Goal: Information Seeking & Learning: Learn about a topic

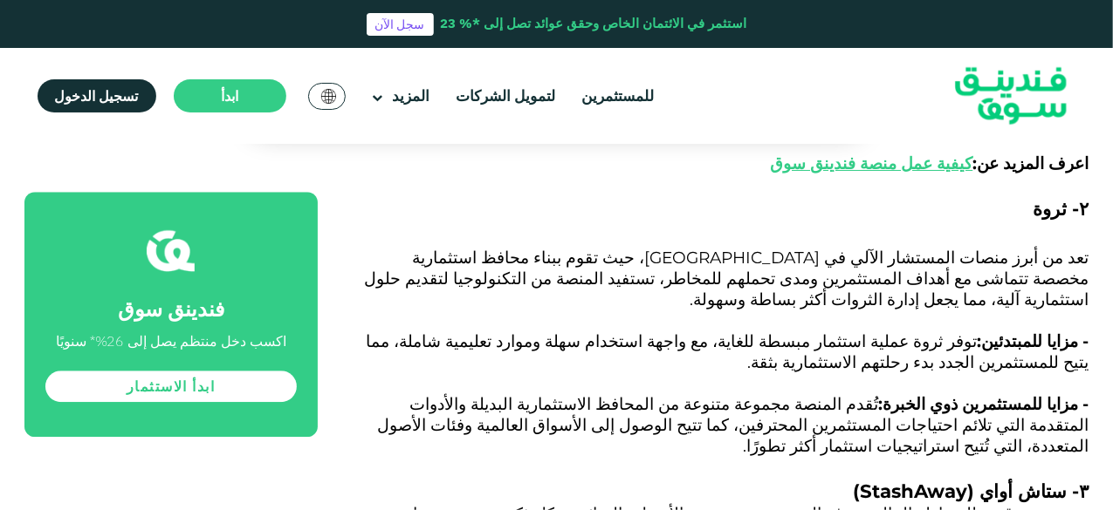
scroll to position [2269, 0]
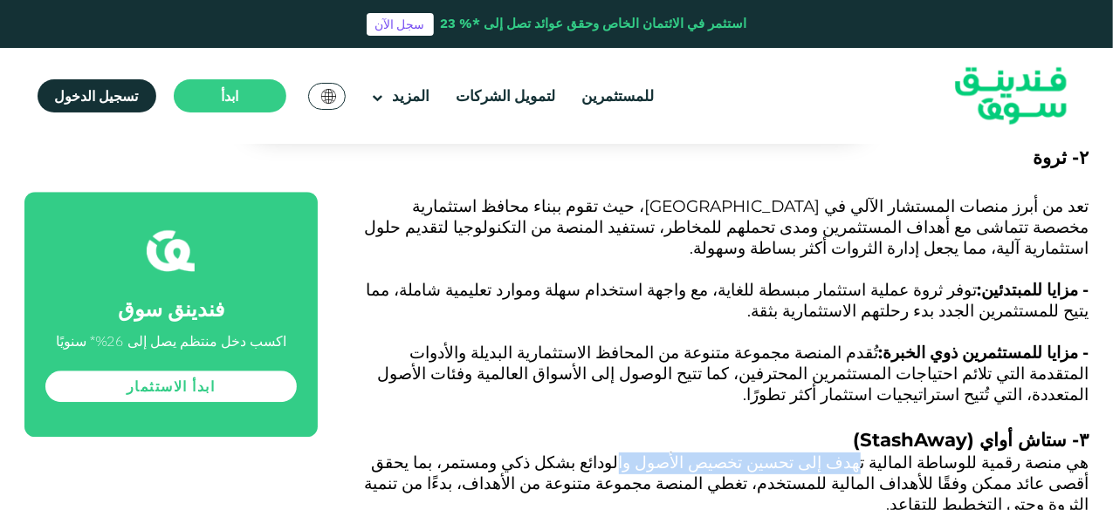
drag, startPoint x: 915, startPoint y: 216, endPoint x: 719, endPoint y: 218, distance: 195.5
click at [719, 453] on span "هي منصة رقمية للوساطة المالية تهدف إلى تحسين تخصيص الأصول والودائع بشكل ذكي ومس…" at bounding box center [727, 484] width 724 height 62
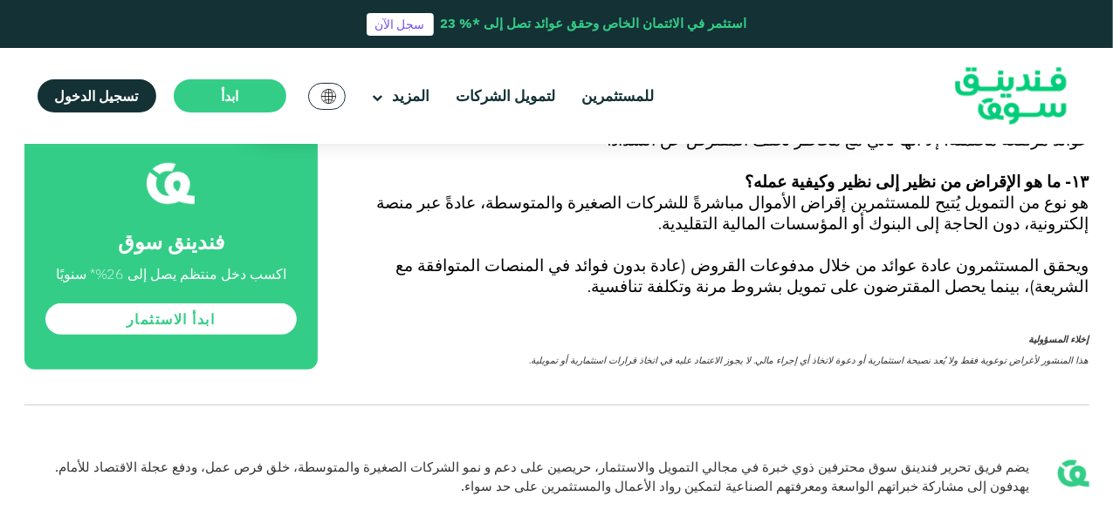
scroll to position [6981, 0]
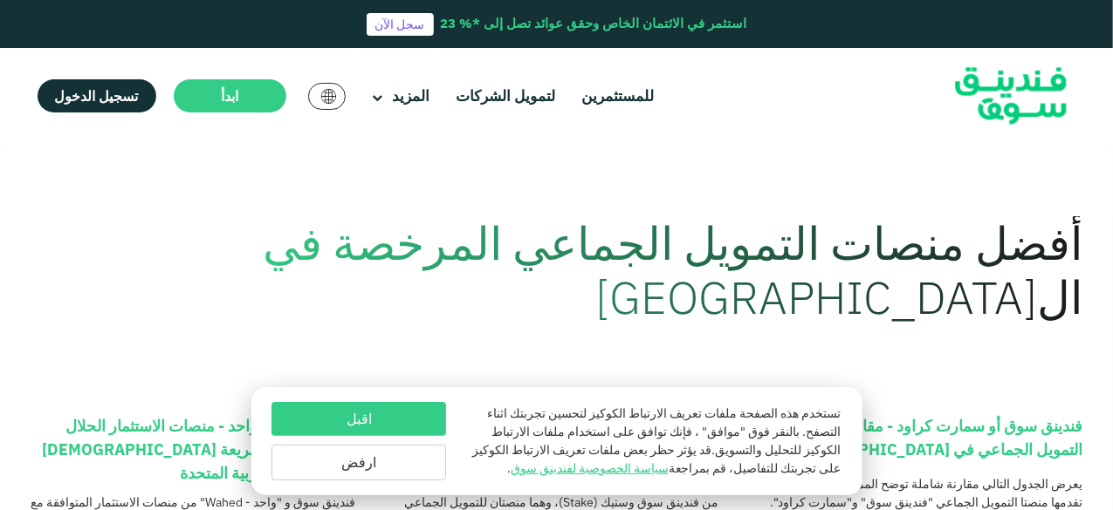
click at [375, 421] on button "اقبل" at bounding box center [358, 419] width 175 height 34
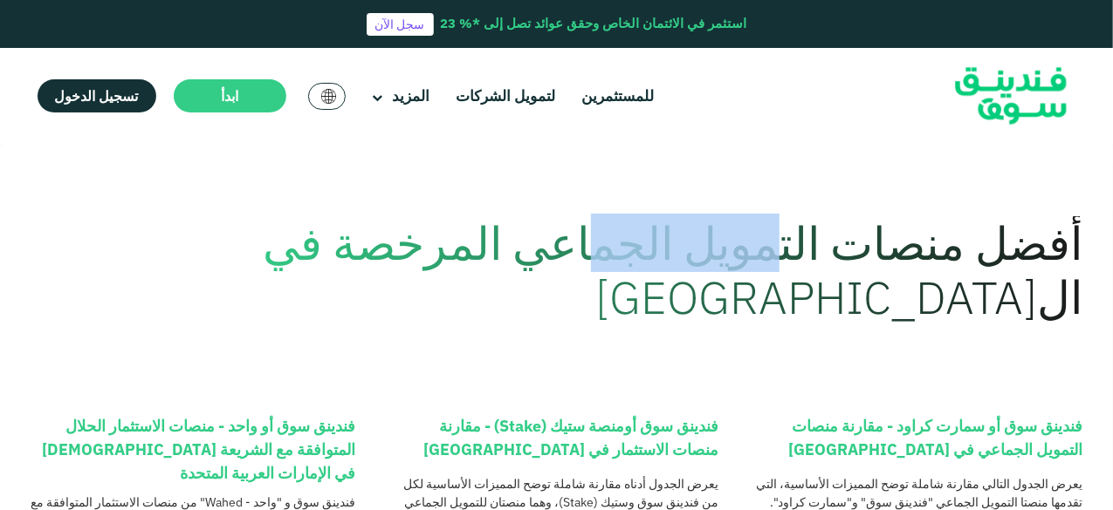
drag, startPoint x: 794, startPoint y: 263, endPoint x: 628, endPoint y: 259, distance: 165.8
click at [628, 259] on h1 "أفضل منصات التمويل الجماعي المرخصة في ال[GEOGRAPHIC_DATA]" at bounding box center [659, 270] width 845 height 109
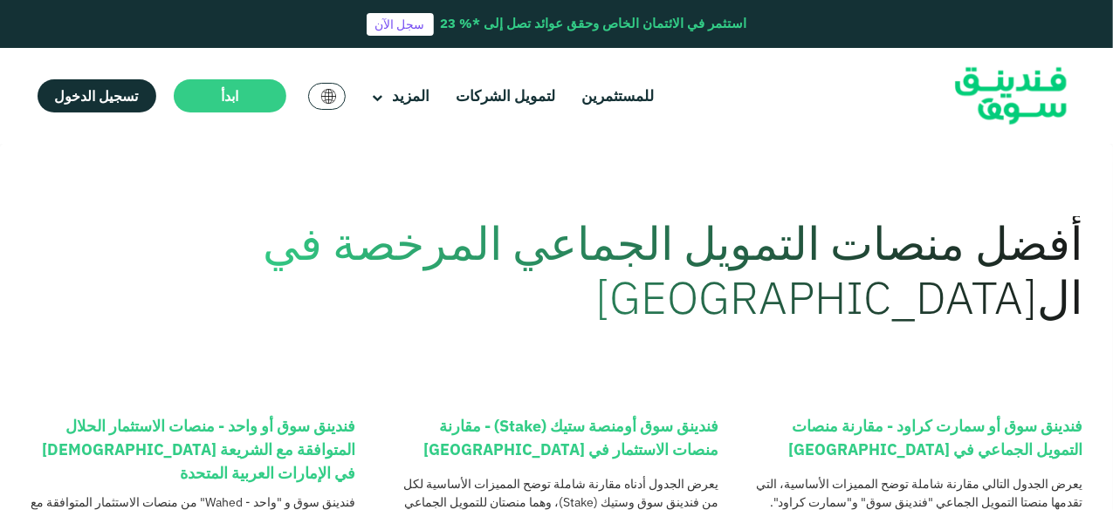
click at [579, 259] on h1 "أفضل منصات التمويل الجماعي المرخصة في ال[GEOGRAPHIC_DATA]" at bounding box center [659, 270] width 845 height 109
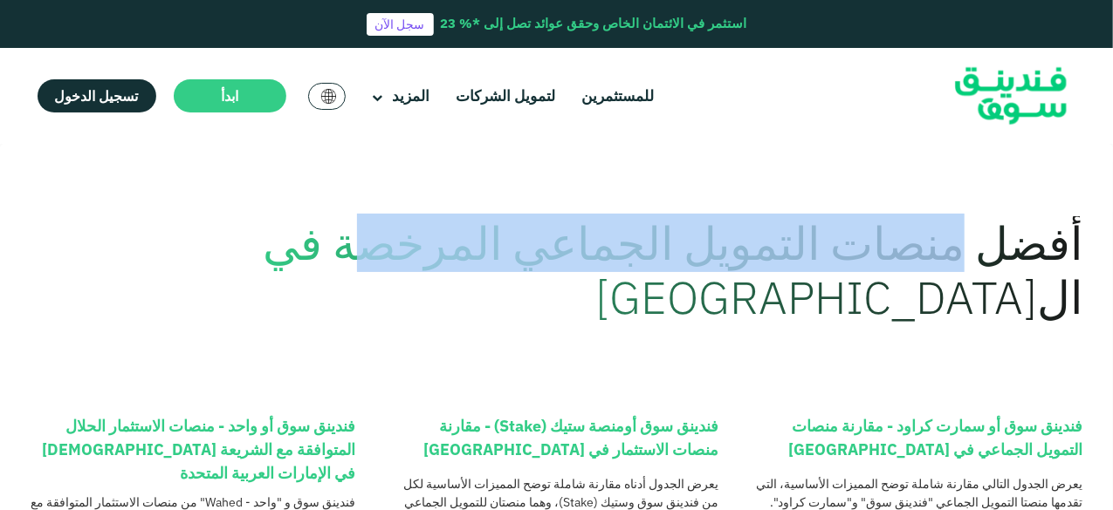
drag, startPoint x: 966, startPoint y: 256, endPoint x: 426, endPoint y: 256, distance: 540.2
click at [426, 256] on h1 "أفضل منصات التمويل الجماعي المرخصة في ال[GEOGRAPHIC_DATA]" at bounding box center [659, 270] width 845 height 109
click at [555, 264] on h1 "أفضل منصات التمويل الجماعي المرخصة في الامارات العربية المتحدة" at bounding box center [659, 270] width 845 height 109
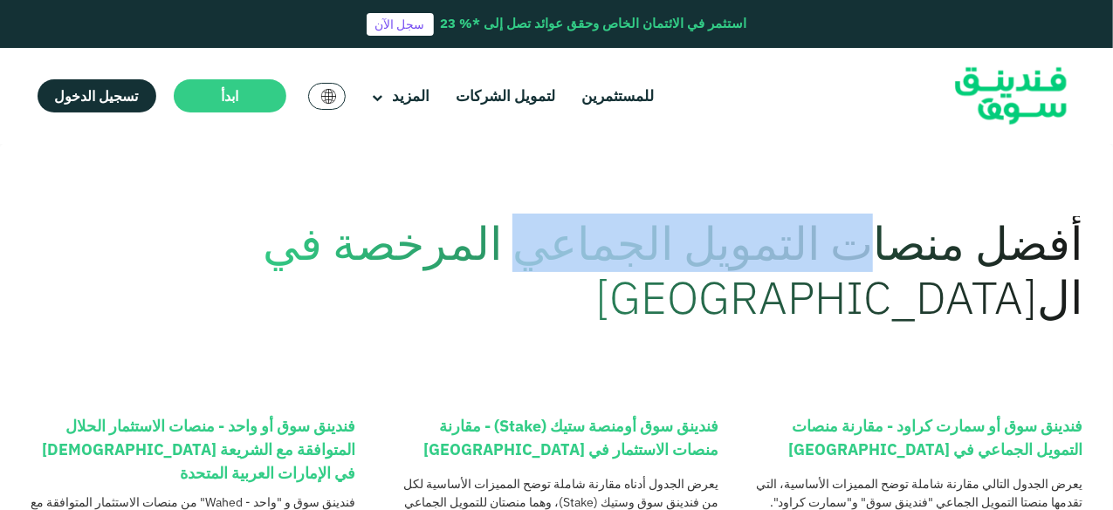
drag, startPoint x: 872, startPoint y: 252, endPoint x: 553, endPoint y: 252, distance: 318.5
click at [553, 252] on h1 "أفضل منصات التمويل الجماعي المرخصة في الامارات العربية المتحدة" at bounding box center [659, 270] width 845 height 109
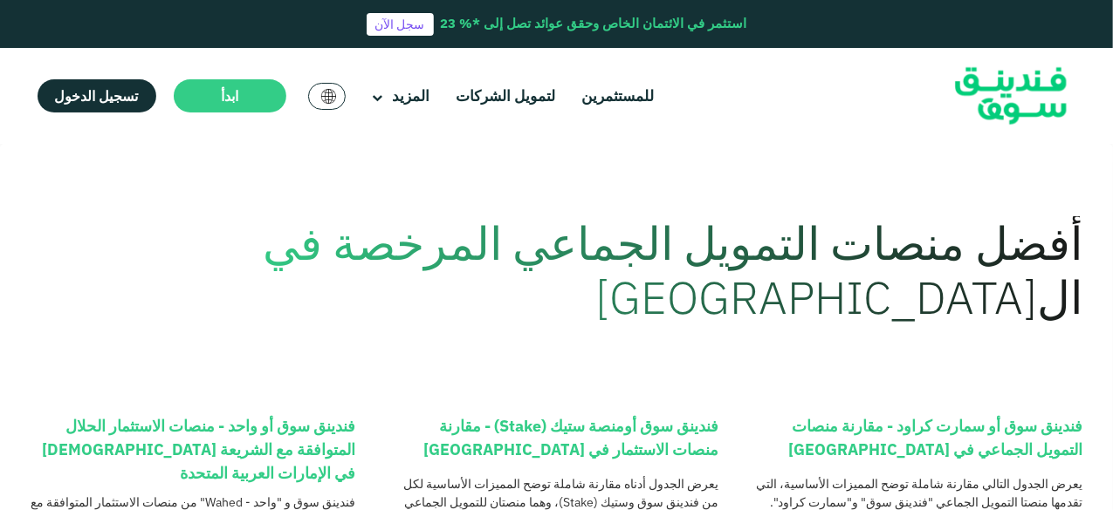
click at [745, 299] on h1 "أفضل منصات التمويل الجماعي المرخصة في الامارات العربية المتحدة" at bounding box center [659, 270] width 845 height 109
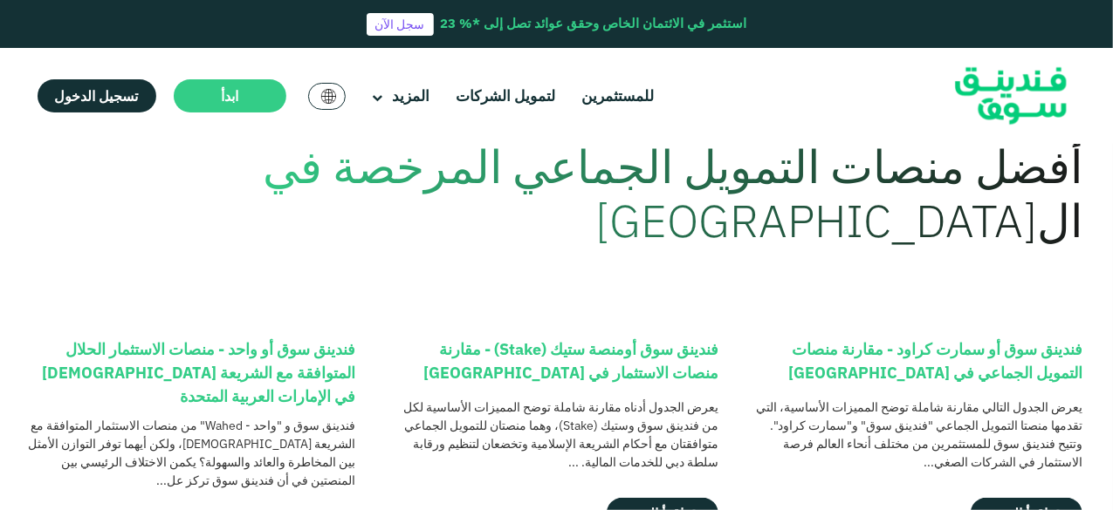
scroll to position [175, 0]
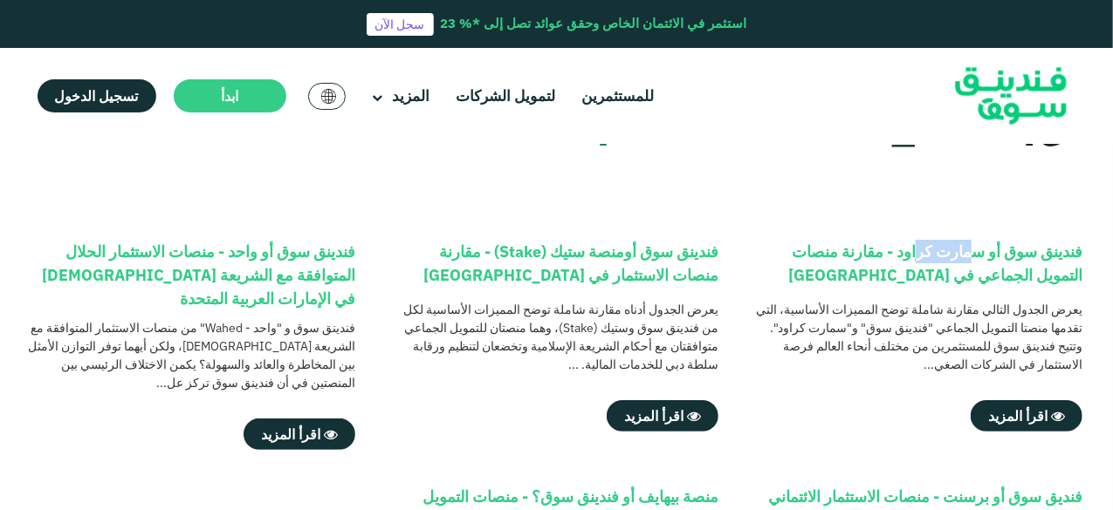
drag, startPoint x: 972, startPoint y: 248, endPoint x: 921, endPoint y: 248, distance: 51.5
click at [921, 248] on div "فندينق سوق أو سمارت كراود - مقارنة منصات التمويل الجماعي في دبي" at bounding box center [917, 266] width 329 height 52
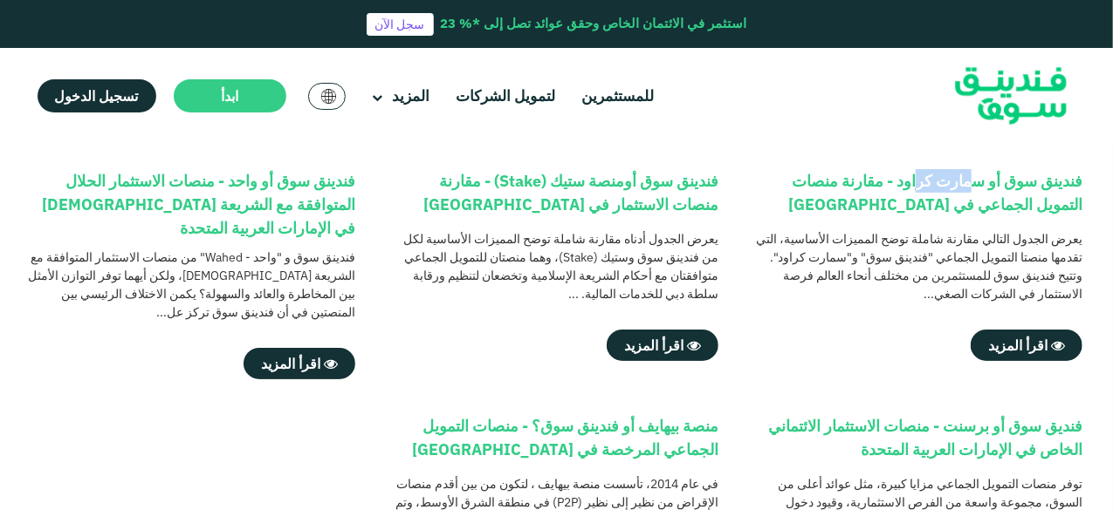
scroll to position [349, 0]
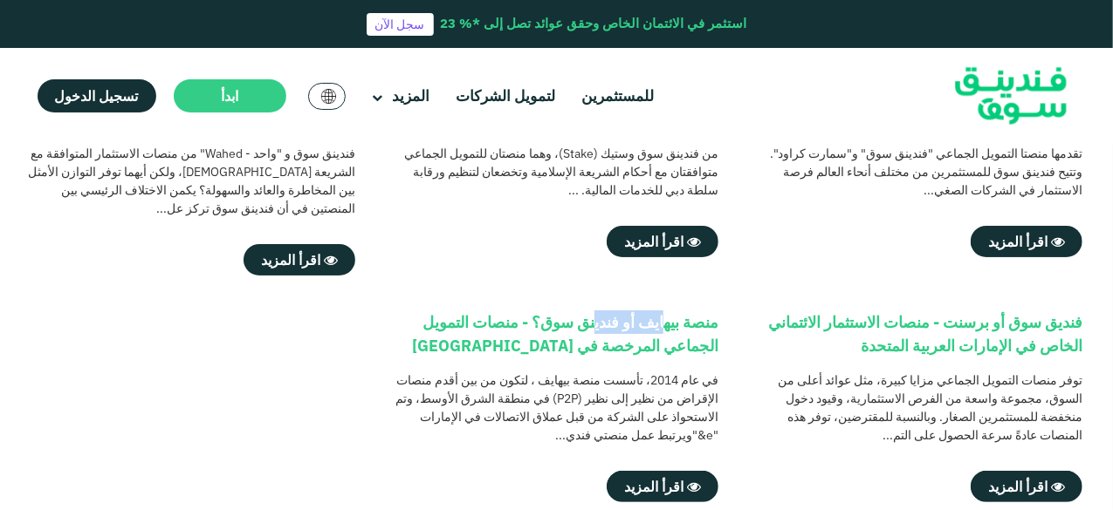
drag, startPoint x: 660, startPoint y: 331, endPoint x: 588, endPoint y: 328, distance: 71.6
click at [588, 328] on div "منصة بيهايف أو فندينق سوق؟ - منصات التمويل الجماعي المرخصة في الامارات" at bounding box center [554, 337] width 329 height 52
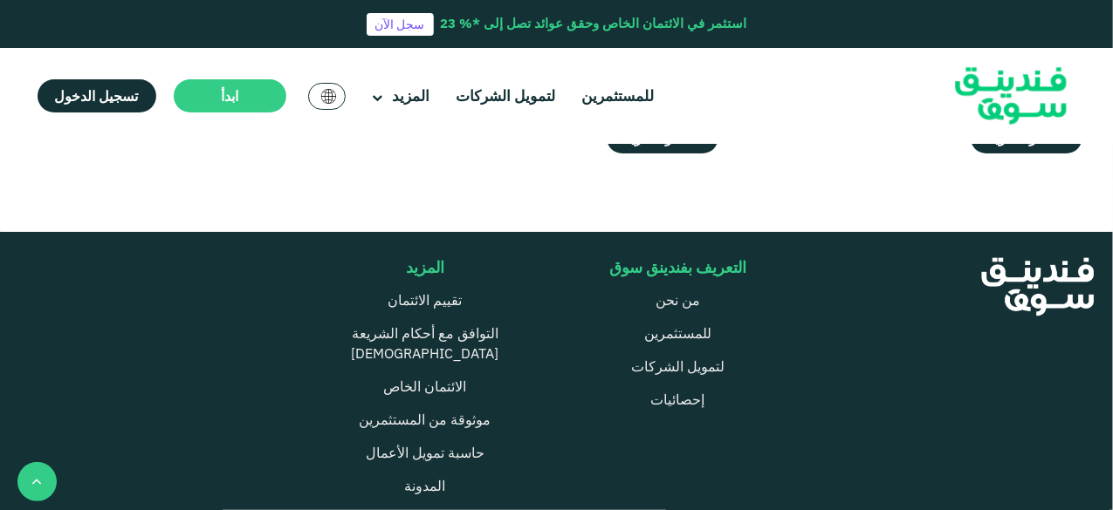
scroll to position [785, 0]
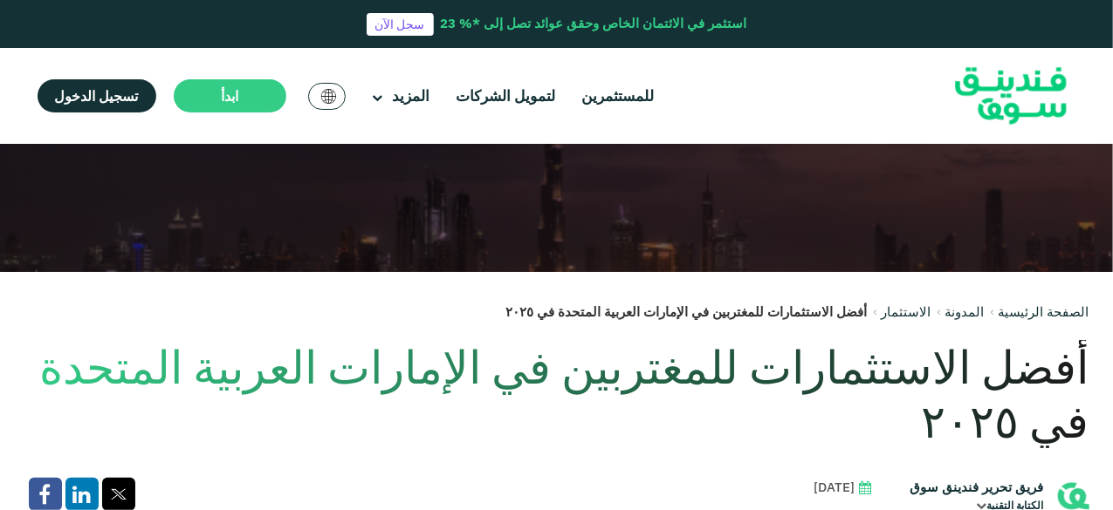
scroll to position [262, 0]
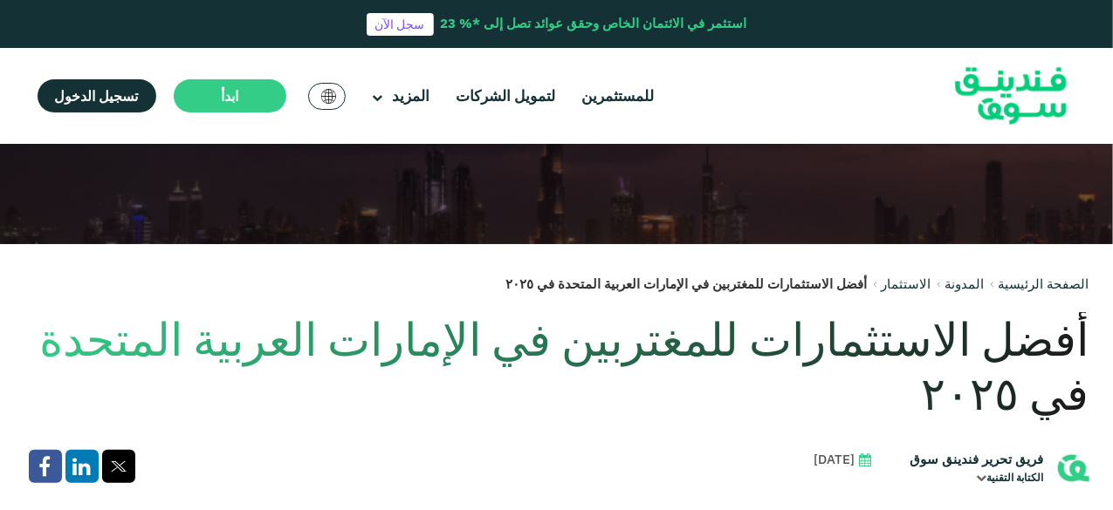
drag, startPoint x: 749, startPoint y: 283, endPoint x: 653, endPoint y: 283, distance: 96.0
click at [653, 283] on div "أفضل الاستثمارات للمغتربين في الإمارات العربية المتحدة في ۲۰۲٥" at bounding box center [686, 285] width 361 height 20
click at [853, 352] on h1 "أفضل الاستثمارات للمغتربين في الإمارات العربية المتحدة في ۲۰۲٥" at bounding box center [556, 366] width 1065 height 109
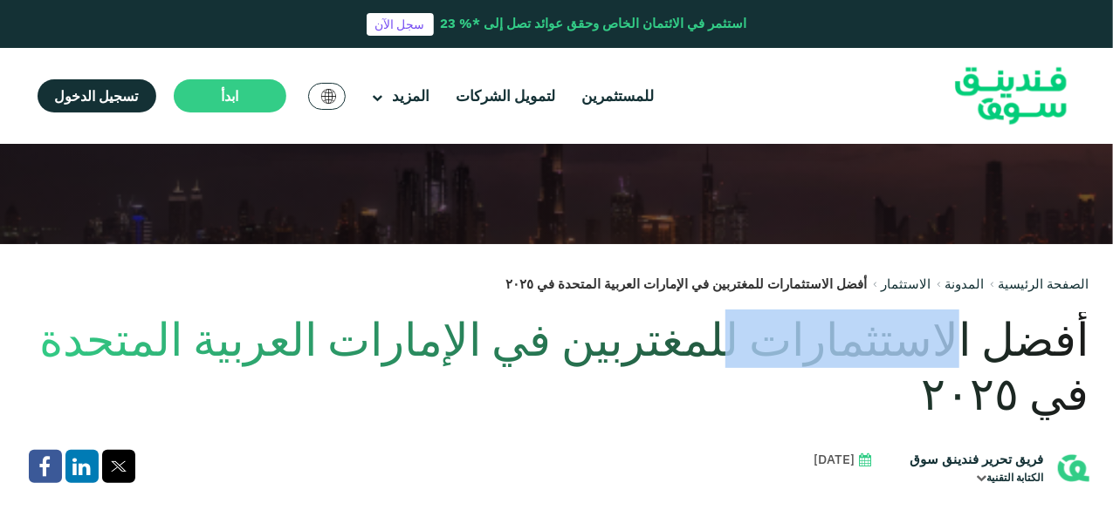
click at [853, 352] on h1 "أفضل الاستثمارات للمغتربين في الإمارات العربية المتحدة في ۲۰۲٥" at bounding box center [556, 366] width 1065 height 109
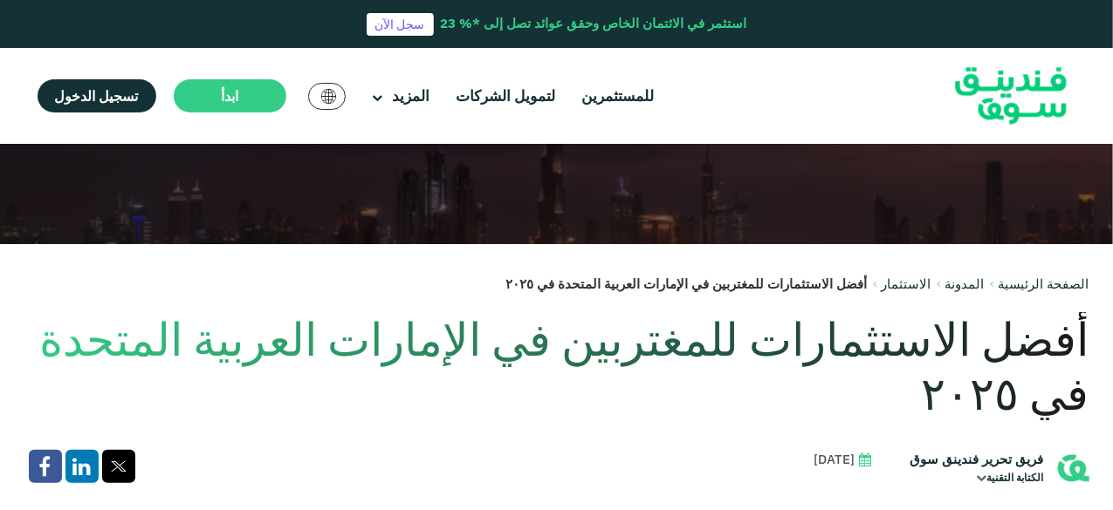
click at [720, 355] on h1 "أفضل الاستثمارات للمغتربين في الإمارات العربية المتحدة في ۲۰۲٥" at bounding box center [556, 366] width 1065 height 109
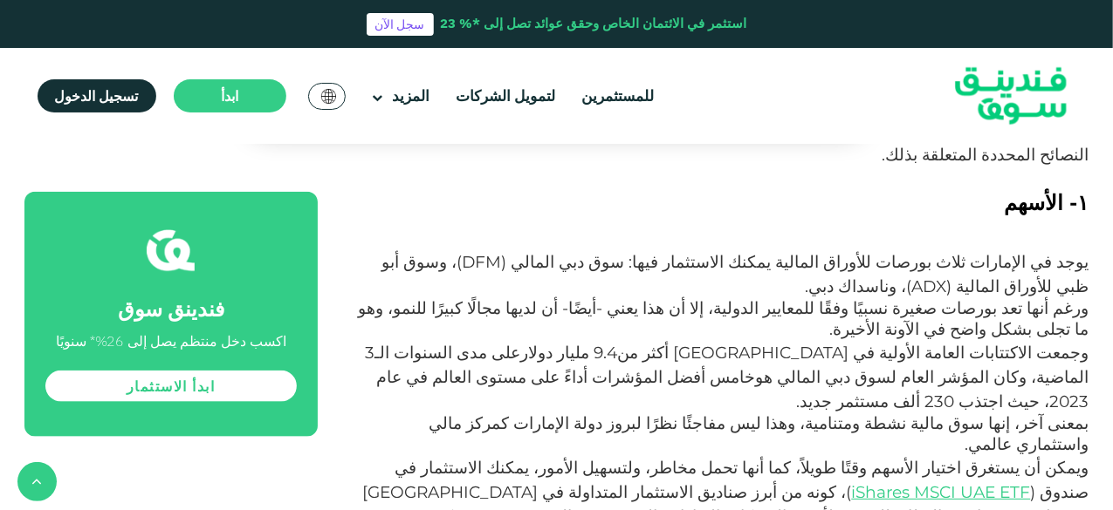
scroll to position [873, 0]
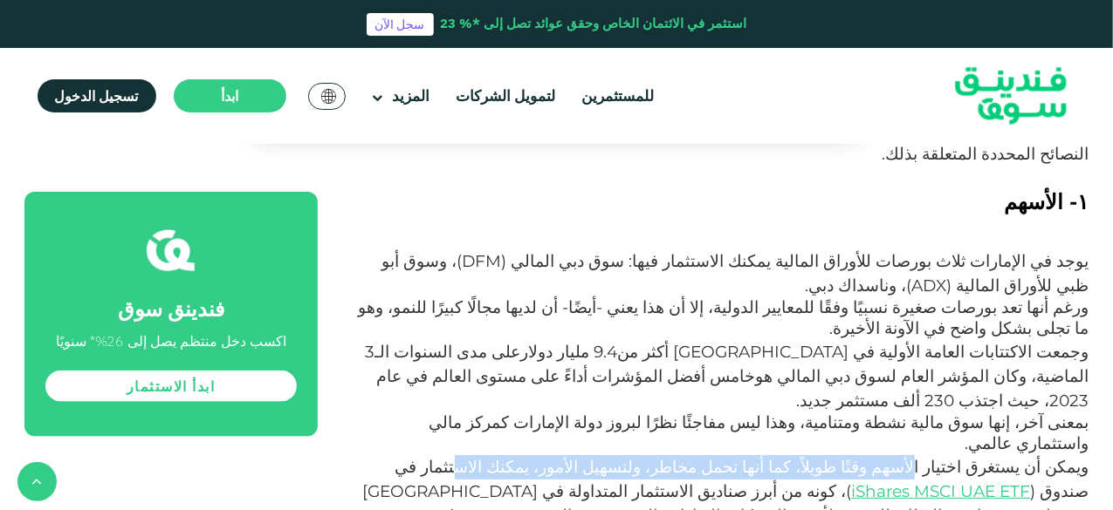
drag, startPoint x: 951, startPoint y: 383, endPoint x: 588, endPoint y: 383, distance: 363.0
click at [588, 457] on span "ويمكن أن يستغرق اختيار الأسهم وقتًا طويلاً، كما أنها تحمل مخاطر، ولتسهيل الأمور…" at bounding box center [742, 479] width 694 height 45
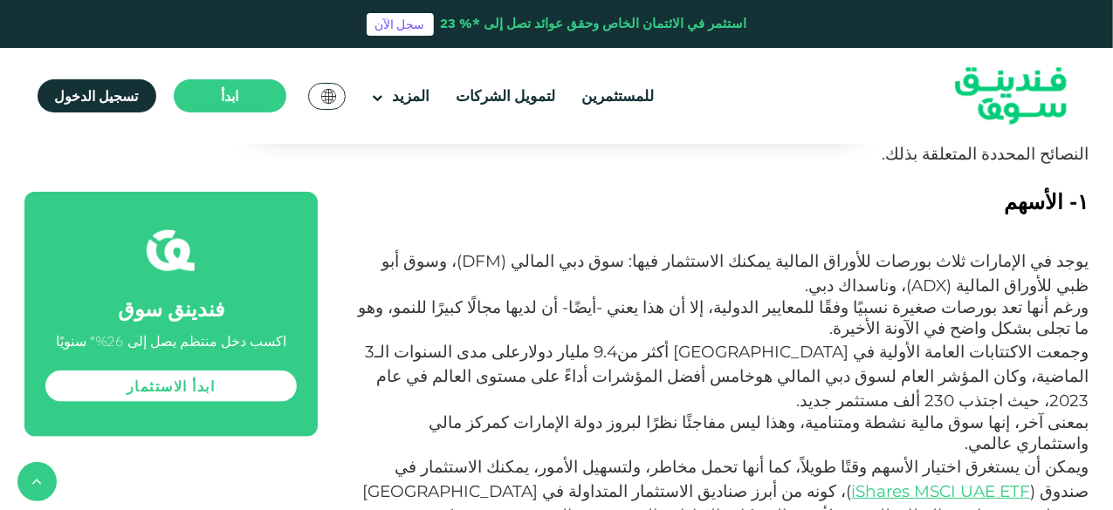
click at [963, 482] on span ")، كونه من أبرز صناديق الاستثمار المتداولة في الإمارات ويمنحك فرصة واسعة النطاق…" at bounding box center [726, 516] width 726 height 69
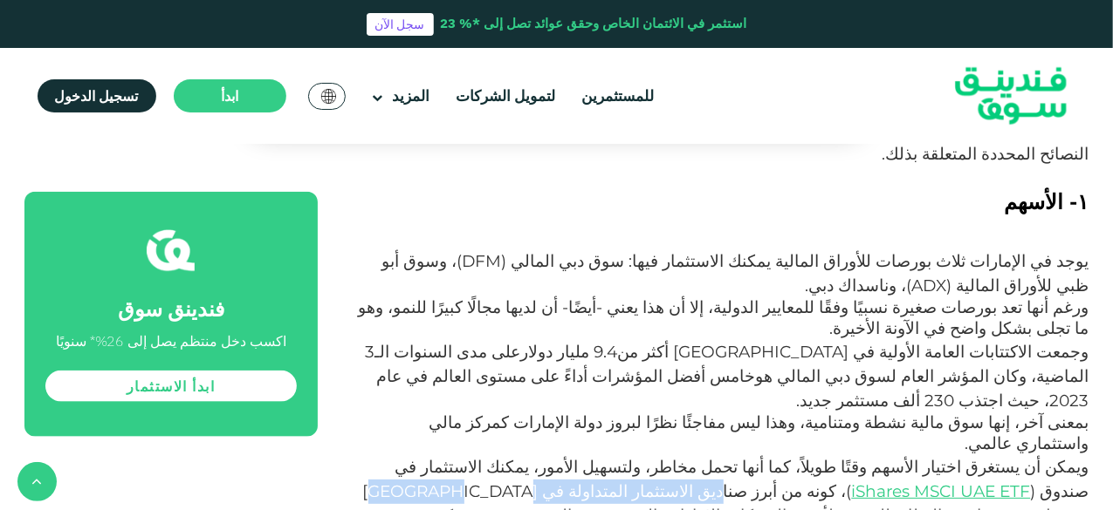
drag, startPoint x: 908, startPoint y: 406, endPoint x: 721, endPoint y: 406, distance: 186.7
click at [721, 482] on span ")، كونه من أبرز صناديق الاستثمار المتداولة في الإمارات ويمنحك فرصة واسعة النطاق…" at bounding box center [726, 516] width 726 height 69
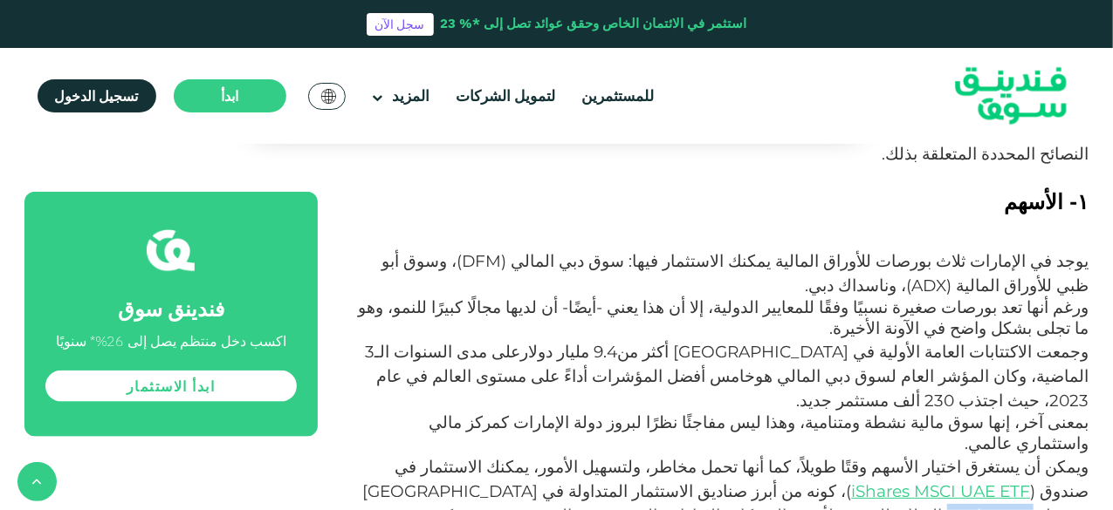
drag, startPoint x: 611, startPoint y: 401, endPoint x: 560, endPoint y: 401, distance: 50.6
click at [560, 482] on span ")، كونه من أبرز صناديق الاستثمار المتداولة في الإمارات ويمنحك فرصة واسعة النطاق…" at bounding box center [726, 516] width 726 height 69
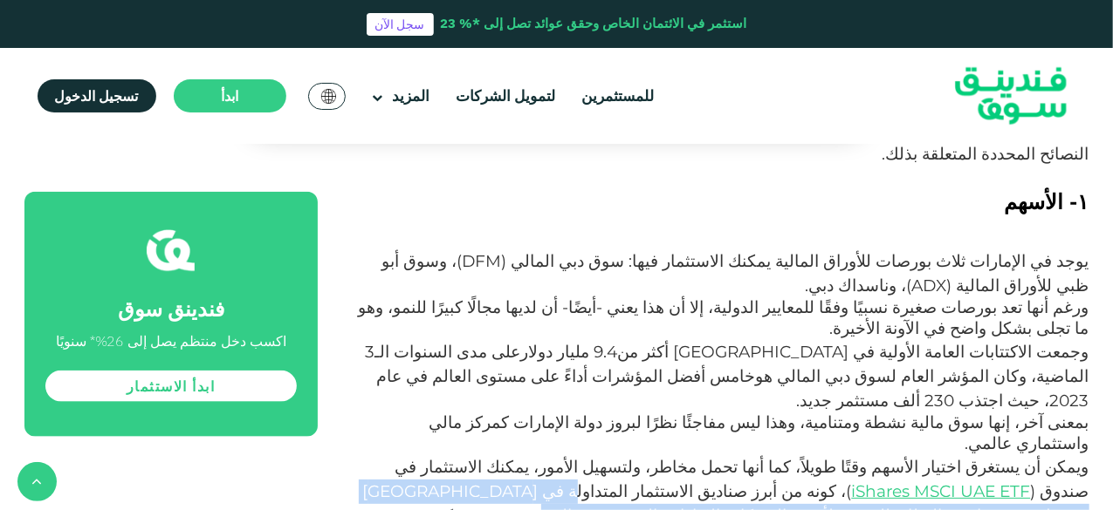
drag, startPoint x: 941, startPoint y: 432, endPoint x: 798, endPoint y: 415, distance: 144.1
click at [798, 456] on p "ويمكن أن يستغرق اختيار الأسهم وقتًا طويلاً، كما أنها تحمل مخاطر، ولتسهيل الأمور…" at bounding box center [723, 517] width 732 height 122
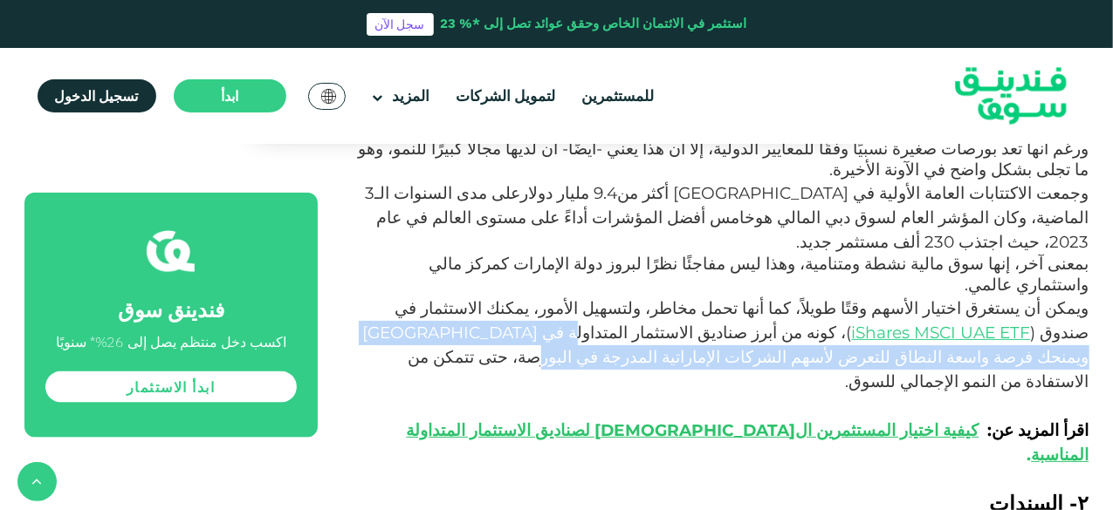
scroll to position [1047, 0]
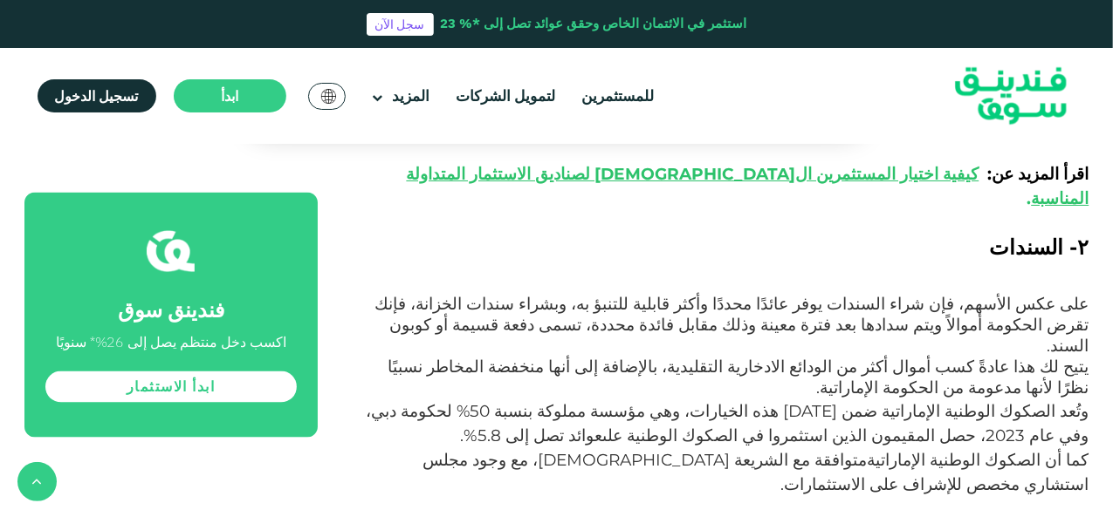
scroll to position [1309, 0]
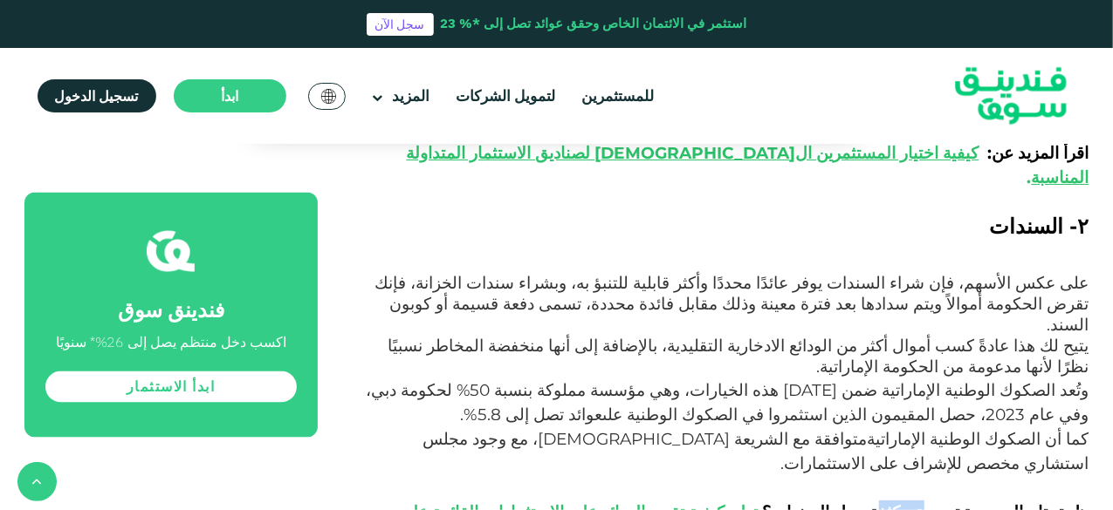
drag, startPoint x: 949, startPoint y: 332, endPoint x: 915, endPoint y: 332, distance: 34.0
click at [915, 503] on span "هل تحتاج إلى دورة تدريبية مكثفة حول السندات؟" at bounding box center [926, 513] width 326 height 20
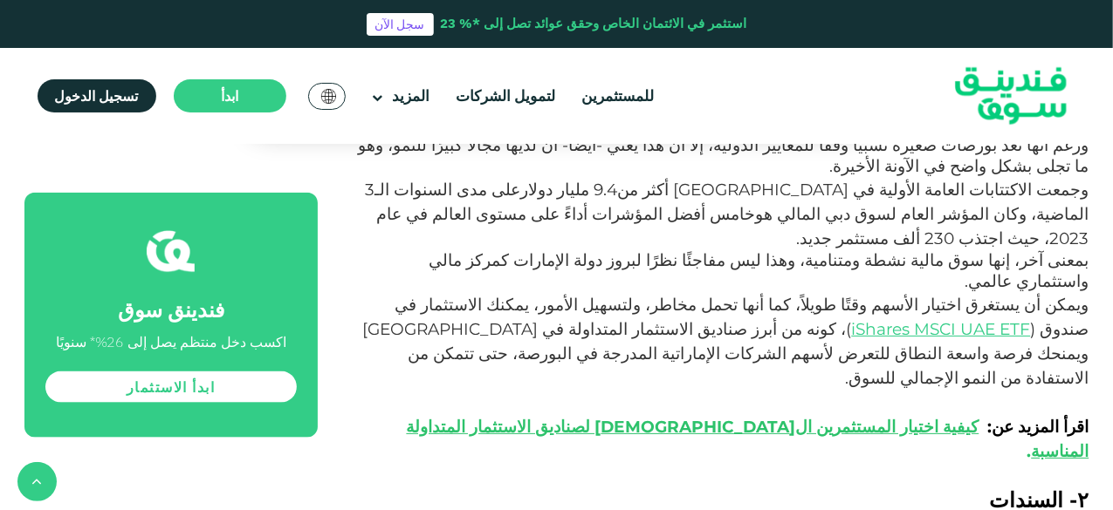
scroll to position [1134, 0]
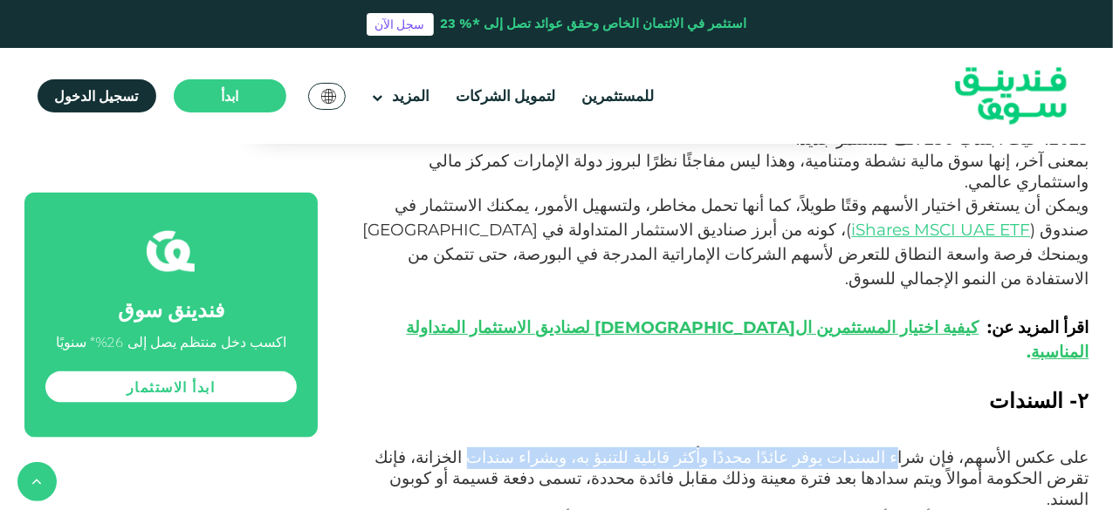
drag, startPoint x: 948, startPoint y: 325, endPoint x: 616, endPoint y: 321, distance: 331.6
click at [616, 448] on span "على عكس الأسهم، فإن شراء السندات يوفر عائدًا محددًا وأكثر قابلية للتنبؤ به، وبش…" at bounding box center [732, 479] width 714 height 62
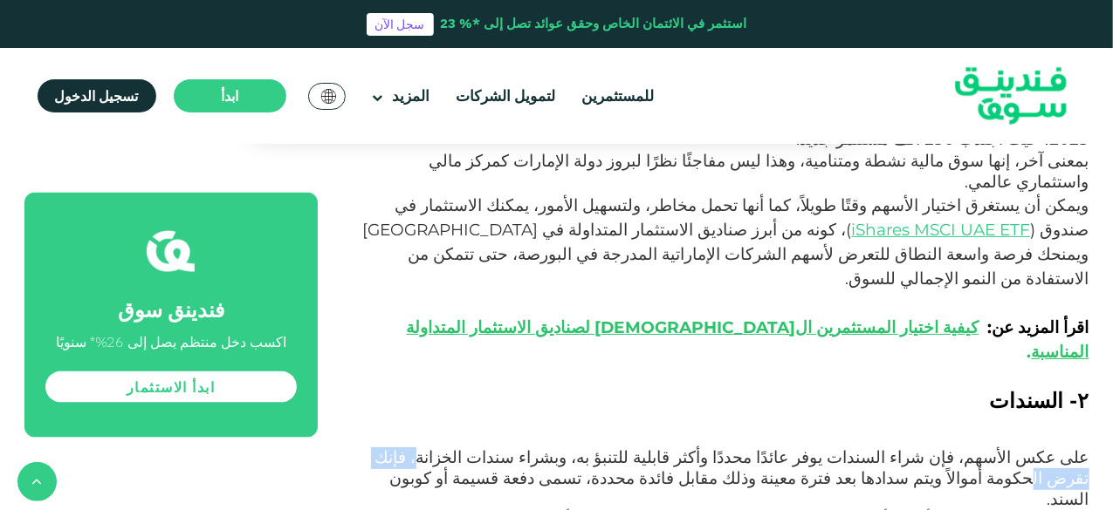
drag, startPoint x: 573, startPoint y: 324, endPoint x: 490, endPoint y: 323, distance: 83.8
click at [490, 448] on span "على عكس الأسهم، فإن شراء السندات يوفر عائدًا محددًا وأكثر قابلية للتنبؤ به، وبش…" at bounding box center [732, 479] width 714 height 62
drag, startPoint x: 1049, startPoint y: 413, endPoint x: 684, endPoint y: 405, distance: 364.8
drag, startPoint x: 1011, startPoint y: 431, endPoint x: 918, endPoint y: 431, distance: 93.4
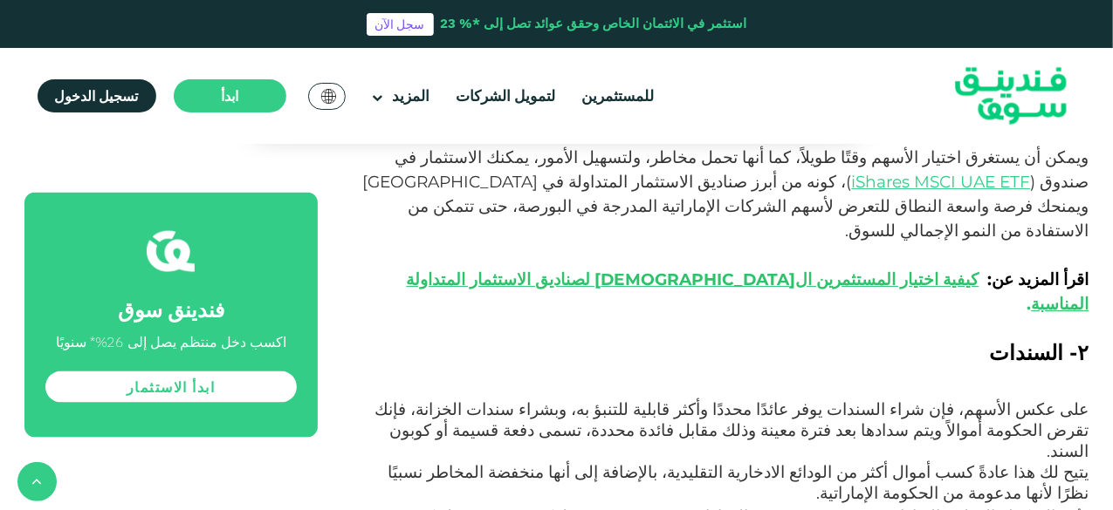
scroll to position [1222, 0]
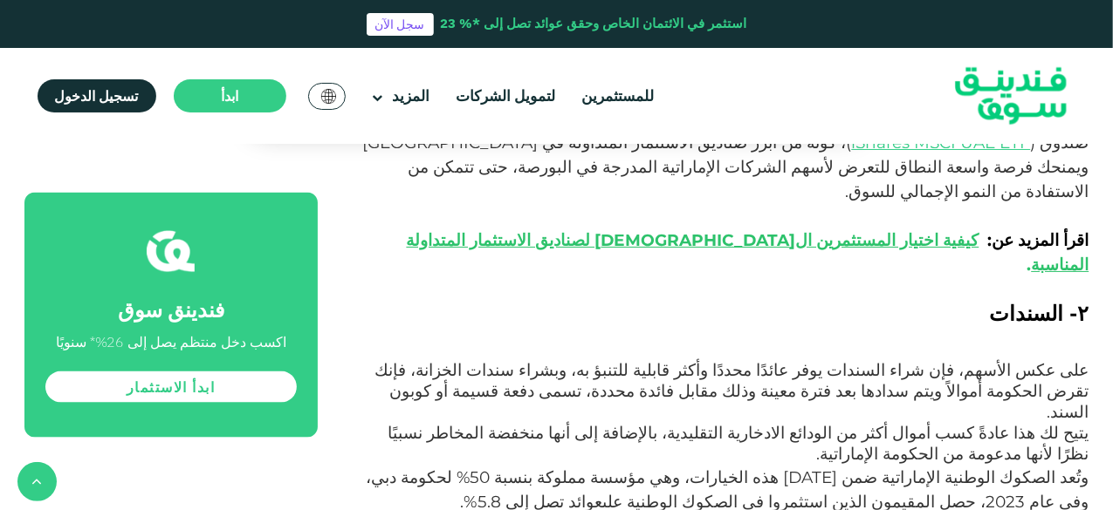
drag, startPoint x: 1056, startPoint y: 372, endPoint x: 737, endPoint y: 371, distance: 318.5
drag, startPoint x: 668, startPoint y: 368, endPoint x: 627, endPoint y: 368, distance: 41.9
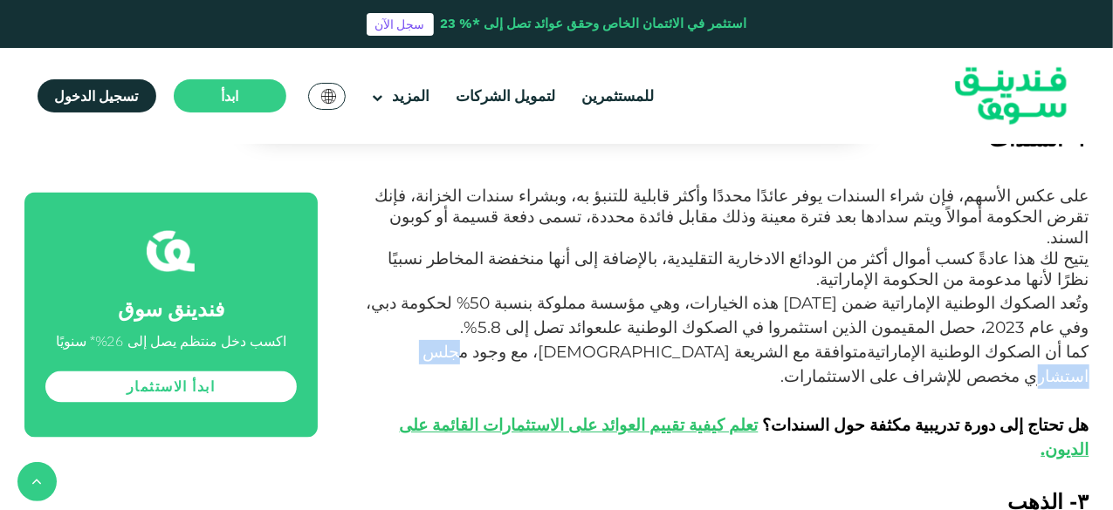
scroll to position [1483, 0]
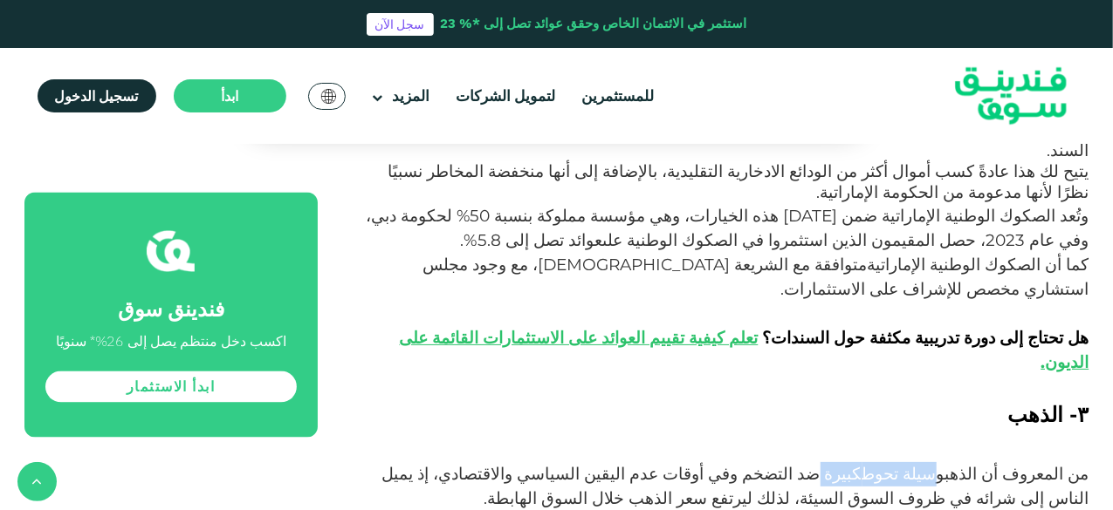
drag, startPoint x: 956, startPoint y: 273, endPoint x: 870, endPoint y: 273, distance: 85.5
click at [870, 464] on span "من المعروف أن الذهب وسيلة تحوط كبيرة ضد التضخم وفي أوقات عدم اليقين السياسي وال…" at bounding box center [735, 486] width 707 height 45
drag, startPoint x: 1012, startPoint y: 341, endPoint x: 897, endPoint y: 341, distance: 115.2
drag, startPoint x: 1053, startPoint y: 369, endPoint x: 662, endPoint y: 364, distance: 391.0
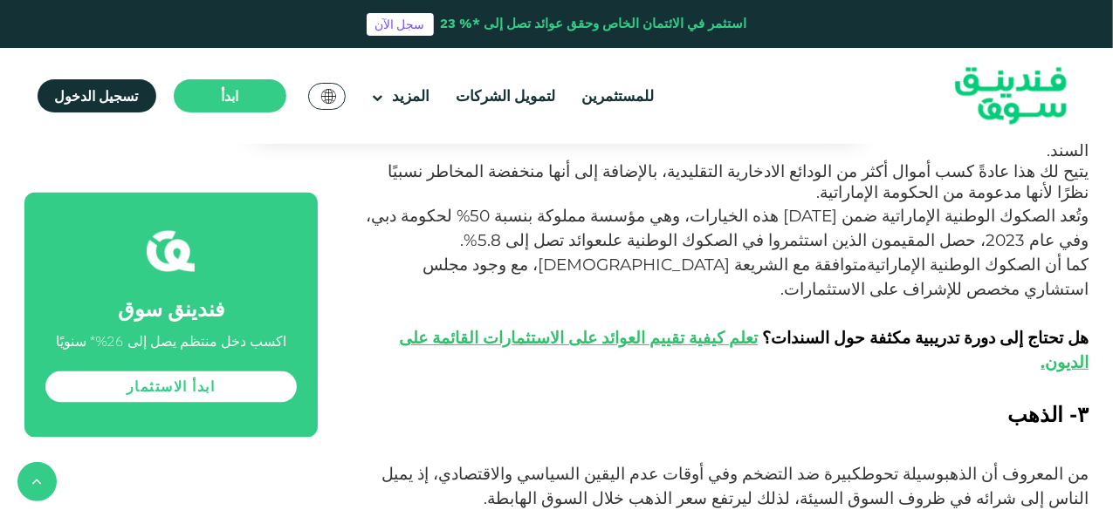
drag, startPoint x: 1006, startPoint y: 411, endPoint x: 961, endPoint y: 410, distance: 45.4
drag, startPoint x: 576, startPoint y: 383, endPoint x: 524, endPoint y: 383, distance: 52.4
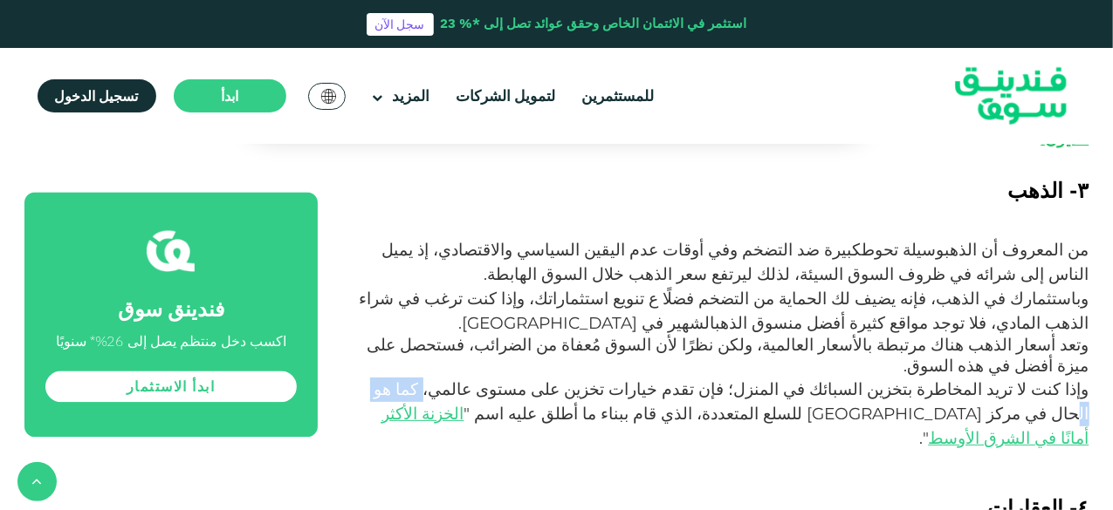
scroll to position [1745, 0]
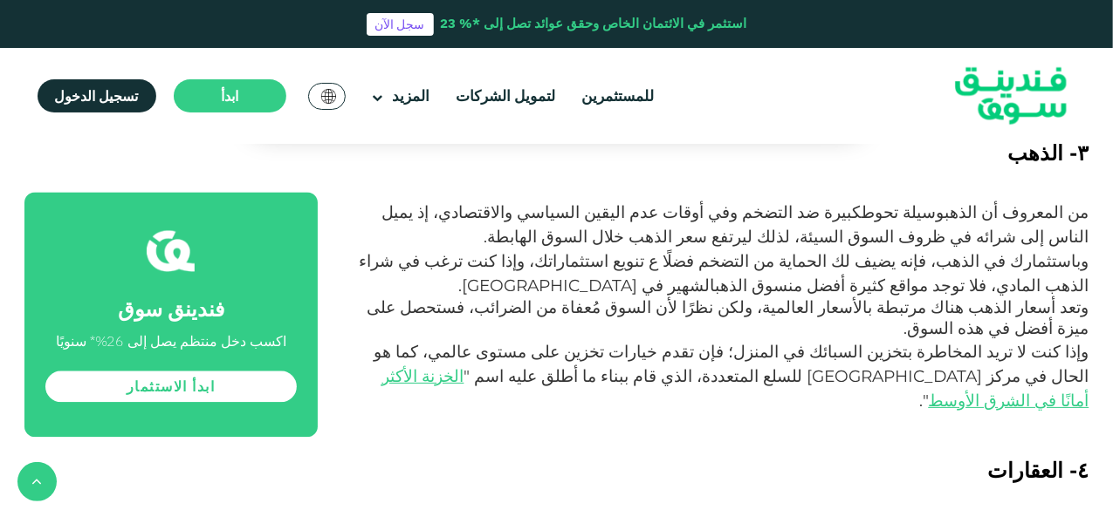
drag, startPoint x: 1052, startPoint y: 324, endPoint x: 901, endPoint y: 320, distance: 151.9
drag, startPoint x: 944, startPoint y: 320, endPoint x: 916, endPoint y: 320, distance: 27.9
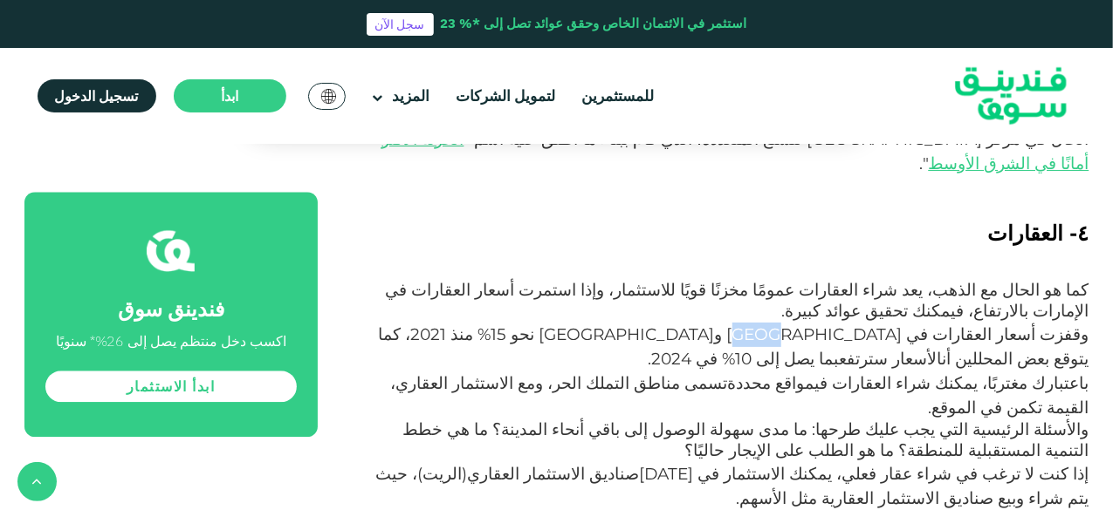
scroll to position [2007, 0]
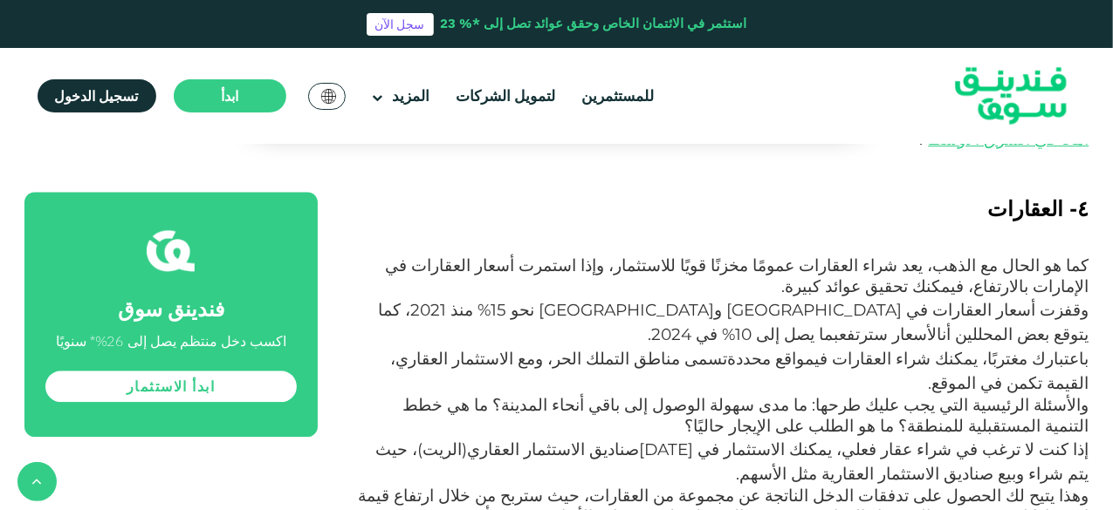
drag, startPoint x: 1009, startPoint y: 299, endPoint x: 987, endPoint y: 299, distance: 21.8
drag, startPoint x: 1011, startPoint y: 293, endPoint x: 869, endPoint y: 291, distance: 141.4
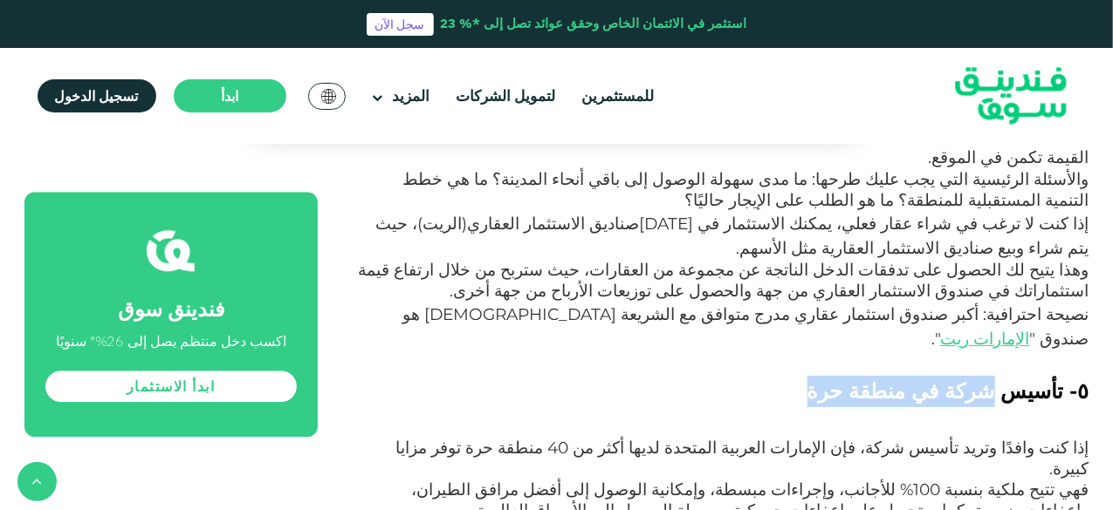
scroll to position [2269, 0]
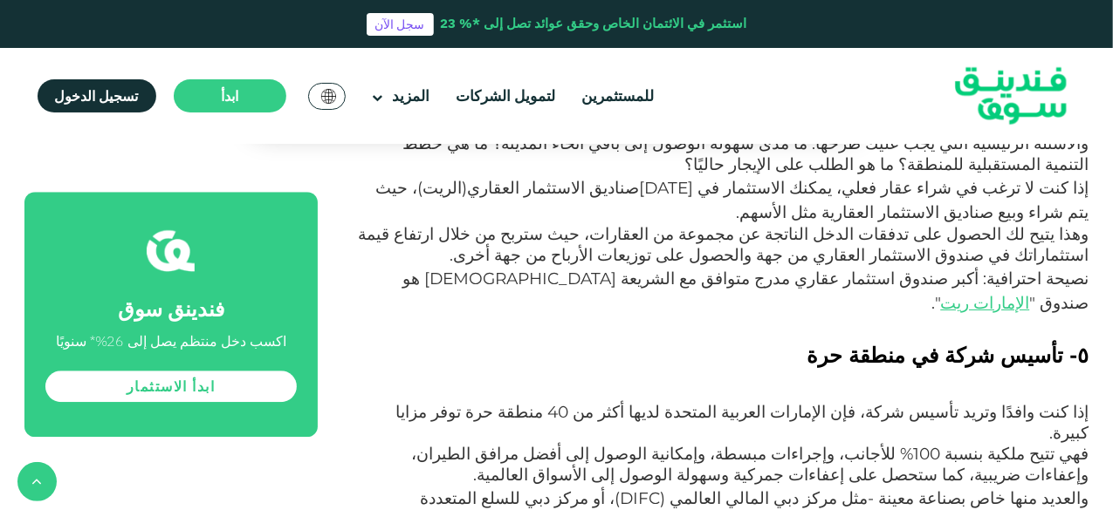
drag, startPoint x: 952, startPoint y: 258, endPoint x: 824, endPoint y: 258, distance: 128.3
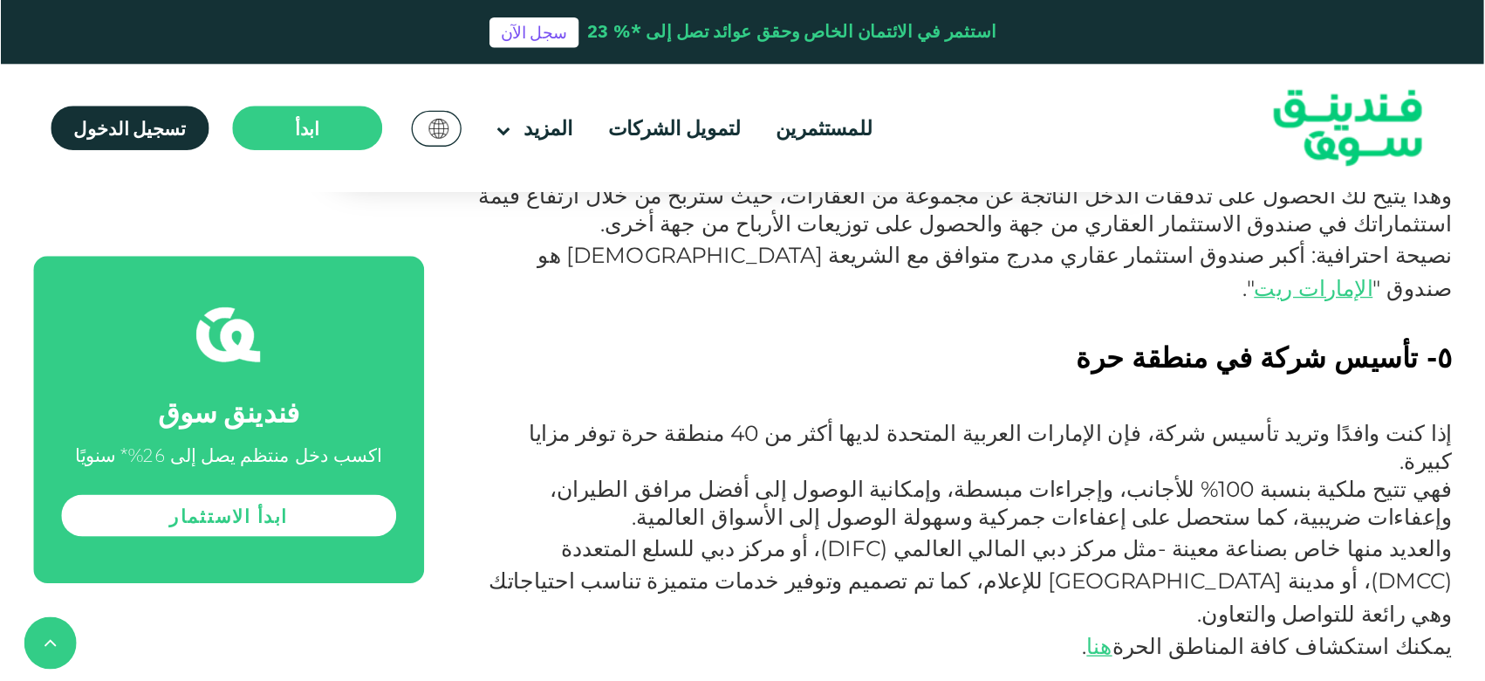
scroll to position [2356, 0]
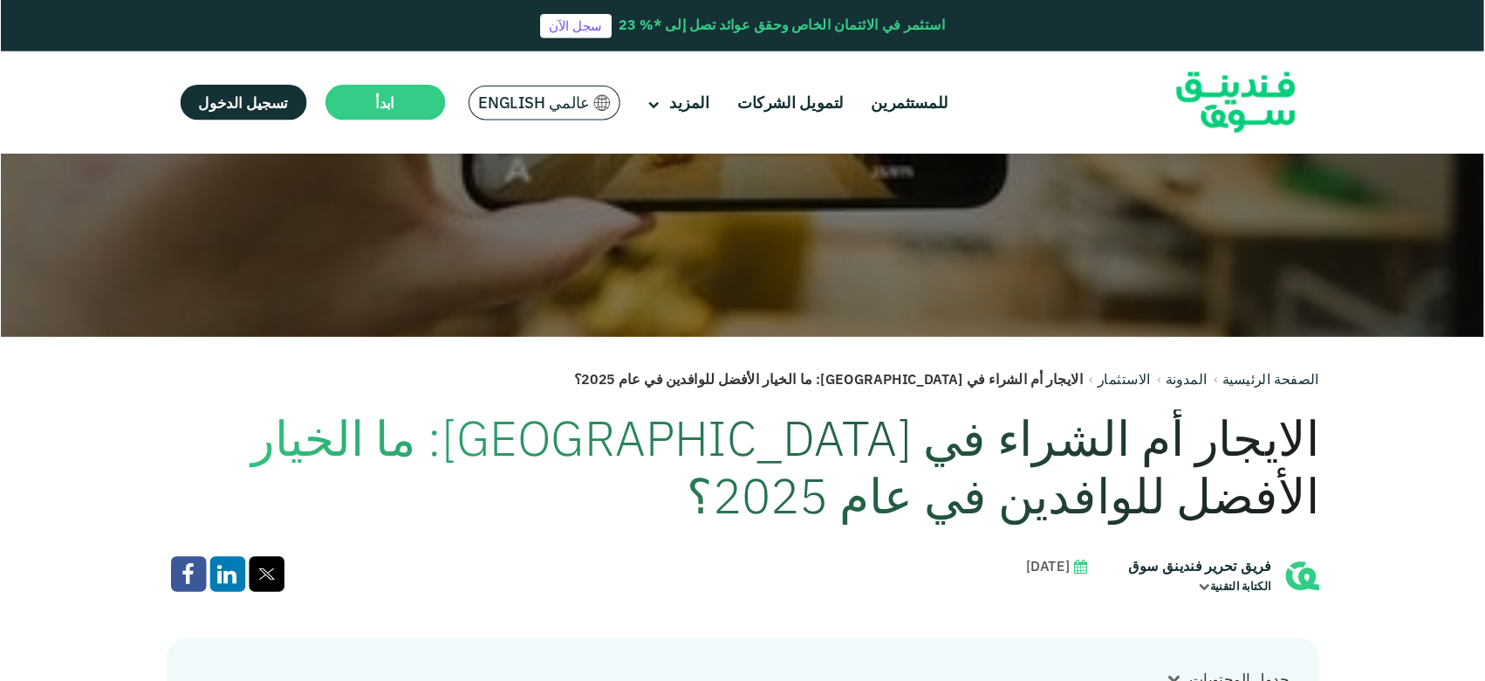
scroll to position [261, 0]
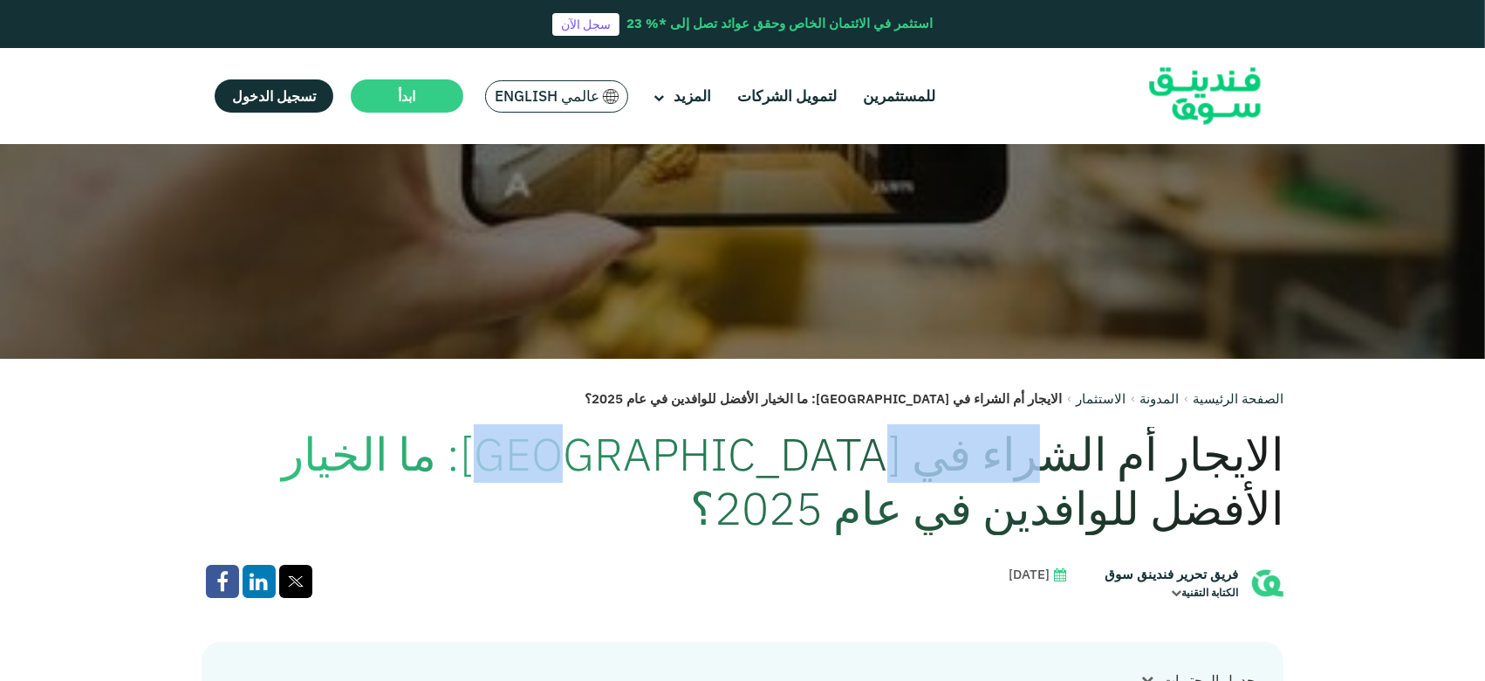
drag, startPoint x: 1093, startPoint y: 463, endPoint x: 901, endPoint y: 458, distance: 192.1
click at [901, 458] on h1 "الايجار أم الشراء في [GEOGRAPHIC_DATA]: ما الخيار الأفضل للوافدين في عام 2025؟" at bounding box center [743, 481] width 1082 height 109
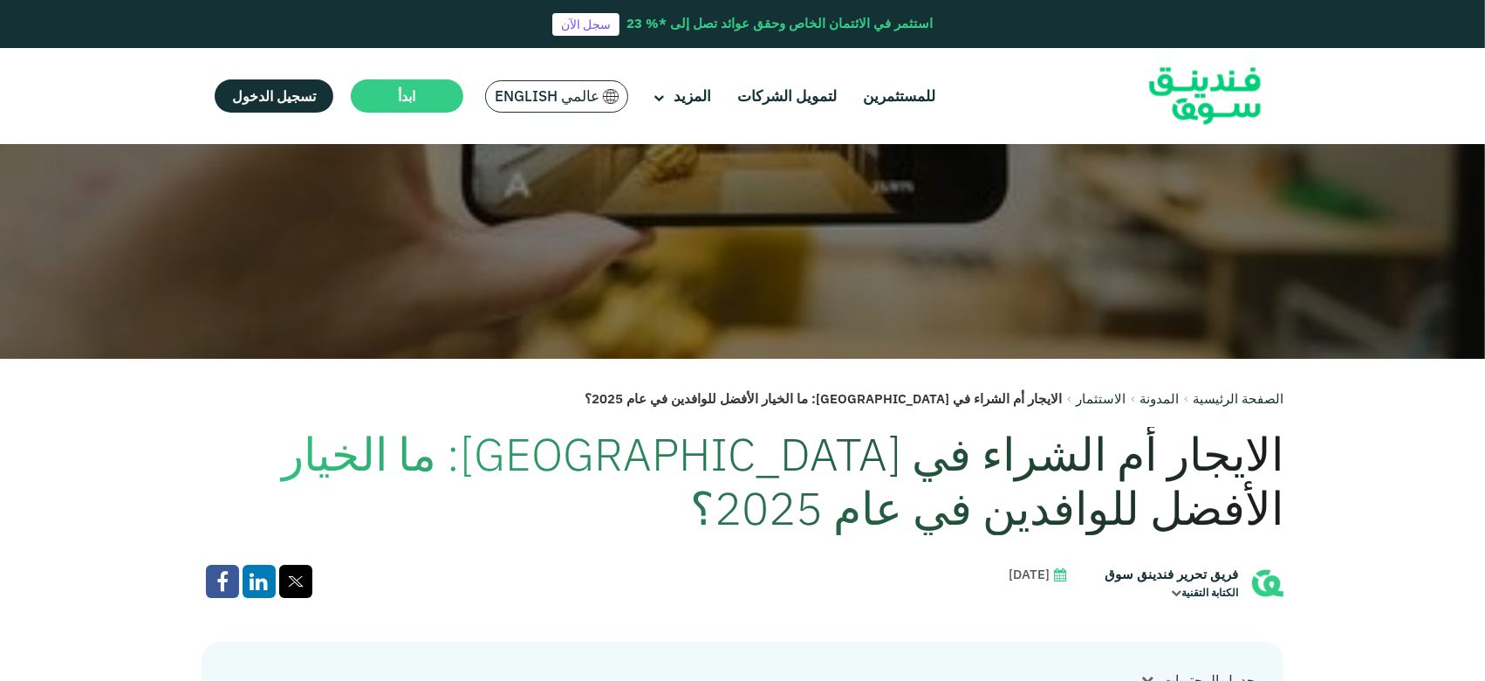
click at [1112, 460] on h1 "الايجار أم الشراء في [GEOGRAPHIC_DATA]: ما الخيار الأفضل للوافدين في عام 2025؟" at bounding box center [743, 481] width 1082 height 109
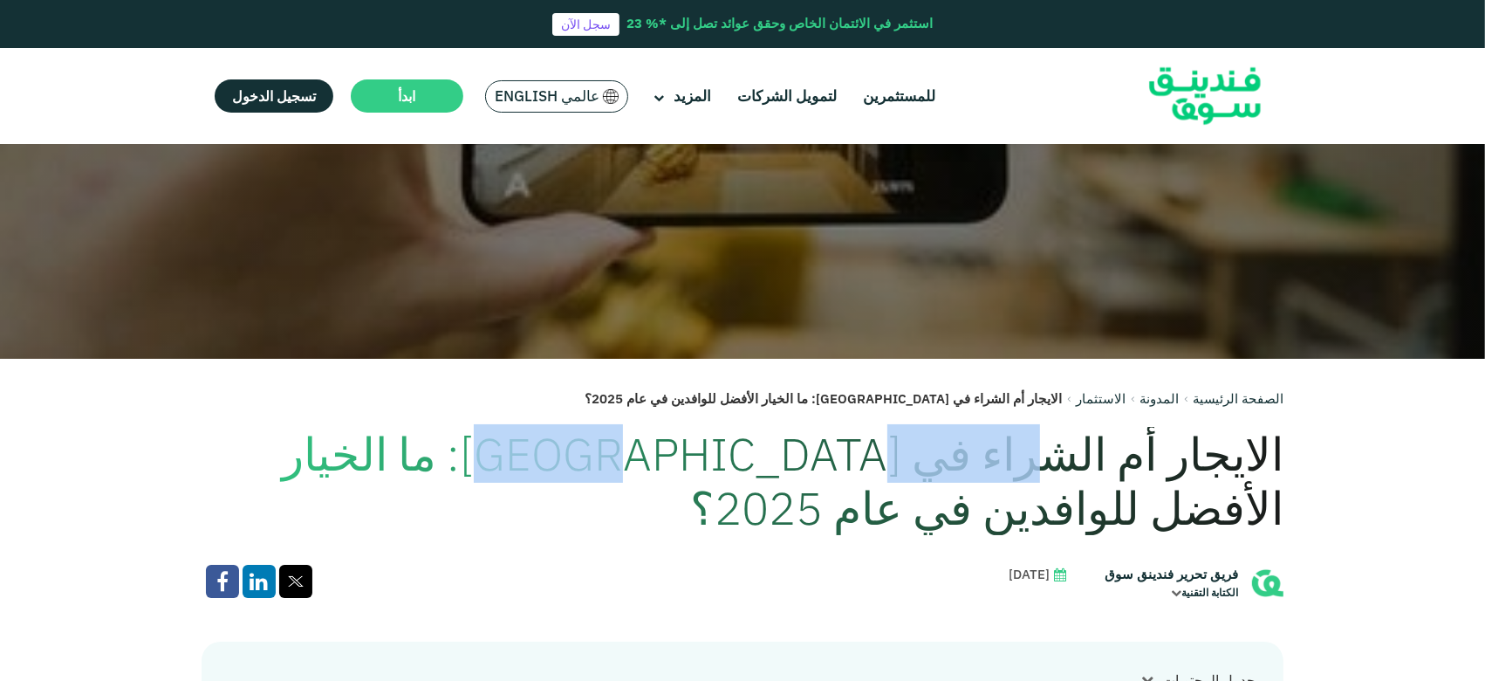
drag, startPoint x: 1092, startPoint y: 455, endPoint x: 880, endPoint y: 455, distance: 212.0
click at [880, 455] on h1 "الايجار أم الشراء في [GEOGRAPHIC_DATA]: ما الخيار الأفضل للوافدين في عام 2025؟" at bounding box center [743, 481] width 1082 height 109
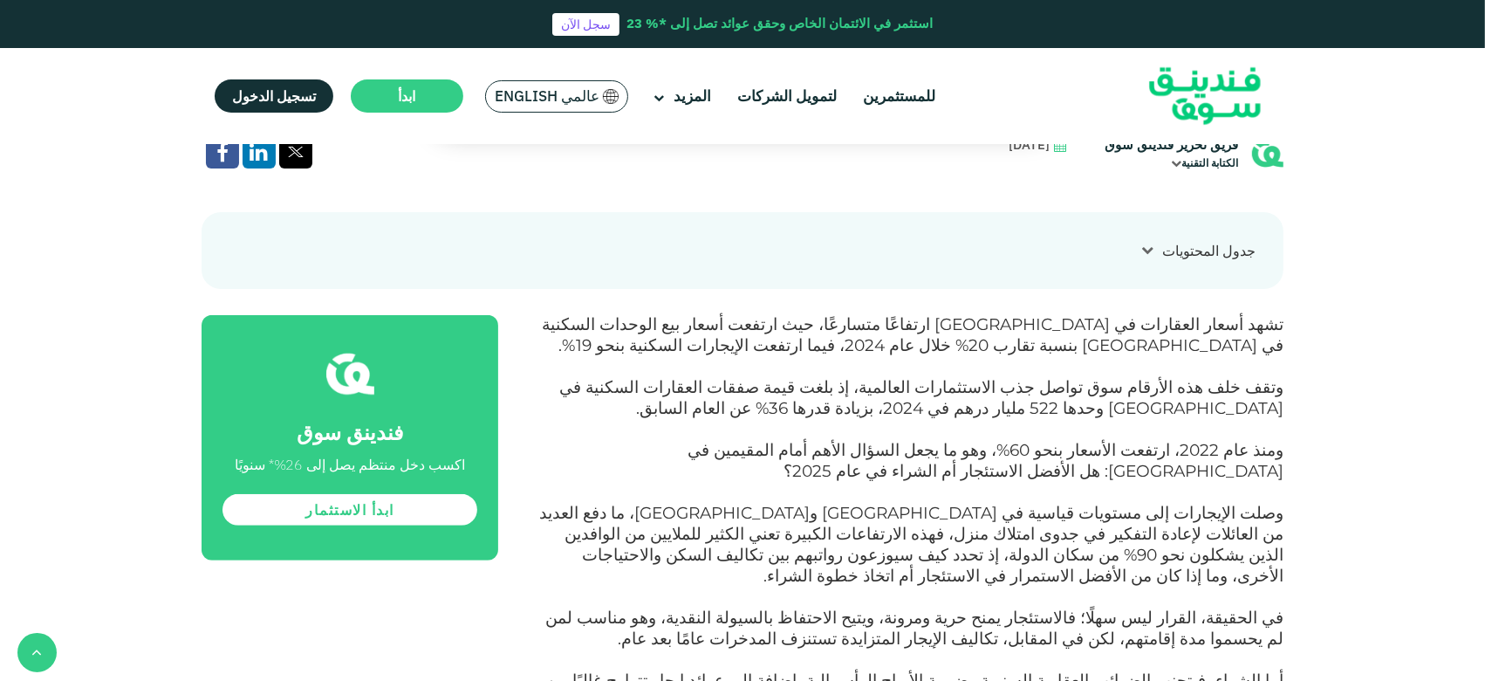
scroll to position [726, 0]
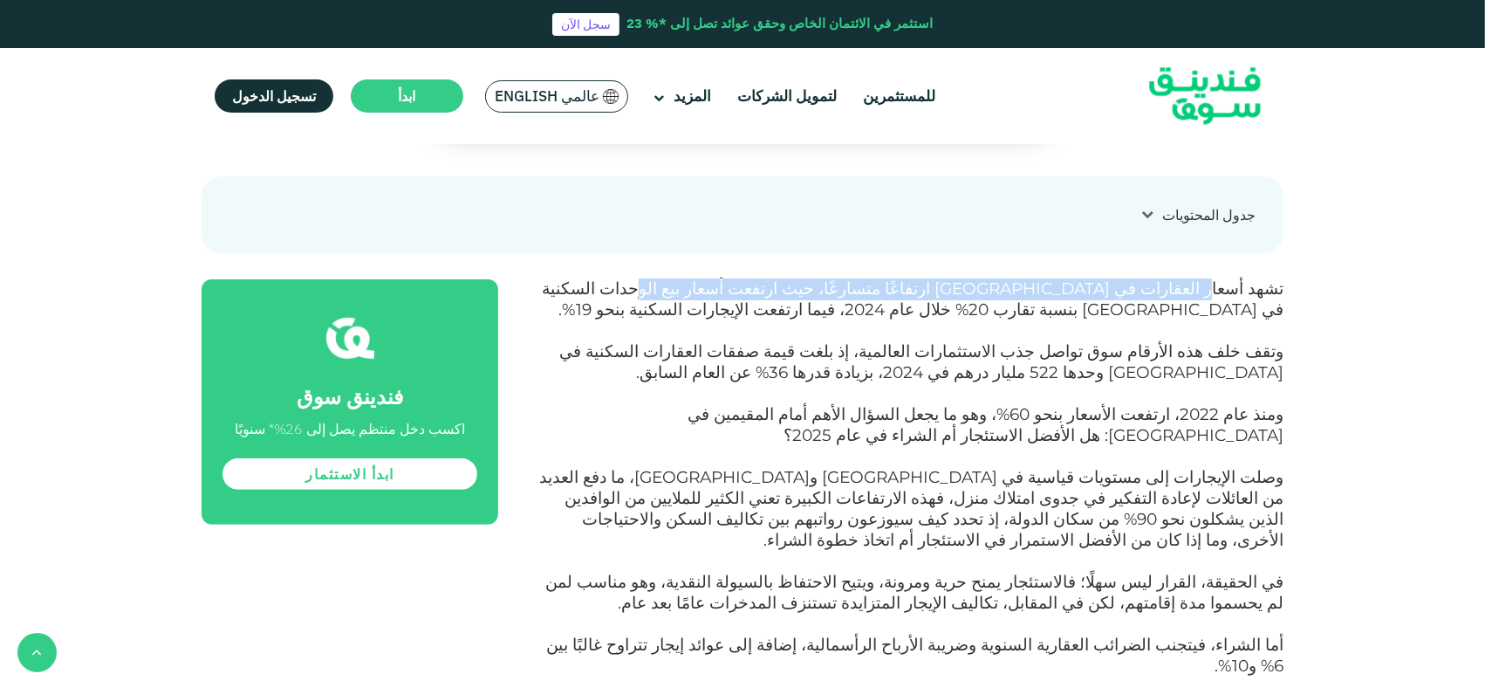
drag, startPoint x: 1230, startPoint y: 295, endPoint x: 818, endPoint y: 293, distance: 411.9
click at [818, 293] on span "تشهد أسعار العقارات في [GEOGRAPHIC_DATA] ارتفاعًا متسارعًا، حيث ارتفعت أسعار بي…" at bounding box center [913, 298] width 742 height 41
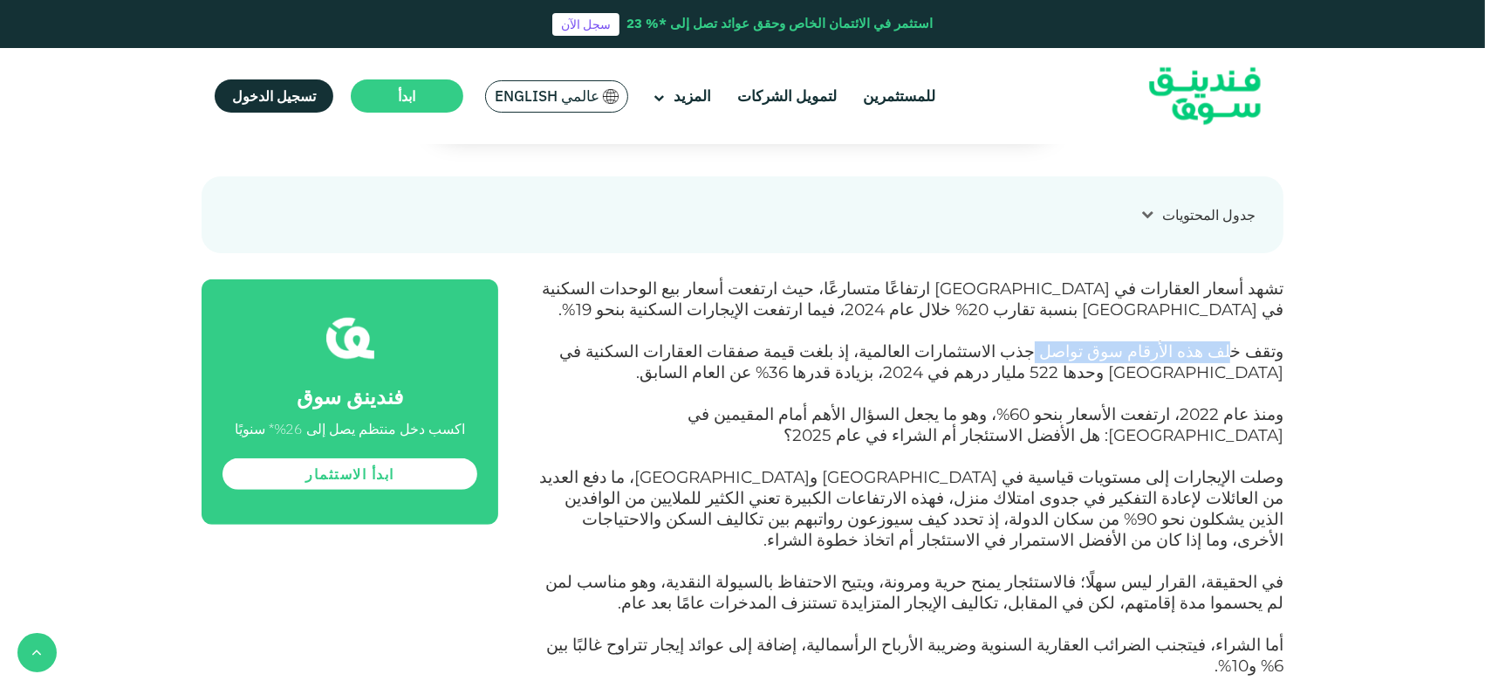
drag, startPoint x: 1245, startPoint y: 357, endPoint x: 1089, endPoint y: 349, distance: 156.4
click at [1091, 349] on span "وتقف خلف هذه الأرقام سوق تواصل جذب الاستثمارات العالمية، إذ بلغت قيمة صفقات الع…" at bounding box center [921, 361] width 724 height 41
drag, startPoint x: 895, startPoint y: 351, endPoint x: 683, endPoint y: 348, distance: 212.1
click at [683, 348] on span "وتقف خلف هذه الأرقام سوق تواصل جذب الاستثمارات العالمية، إذ بلغت قيمة صفقات الع…" at bounding box center [921, 361] width 724 height 41
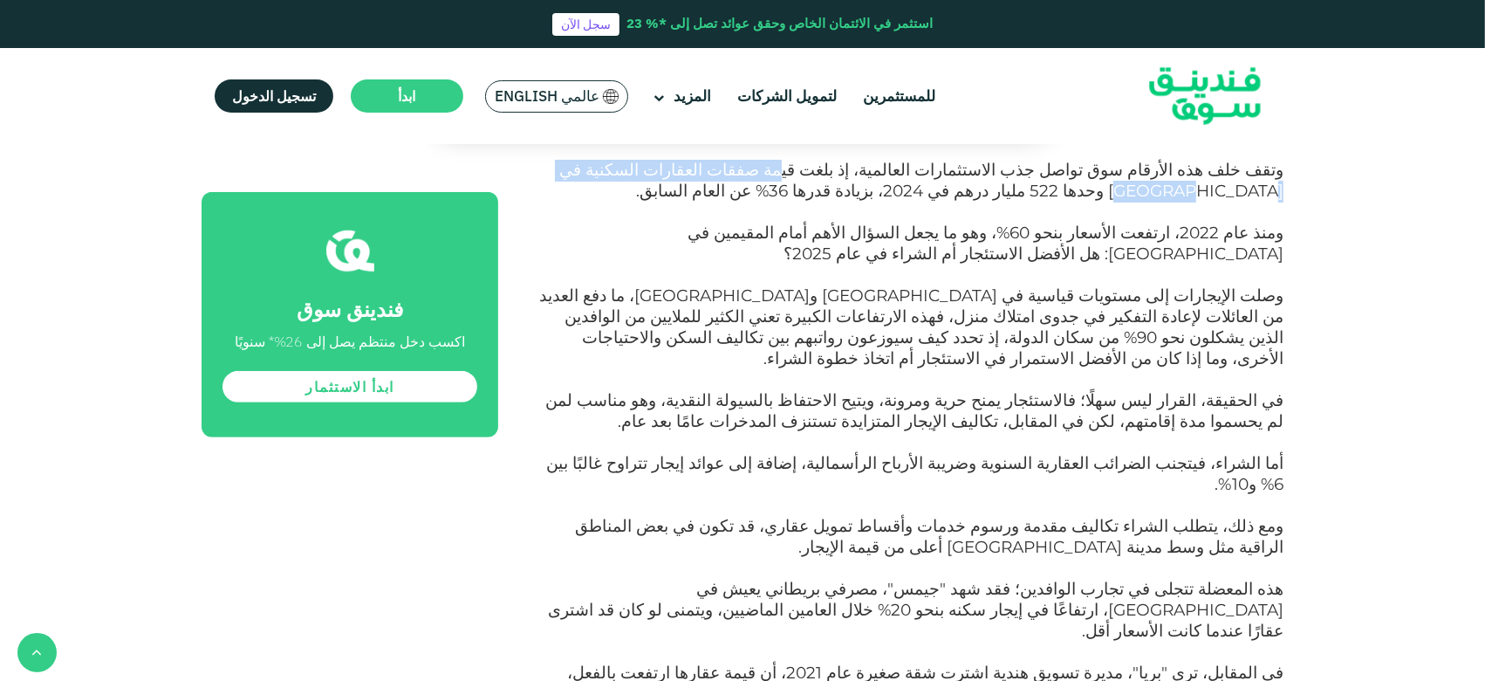
scroll to position [959, 0]
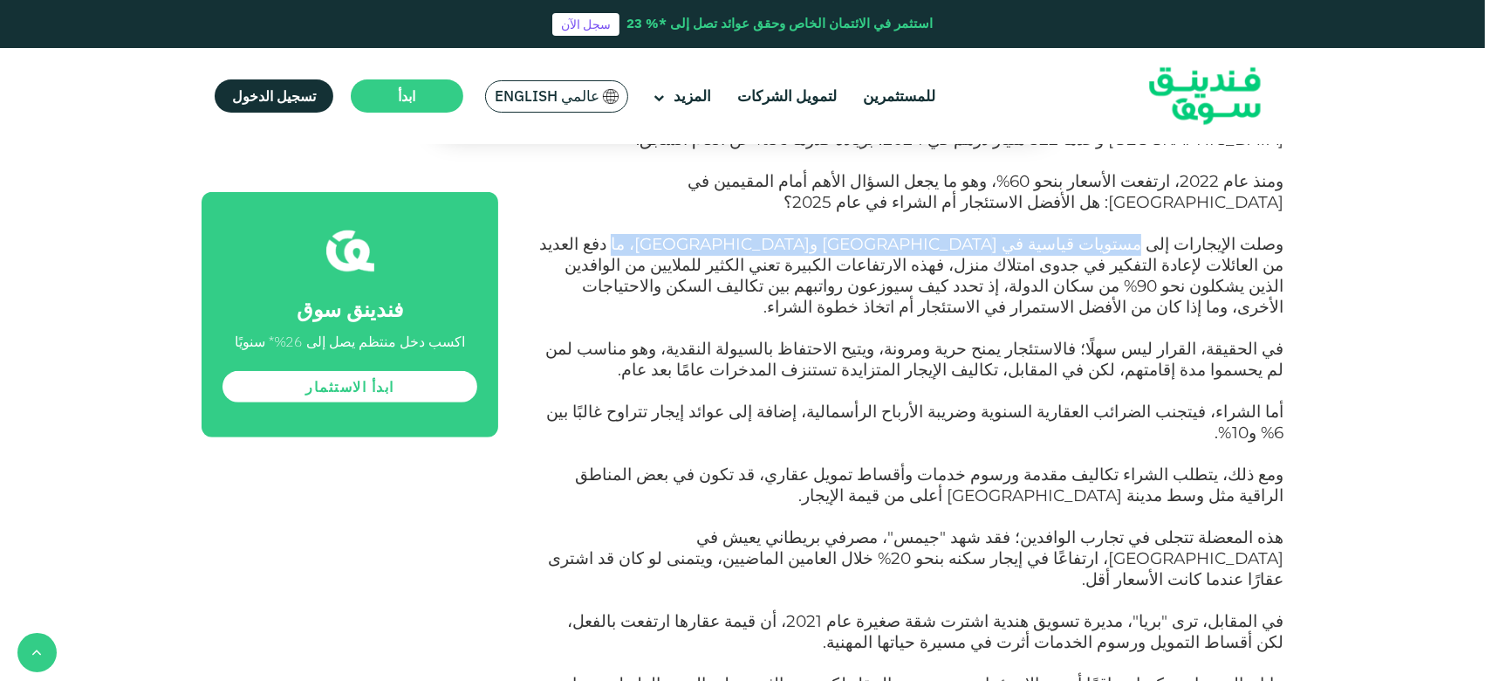
drag, startPoint x: 1164, startPoint y: 245, endPoint x: 848, endPoint y: 245, distance: 315.9
click at [848, 245] on span "وصلت الإيجارات إلى مستويات قياسية في [GEOGRAPHIC_DATA] و[GEOGRAPHIC_DATA]، ما د…" at bounding box center [911, 275] width 744 height 83
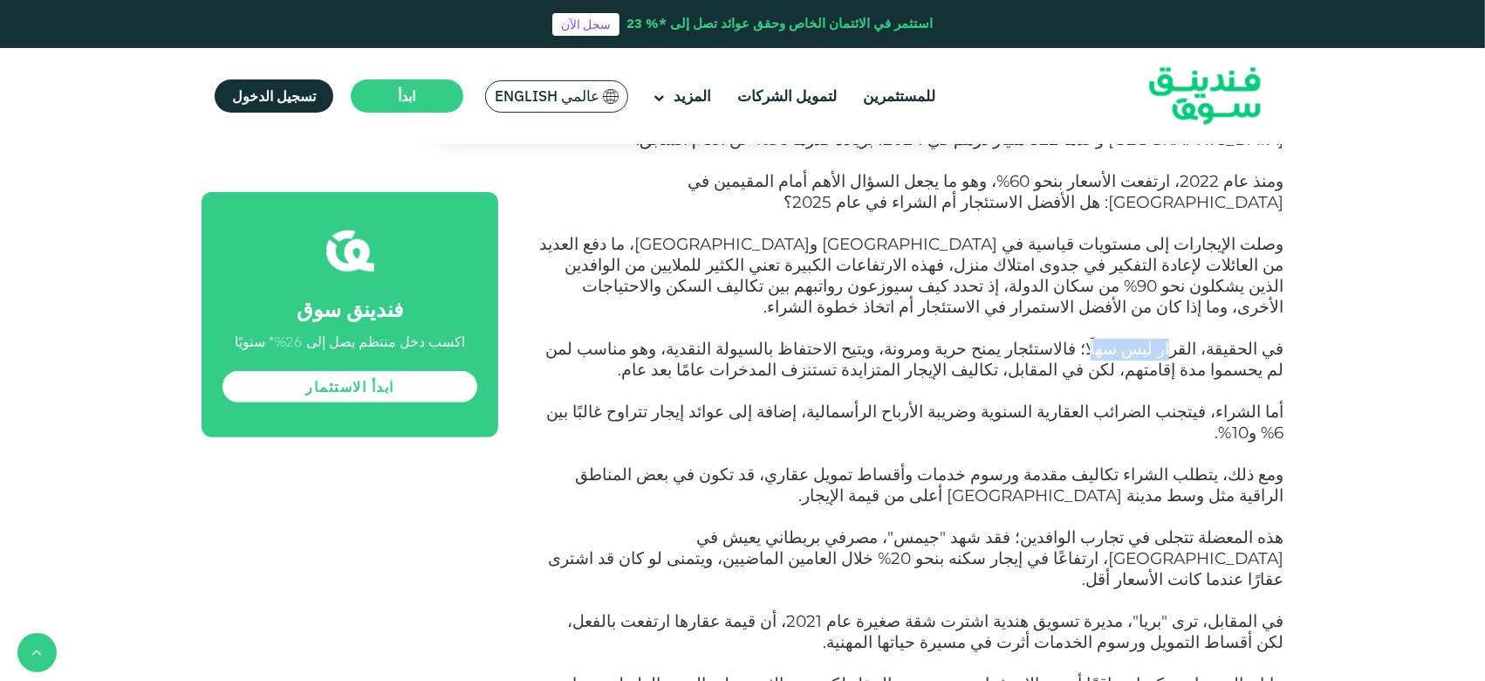
drag, startPoint x: 1207, startPoint y: 332, endPoint x: 1144, endPoint y: 331, distance: 62.8
click at [1112, 339] on span "في الحقيقة، القرار ليس سهلًا؛ فالاستئجار يمنح حرية ومرونة، ويتيح الاحتفاظ بالسي…" at bounding box center [914, 359] width 738 height 41
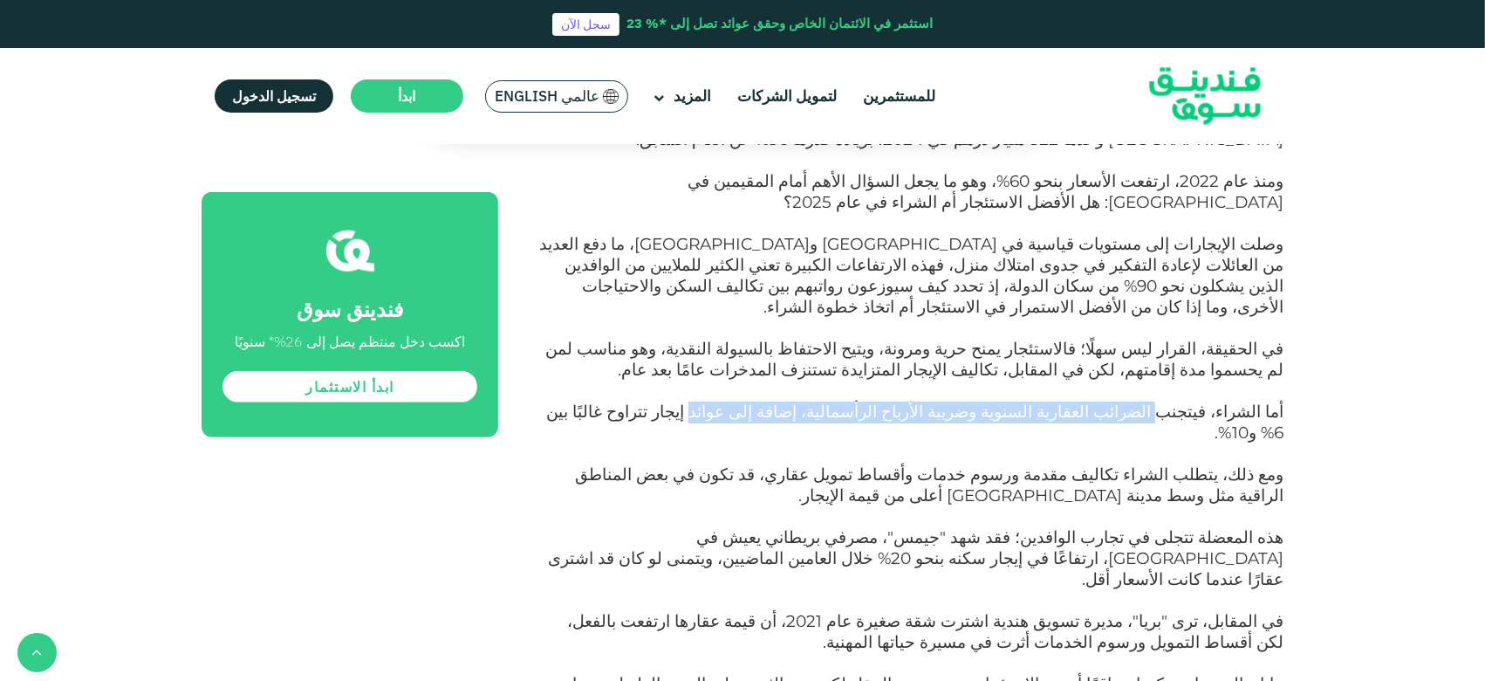
drag, startPoint x: 1191, startPoint y: 393, endPoint x: 812, endPoint y: 383, distance: 378.8
click at [812, 401] on span "أما الشراء، فيتجنب الضرائب العقارية السنوية وضريبة الأرباح الرأسمالية، إضافة إل…" at bounding box center [914, 421] width 737 height 41
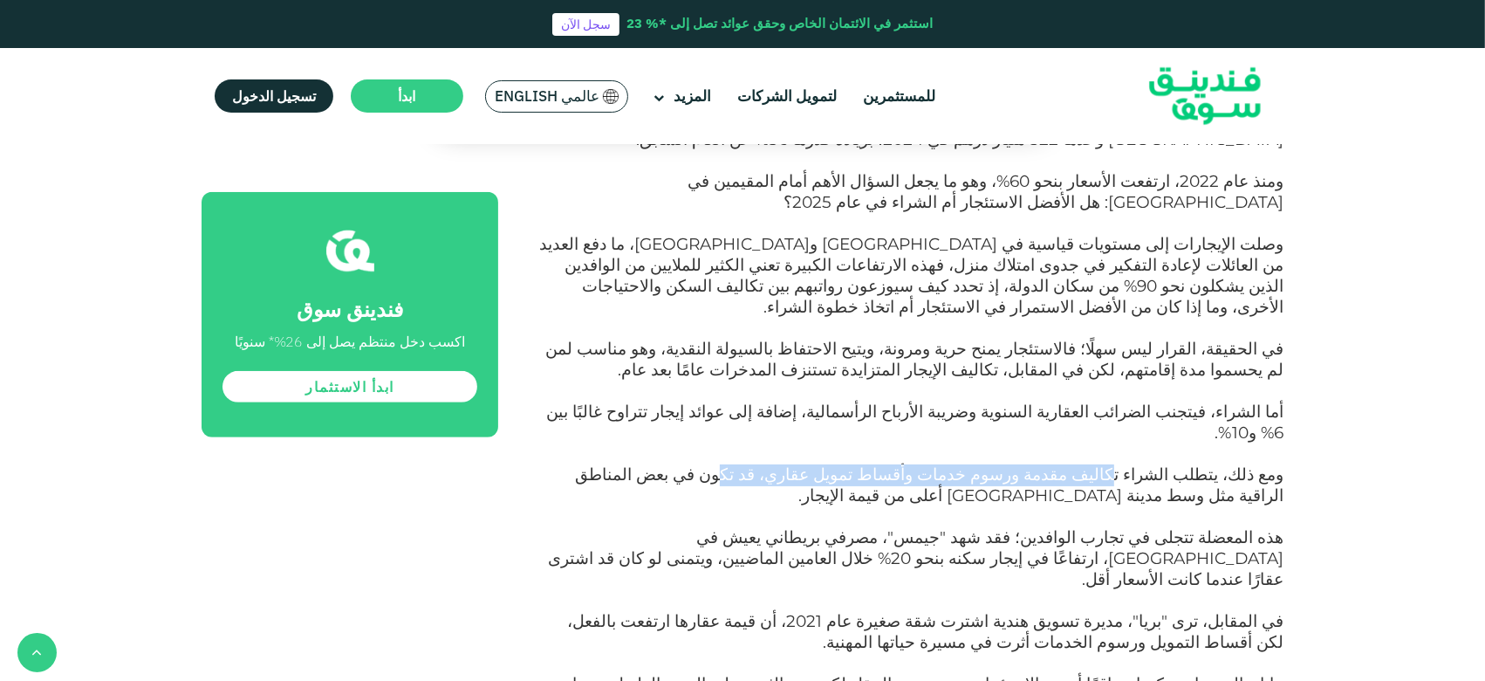
drag, startPoint x: 1150, startPoint y: 436, endPoint x: 860, endPoint y: 434, distance: 290.6
click at [860, 464] on span "ومع ذلك، يتطلب الشراء تكاليف مقدمة ورسوم خدمات وأقساط تمويل عقاري، قد تكون في ب…" at bounding box center [929, 484] width 709 height 41
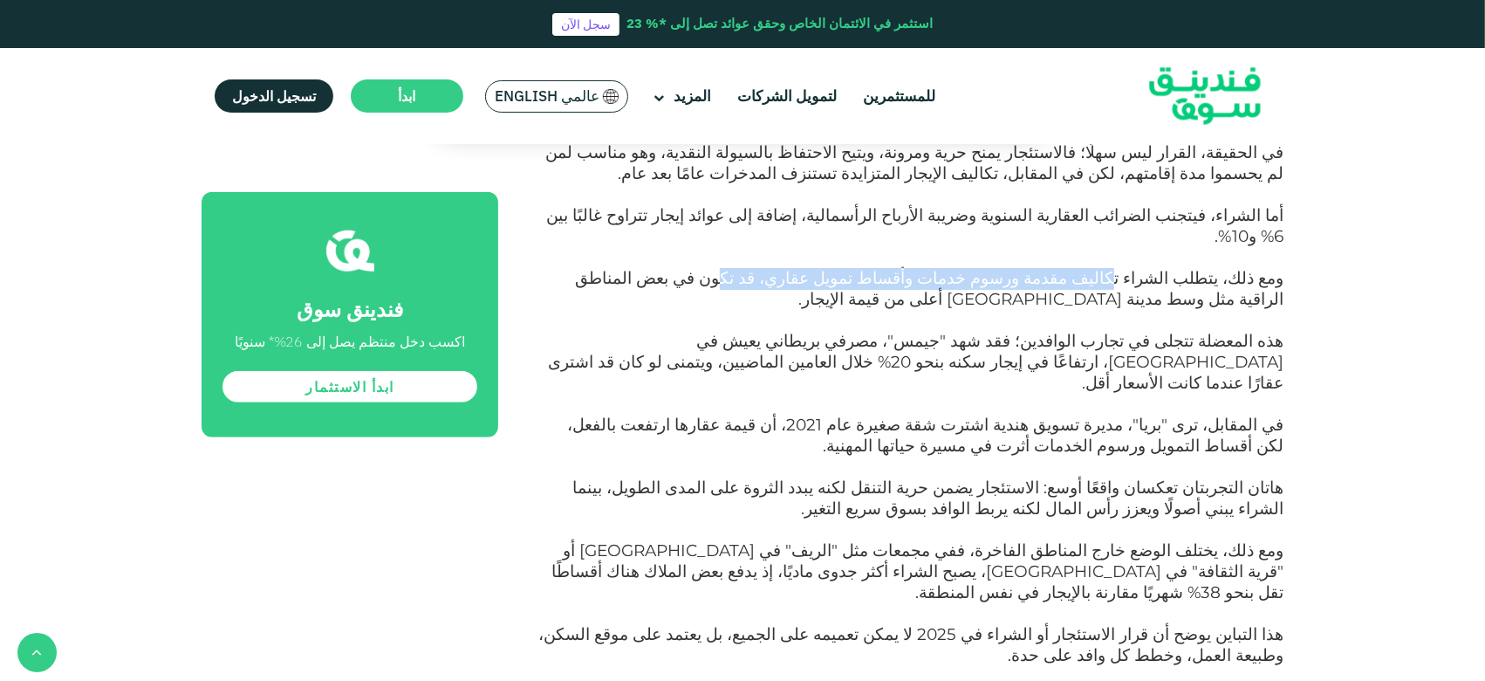
scroll to position [1192, 0]
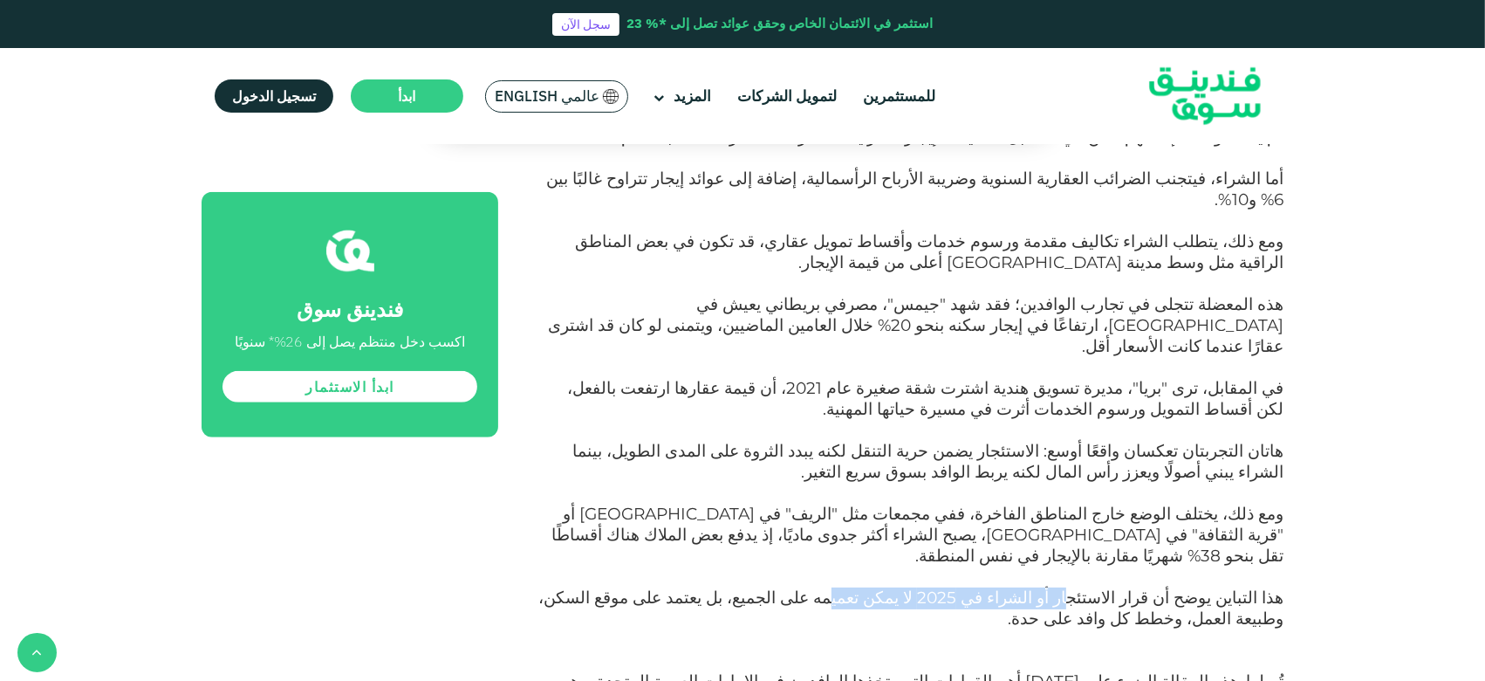
drag, startPoint x: 1089, startPoint y: 521, endPoint x: 881, endPoint y: 520, distance: 207.7
click at [897, 510] on span "هذا التباين يوضح أن قرار الاستئجار أو الشراء في 2025 لا يمكن تعميمه على الجميع،…" at bounding box center [910, 607] width 745 height 41
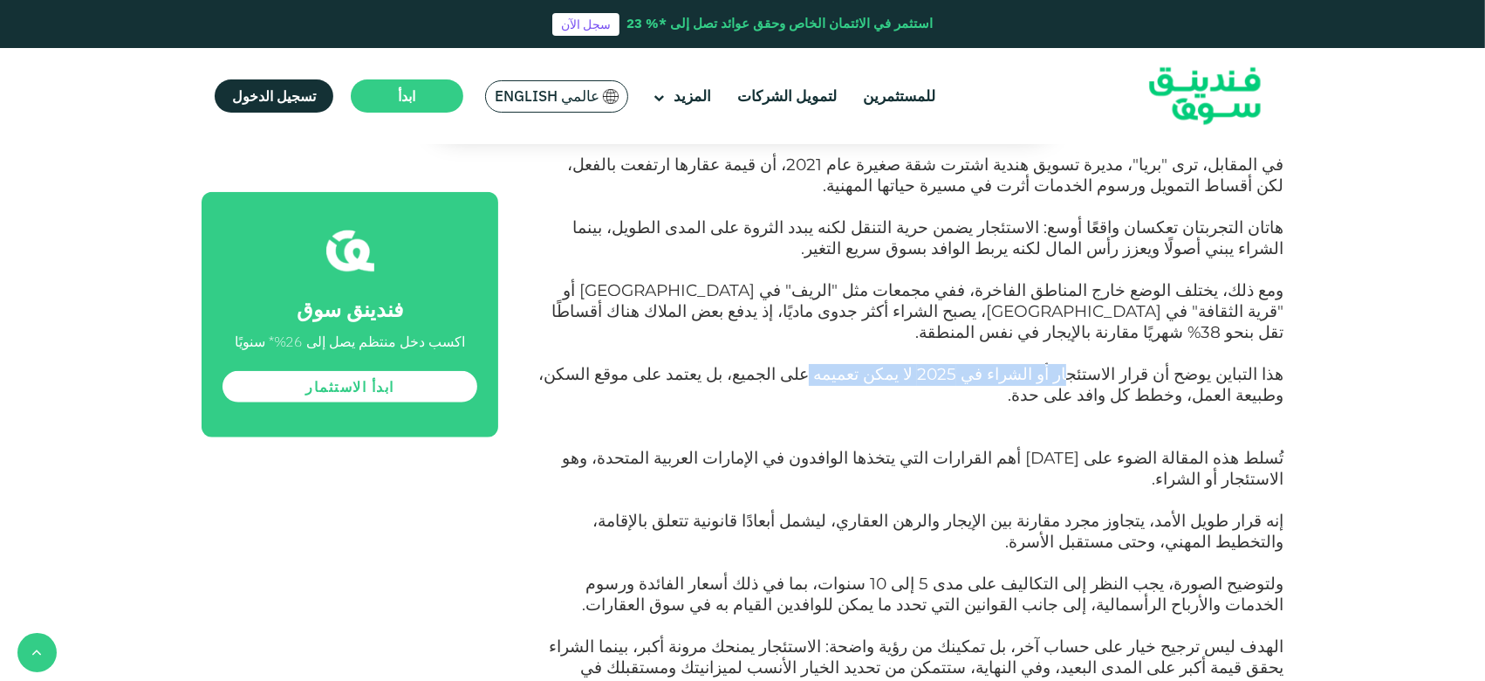
scroll to position [1424, 0]
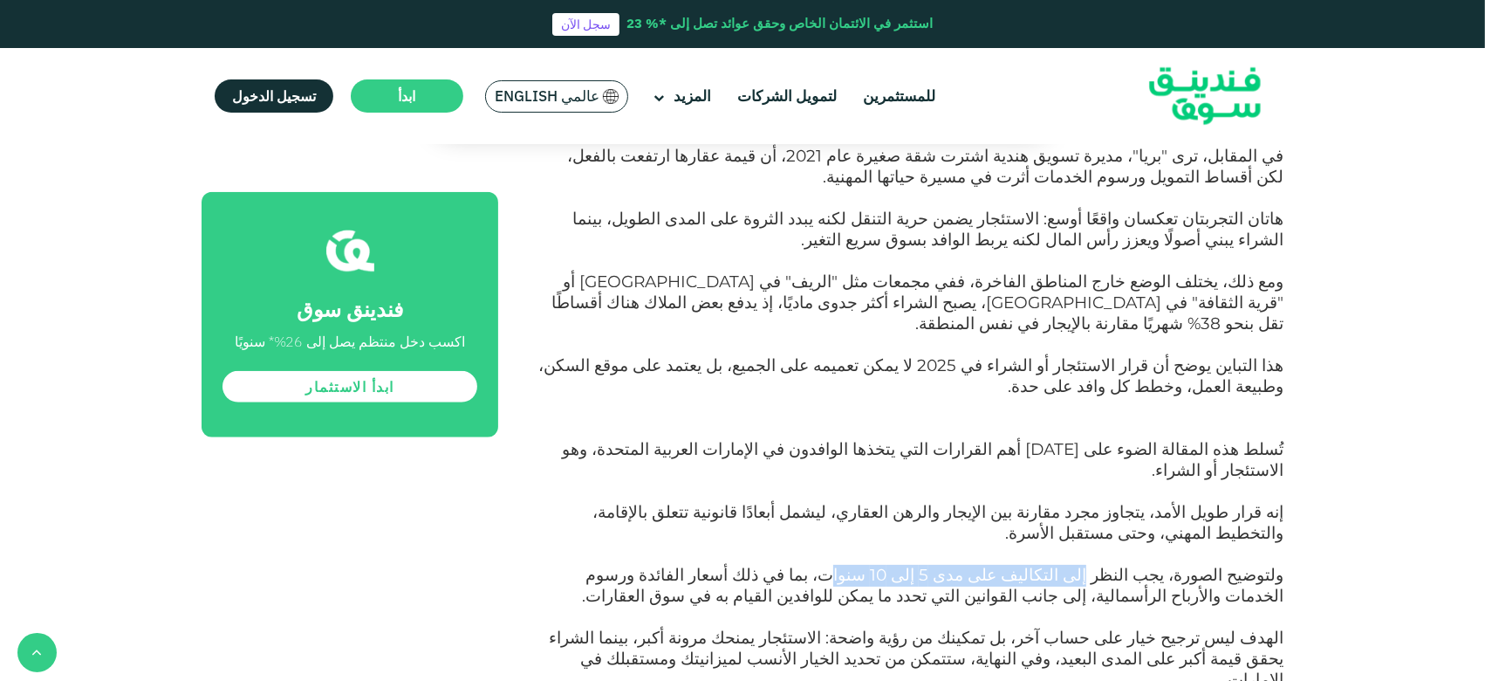
drag, startPoint x: 1122, startPoint y: 467, endPoint x: 888, endPoint y: 464, distance: 233.9
click at [915, 510] on span "ولتوضيح الصورة، يجب النظر إلى التكاليف على مدى 5 إلى 10 سنوات، بما في ذلك أسعار…" at bounding box center [933, 585] width 702 height 41
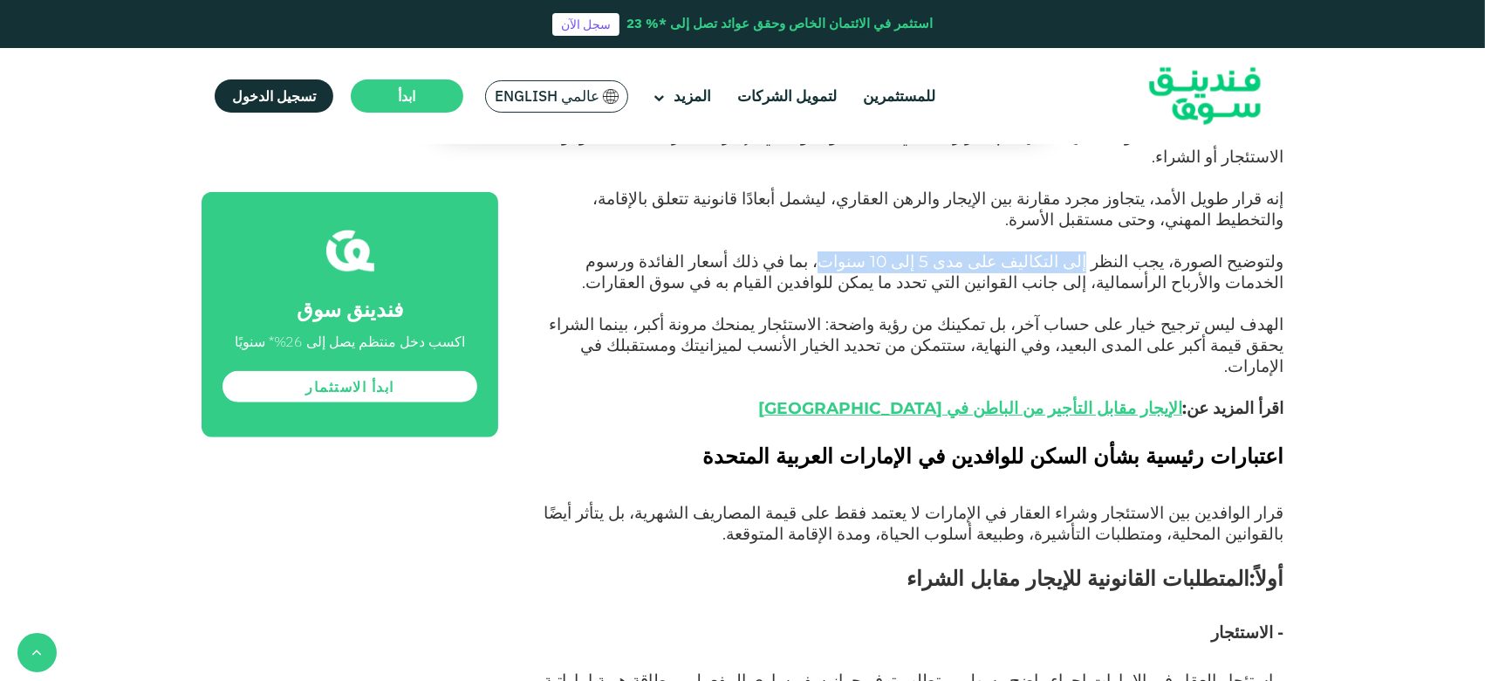
scroll to position [1773, 0]
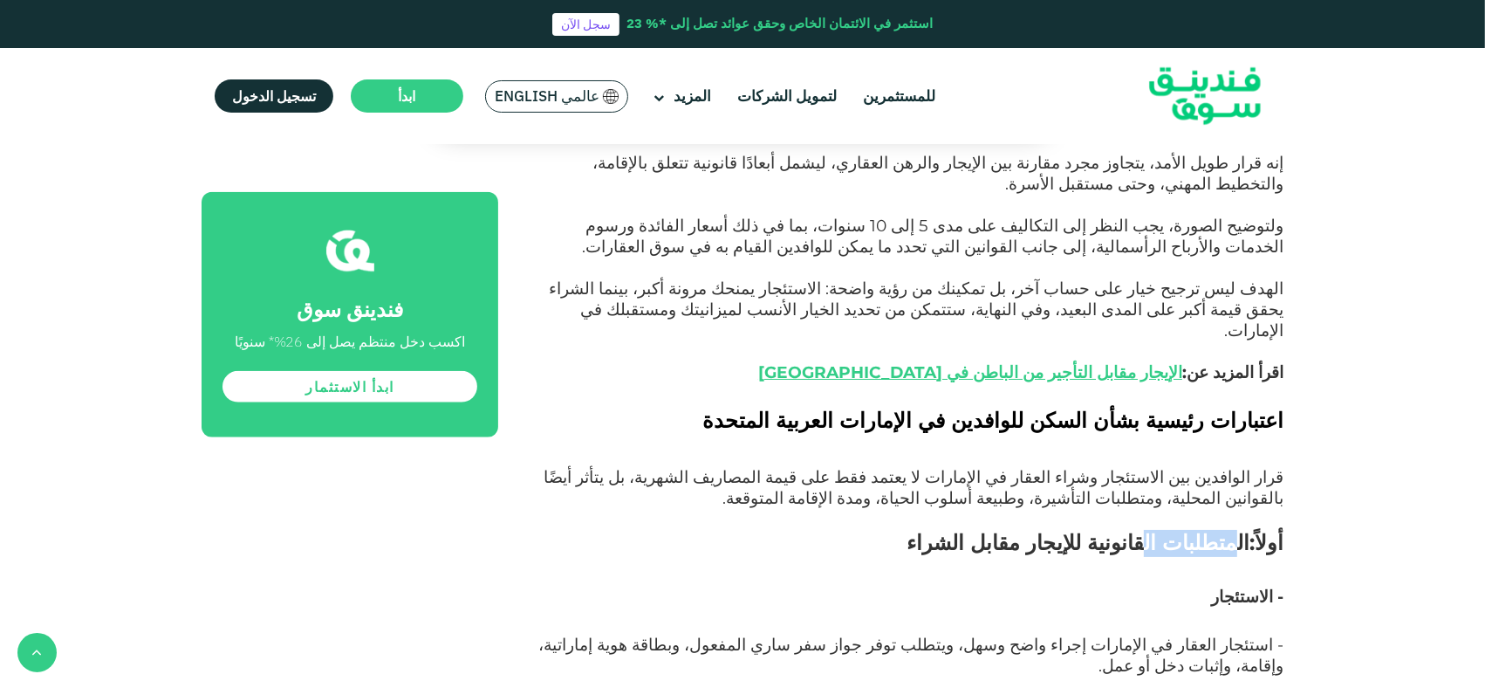
drag, startPoint x: 1245, startPoint y: 418, endPoint x: 1176, endPoint y: 417, distance: 68.9
click at [1112, 510] on span "أولاً:المتطلبات القانونية للإيجار مقابل الشراء" at bounding box center [1095, 542] width 377 height 25
drag, startPoint x: 1143, startPoint y: 417, endPoint x: 1071, endPoint y: 417, distance: 72.4
click at [1071, 510] on span "أولاً:المتطلبات القانونية للإيجار مقابل الشراء" at bounding box center [1095, 542] width 377 height 25
click at [1050, 510] on span "أولاً:المتطلبات القانونية للإيجار مقابل الشراء" at bounding box center [1095, 542] width 377 height 25
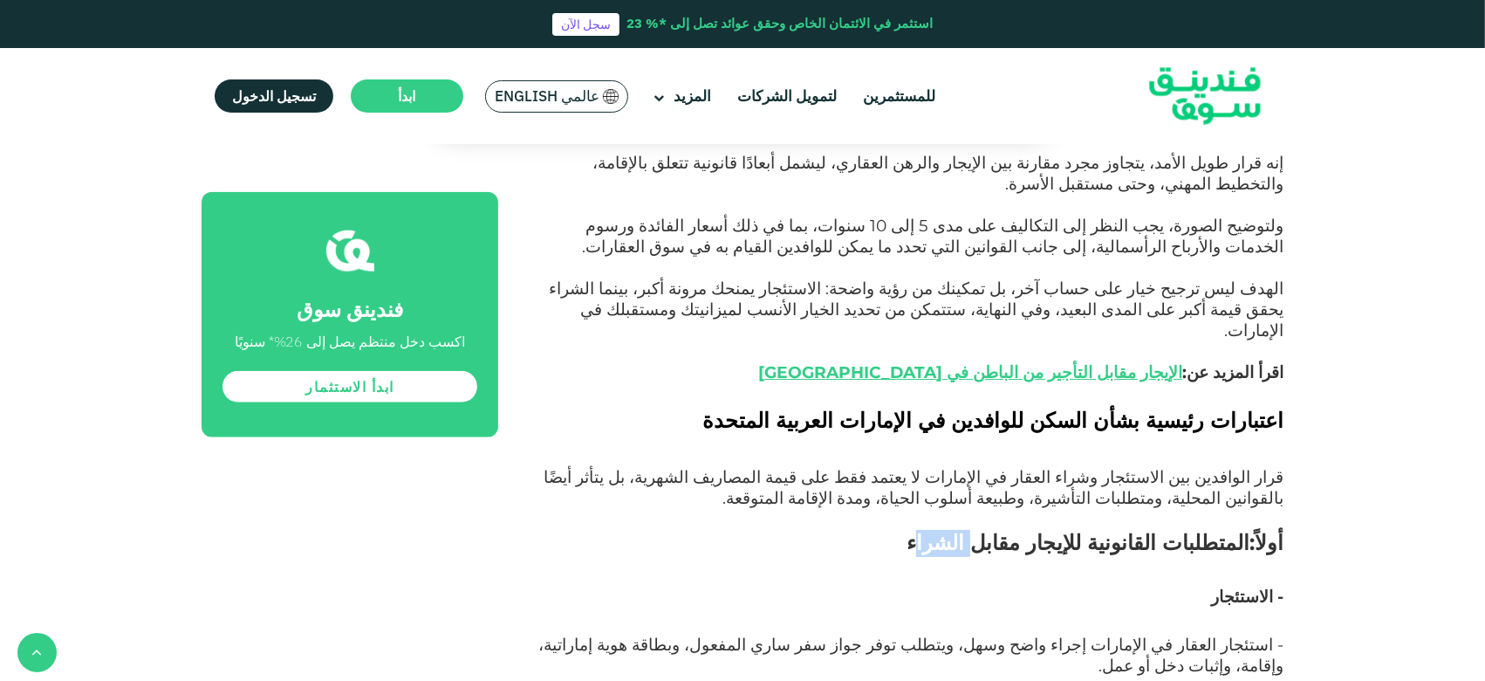
drag, startPoint x: 1032, startPoint y: 414, endPoint x: 989, endPoint y: 415, distance: 43.7
click at [989, 510] on span "أولاً:المتطلبات القانونية للإيجار مقابل الشراء" at bounding box center [1095, 542] width 377 height 25
click at [1112, 510] on span "أولاً:المتطلبات القانونية للإيجار مقابل الشراء" at bounding box center [1095, 542] width 377 height 25
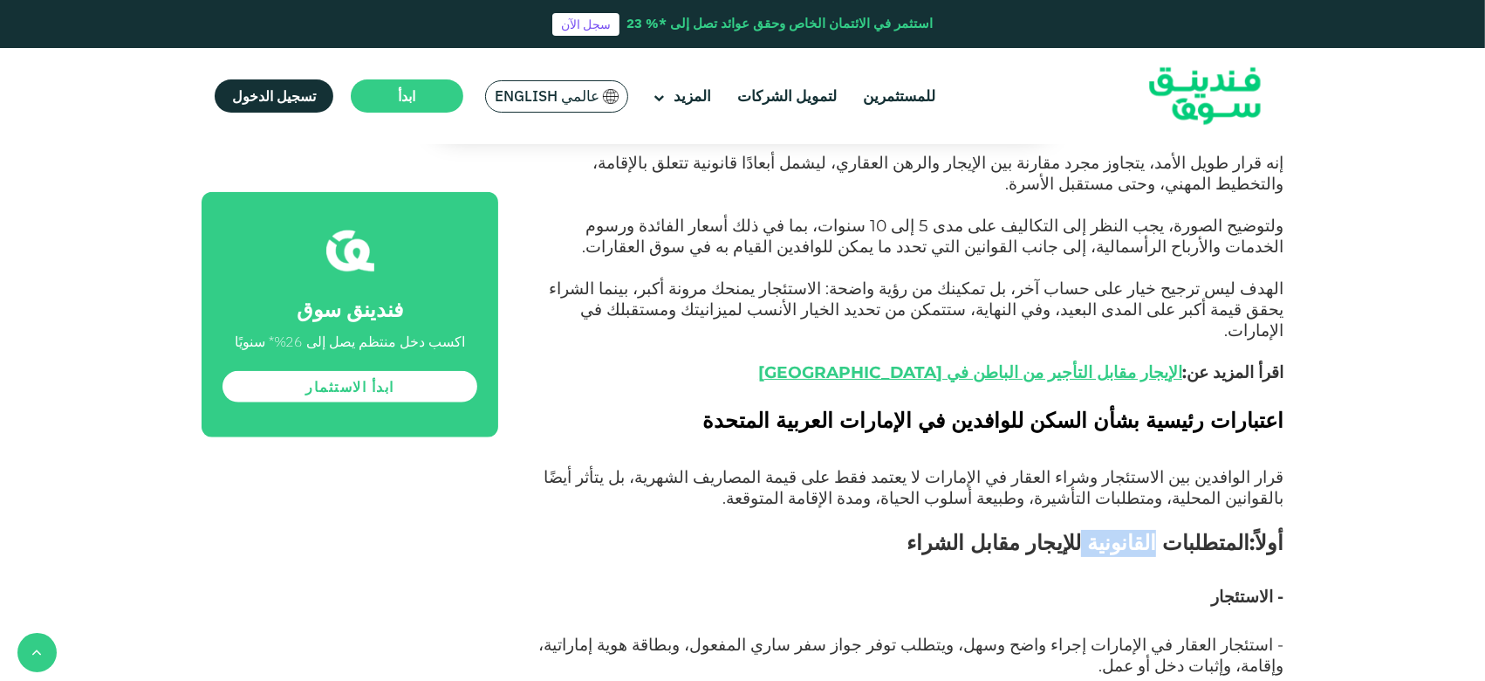
click at [1112, 510] on span "أولاً:المتطلبات القانونية للإيجار مقابل الشراء" at bounding box center [1095, 542] width 377 height 25
click at [1097, 510] on span "أولاً:المتطلبات القانونية للإيجار مقابل الشراء" at bounding box center [1095, 542] width 377 height 25
click at [1011, 510] on span "أولاً:المتطلبات القانونية للإيجار مقابل الشراء" at bounding box center [1095, 542] width 377 height 25
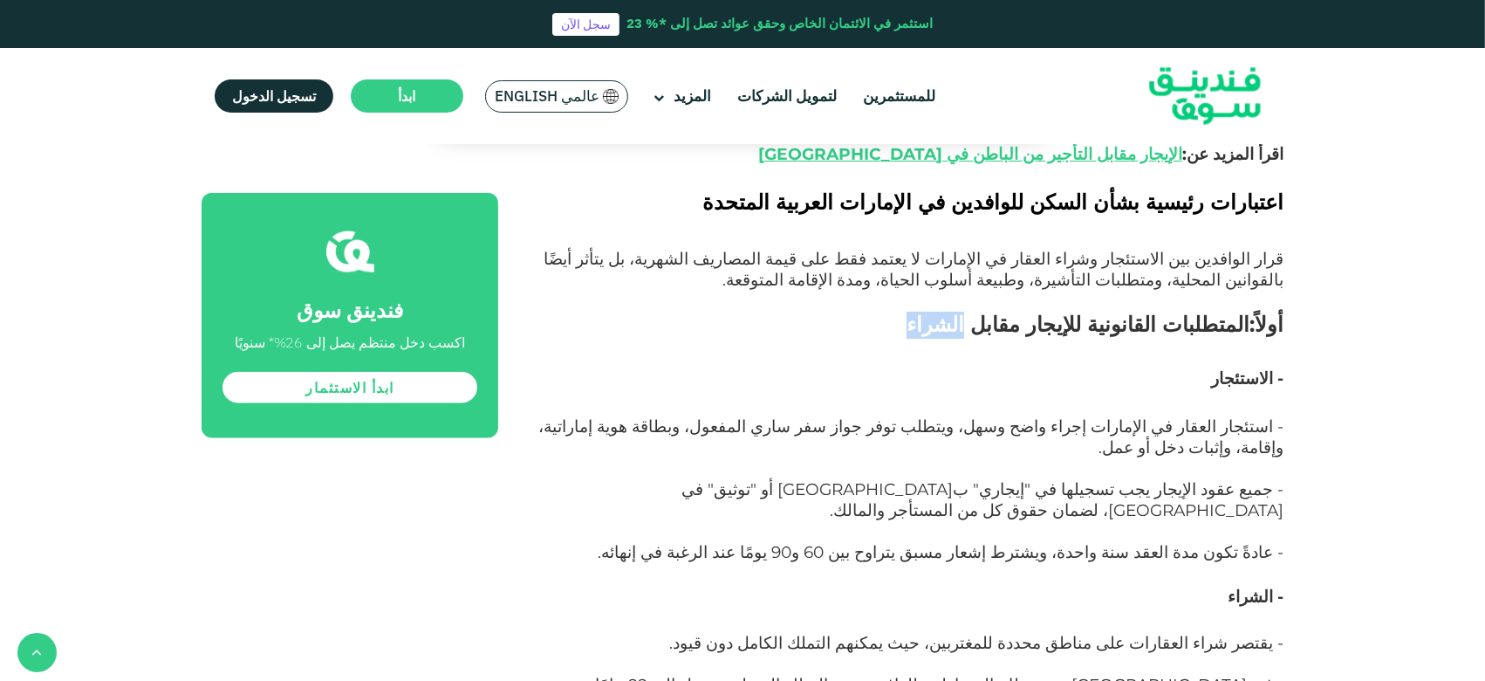
scroll to position [2006, 0]
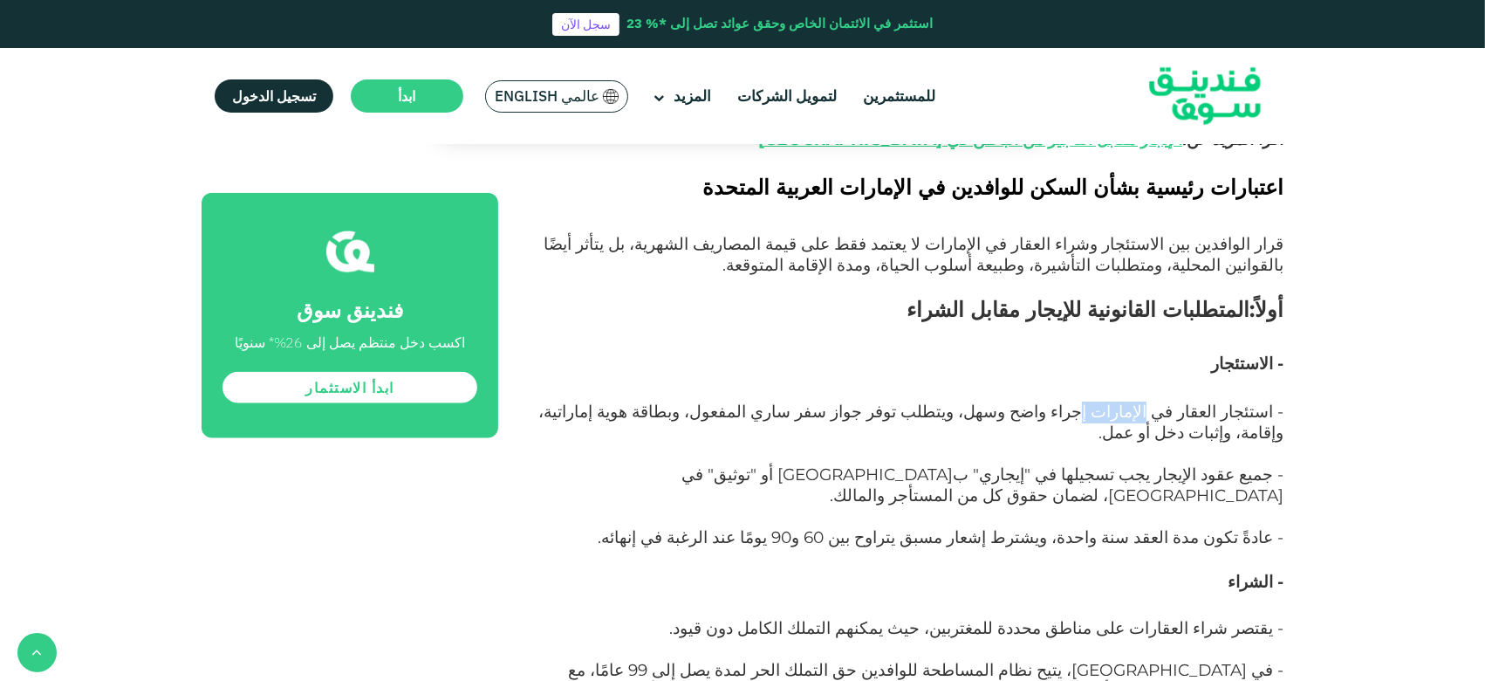
drag, startPoint x: 1177, startPoint y: 286, endPoint x: 1124, endPoint y: 285, distance: 53.2
click at [1112, 401] on span "- استئجار العقار في الإمارات إجراء واضح وسهل، ويتطلب توفر جواز سفر ساري المفعول…" at bounding box center [910, 421] width 745 height 41
drag, startPoint x: 1141, startPoint y: 283, endPoint x: 904, endPoint y: 282, distance: 236.5
click at [904, 401] on span "- استئجار العقار في الإمارات إجراء واضح وسهل، ويتطلب توفر جواز سفر ساري المفعول…" at bounding box center [910, 421] width 745 height 41
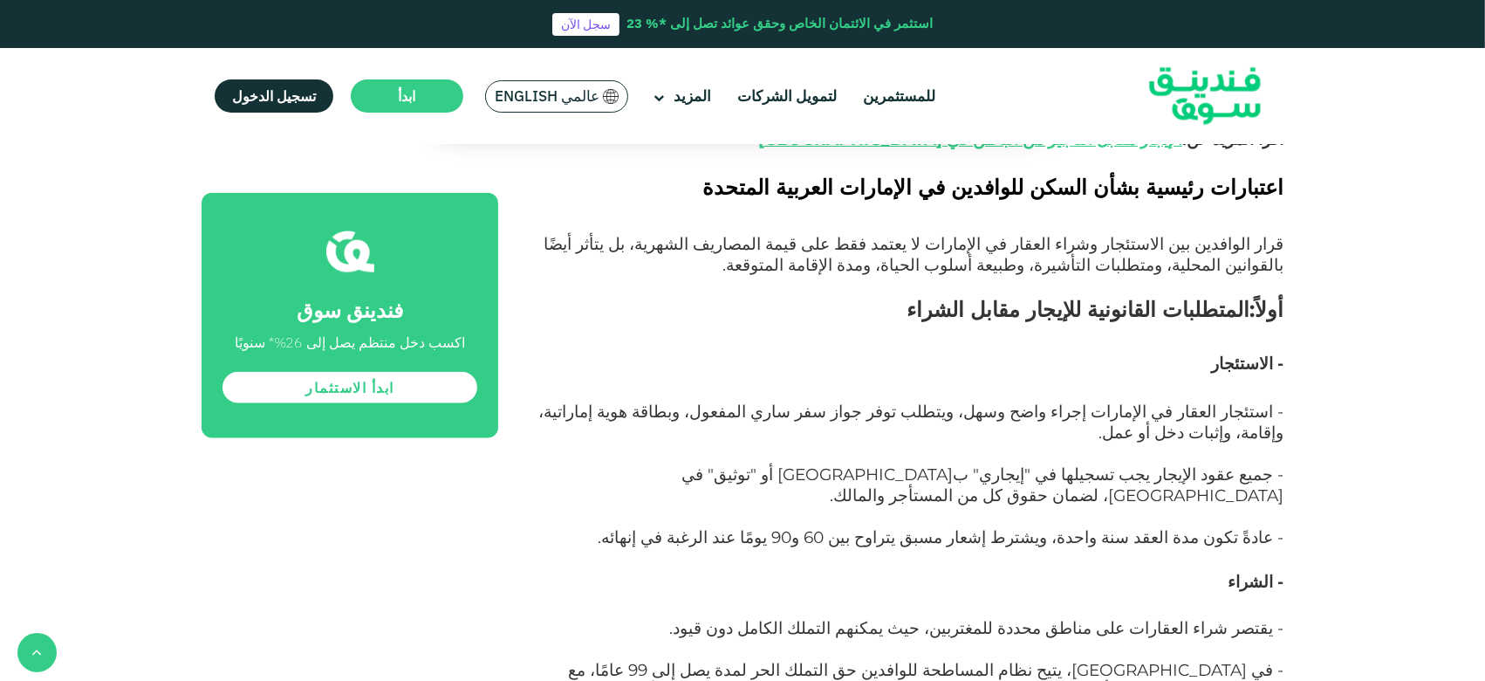
click at [1112, 401] on span "- استئجار العقار في الإمارات إجراء واضح وسهل، ويتطلب توفر جواز سفر ساري المفعول…" at bounding box center [910, 421] width 745 height 41
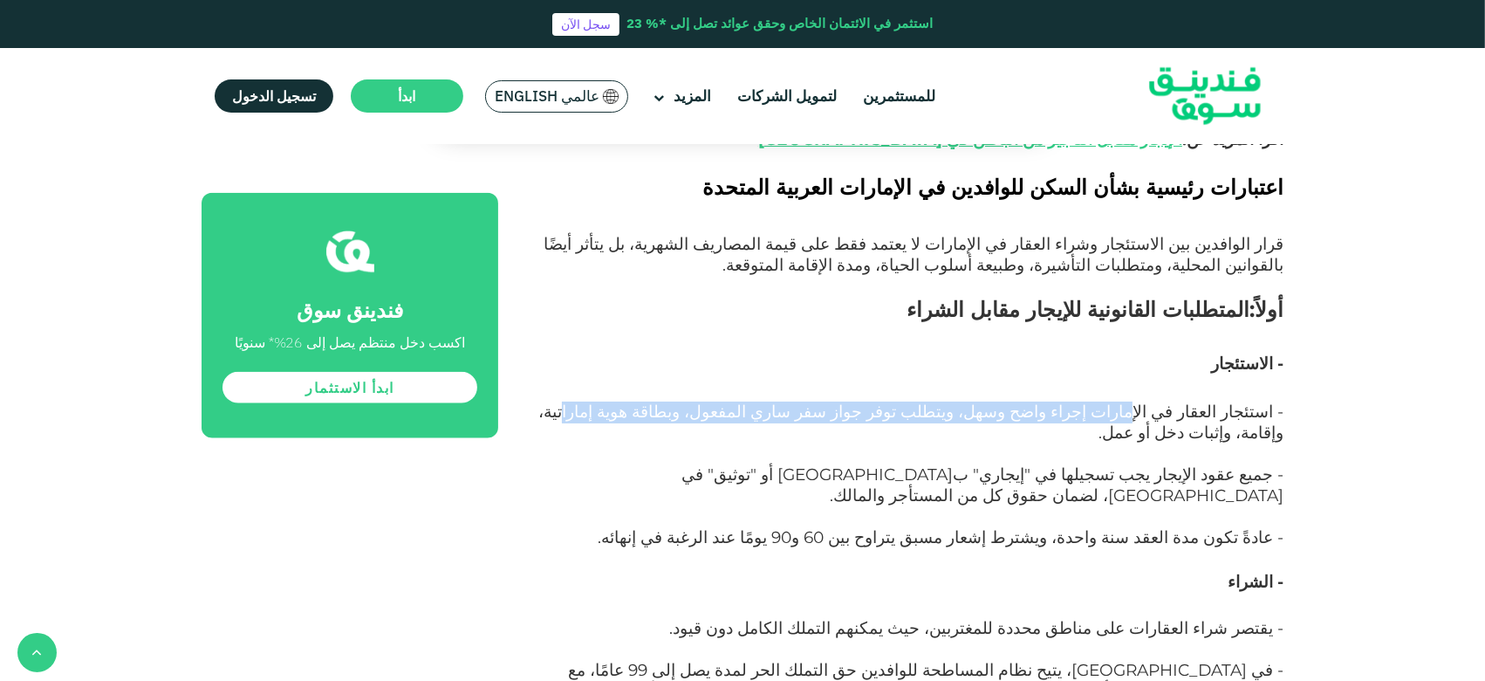
drag, startPoint x: 1164, startPoint y: 283, endPoint x: 710, endPoint y: 283, distance: 453.8
click at [710, 401] on span "- استئجار العقار في الإمارات إجراء واضح وسهل، ويتطلب توفر جواز سفر ساري المفعول…" at bounding box center [910, 421] width 745 height 41
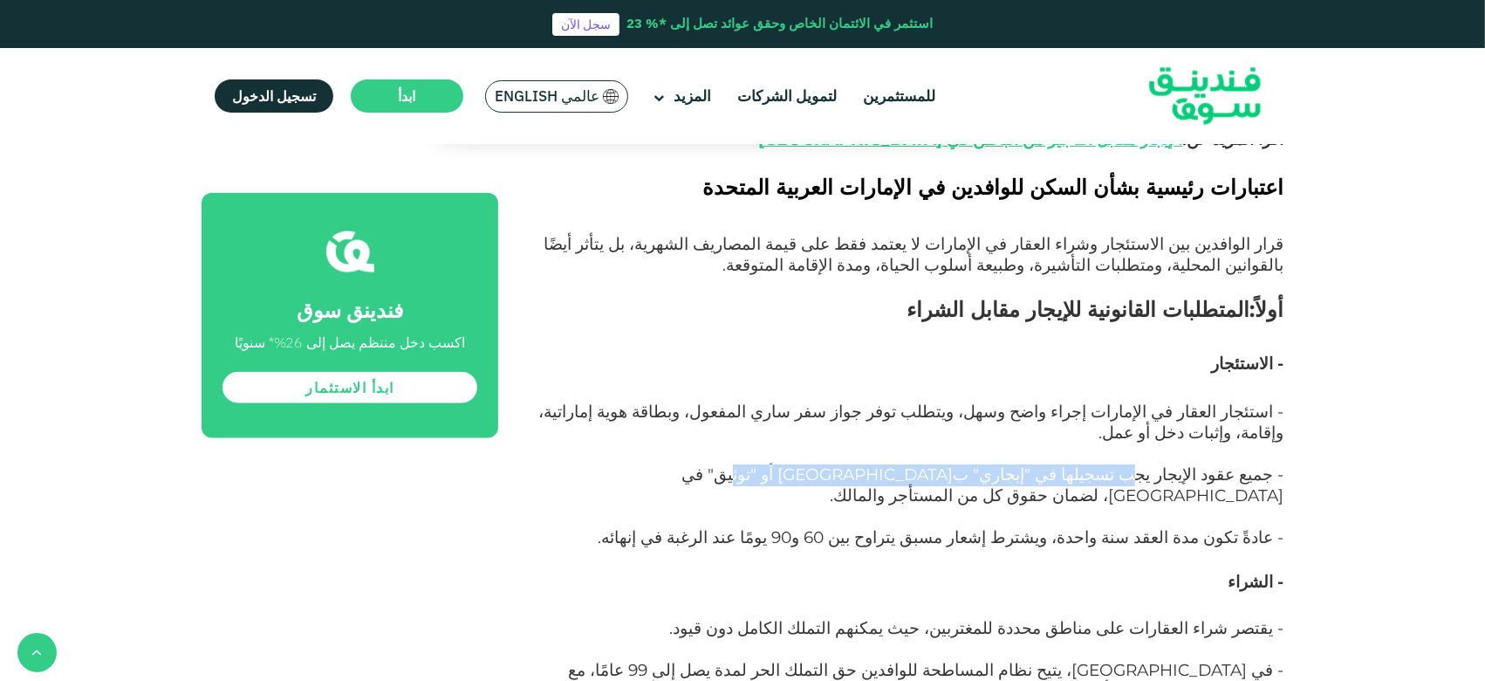
drag, startPoint x: 1157, startPoint y: 329, endPoint x: 880, endPoint y: 327, distance: 276.6
click at [880, 464] on span "- جميع عقود الإيجار يجب تسجيلها في "إيجاري" ب[GEOGRAPHIC_DATA] أو "توثيق" في [G…" at bounding box center [983, 484] width 602 height 41
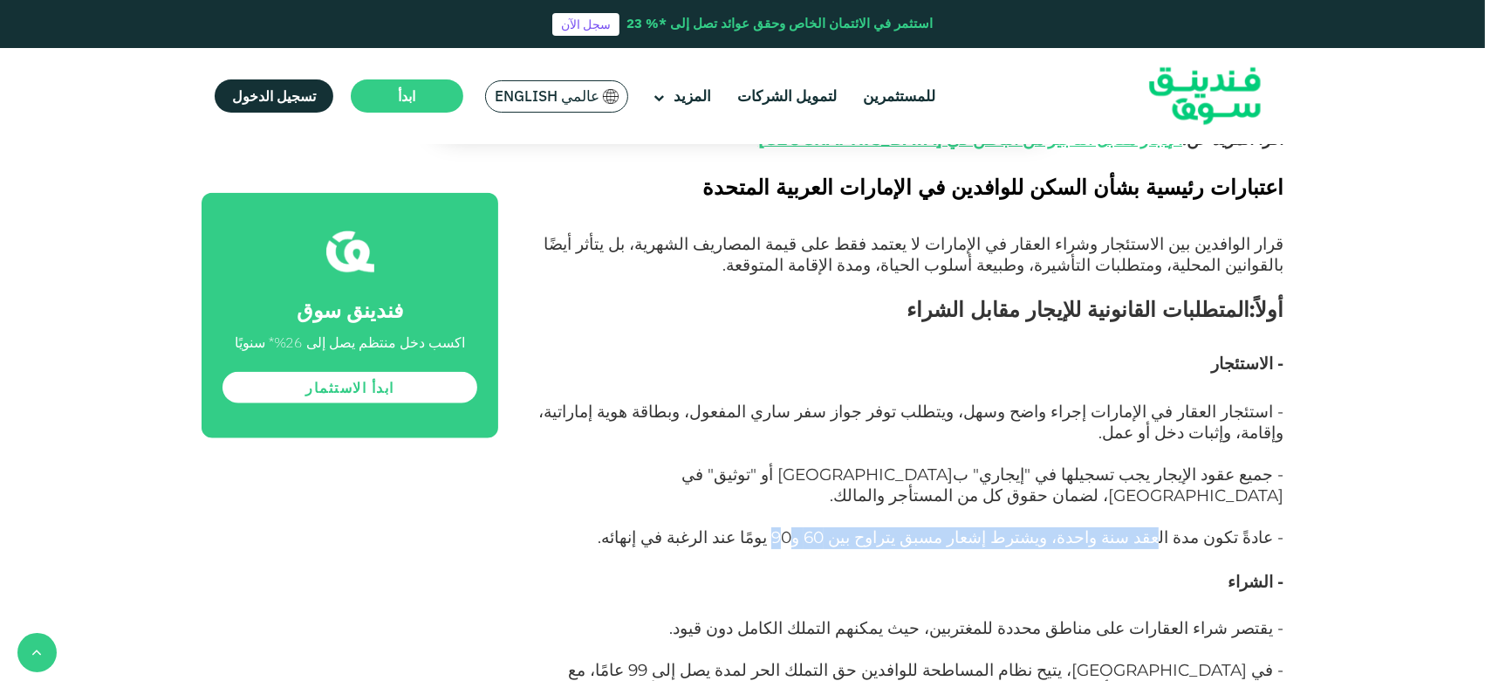
drag, startPoint x: 1188, startPoint y: 370, endPoint x: 887, endPoint y: 366, distance: 301.1
click at [887, 510] on span "- عادةً تكون مدة العقد سنة واحدة، ويشترط إشعار مسبق يتراوح بين 60 و90 يومًا عند…" at bounding box center [941, 537] width 686 height 20
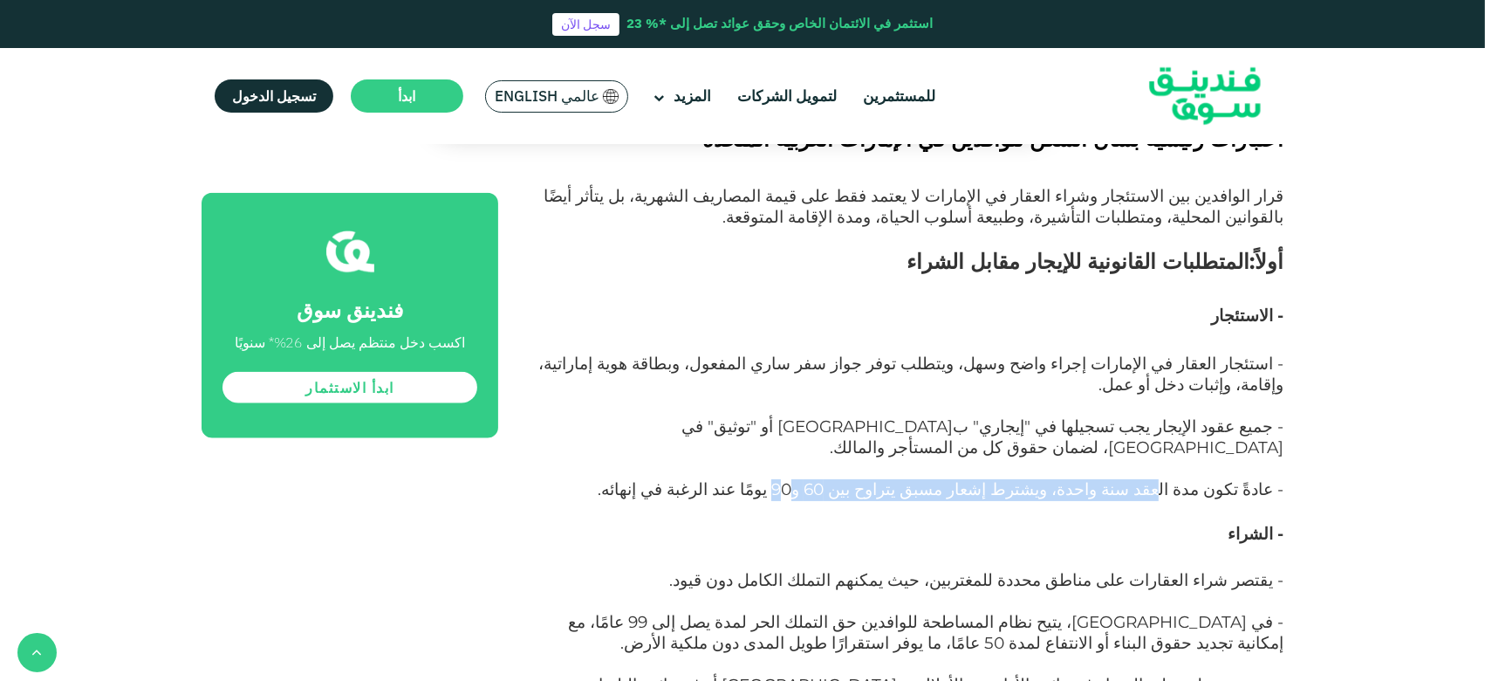
scroll to position [2122, 0]
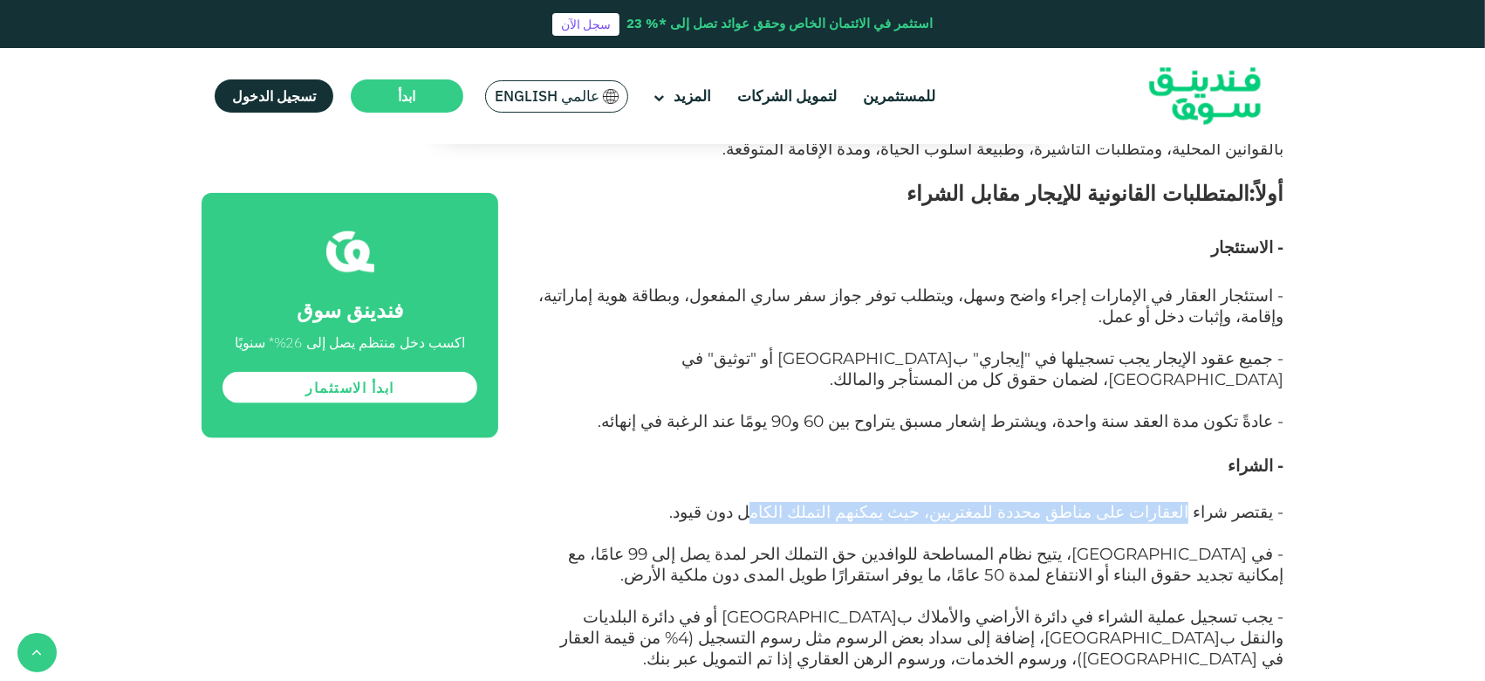
drag, startPoint x: 1202, startPoint y: 341, endPoint x: 874, endPoint y: 341, distance: 329.0
click at [874, 502] on span "- يقتصر شراء العقارات على مناطق محددة للمغتربين، حيث يمكنهم التملك الكامل دون ق…" at bounding box center [976, 512] width 614 height 20
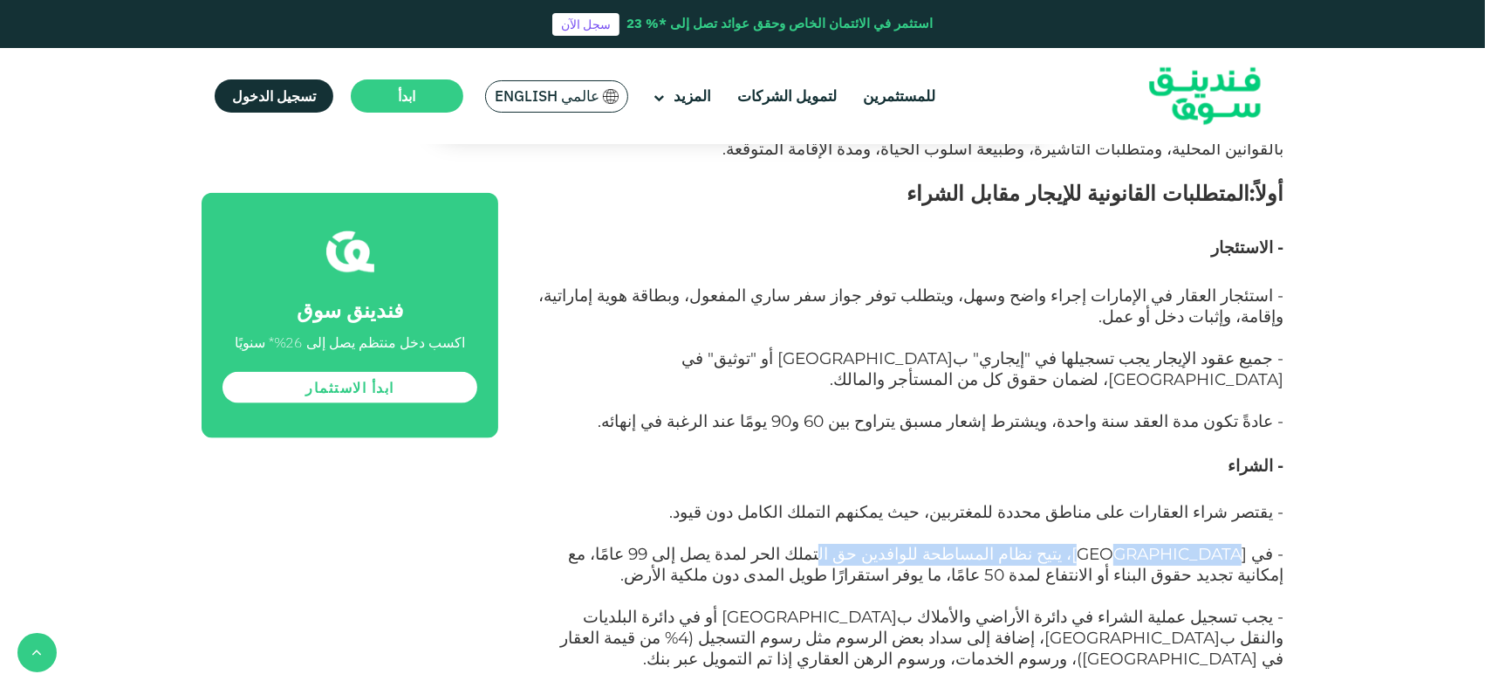
drag, startPoint x: 1231, startPoint y: 387, endPoint x: 970, endPoint y: 380, distance: 261.0
click at [970, 510] on span "- في [GEOGRAPHIC_DATA]، يتيح نظام المساطحة للوافدين حق التملك الحر لمدة يصل إلى…" at bounding box center [926, 564] width 716 height 41
click at [1075, 510] on p "- في [GEOGRAPHIC_DATA]، يتيح نظام المساطحة للوافدين حق التملك الحر لمدة يصل إلى…" at bounding box center [911, 576] width 746 height 63
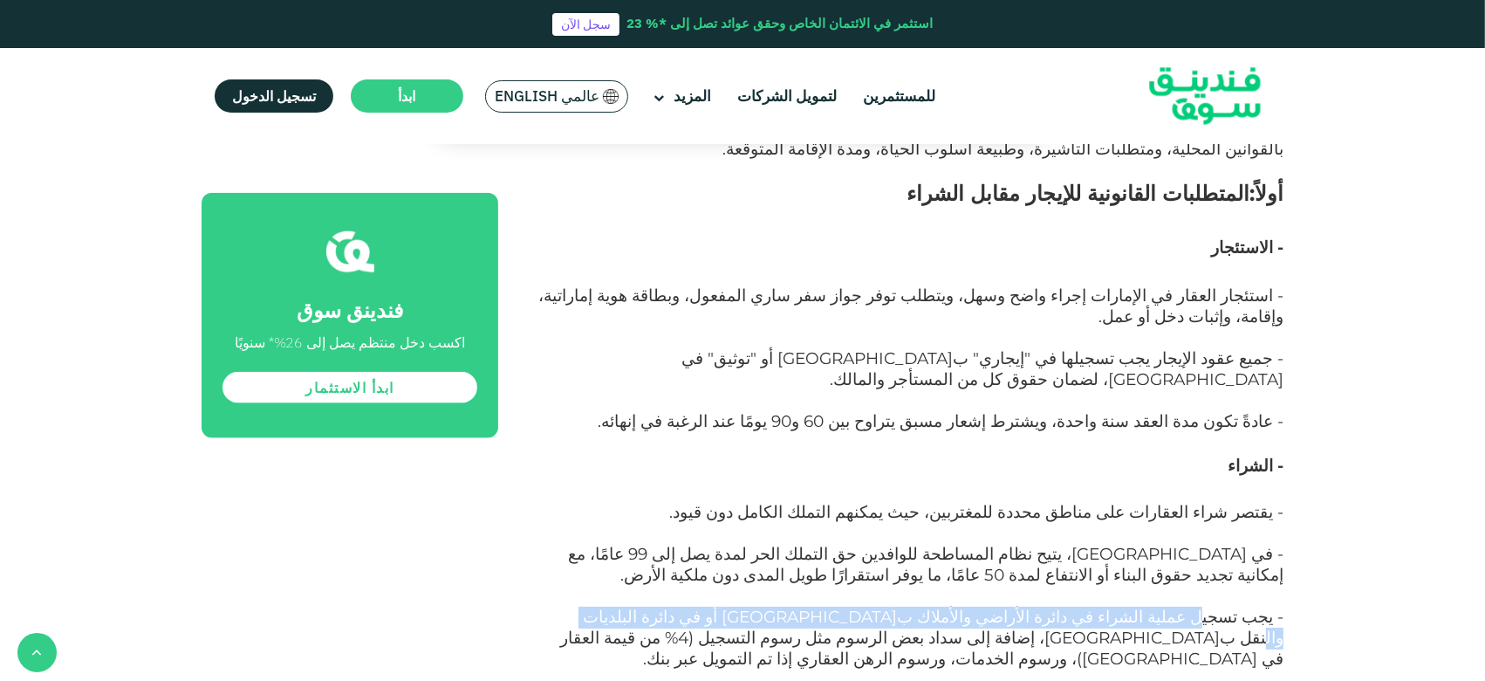
drag, startPoint x: 1216, startPoint y: 450, endPoint x: 759, endPoint y: 450, distance: 456.4
click at [759, 510] on span "- يجب تسجيل عملية الشراء في دائرة الأراضي والأملاك ب[GEOGRAPHIC_DATA] أو في دائ…" at bounding box center [921, 637] width 723 height 62
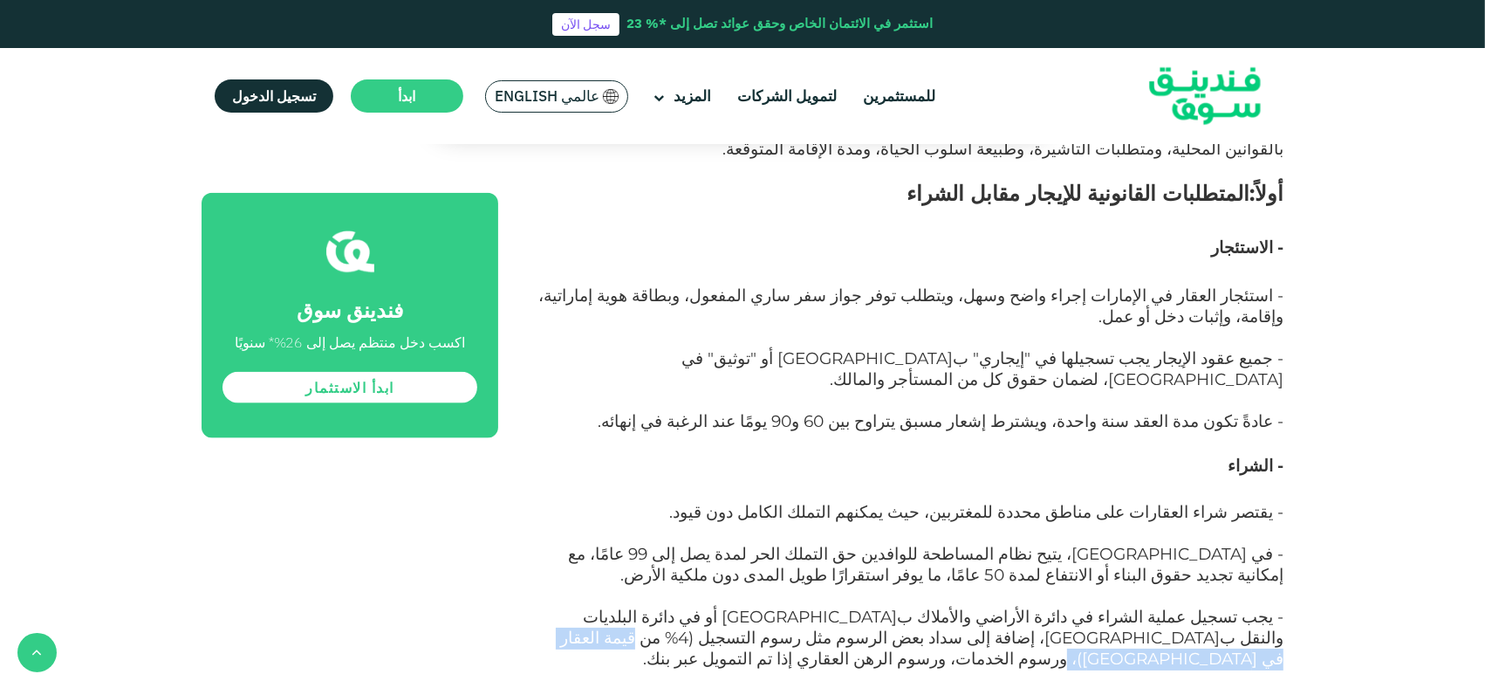
drag, startPoint x: 1046, startPoint y: 470, endPoint x: 846, endPoint y: 470, distance: 199.8
click at [846, 510] on span "- يجب تسجيل عملية الشراء في دائرة الأراضي والأملاك ب[GEOGRAPHIC_DATA] أو في دائ…" at bounding box center [921, 637] width 723 height 62
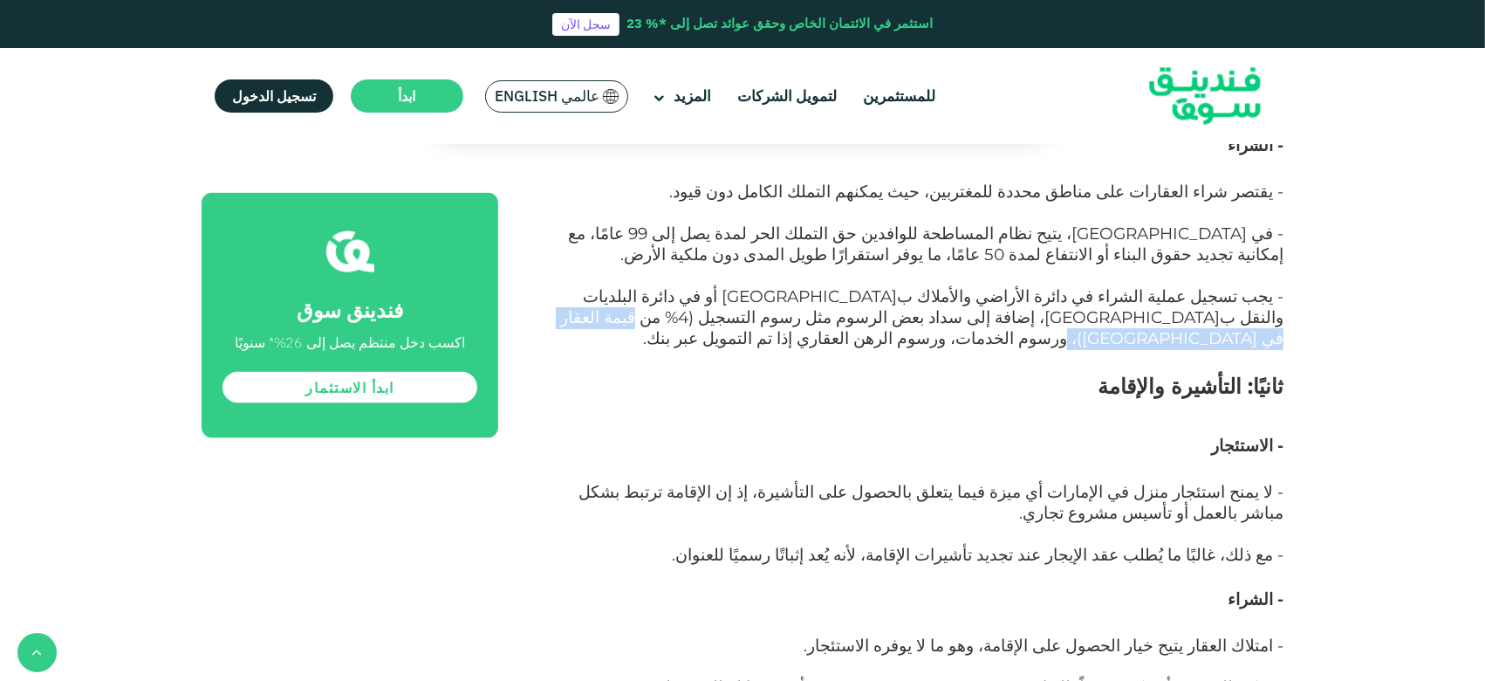
scroll to position [2588, 0]
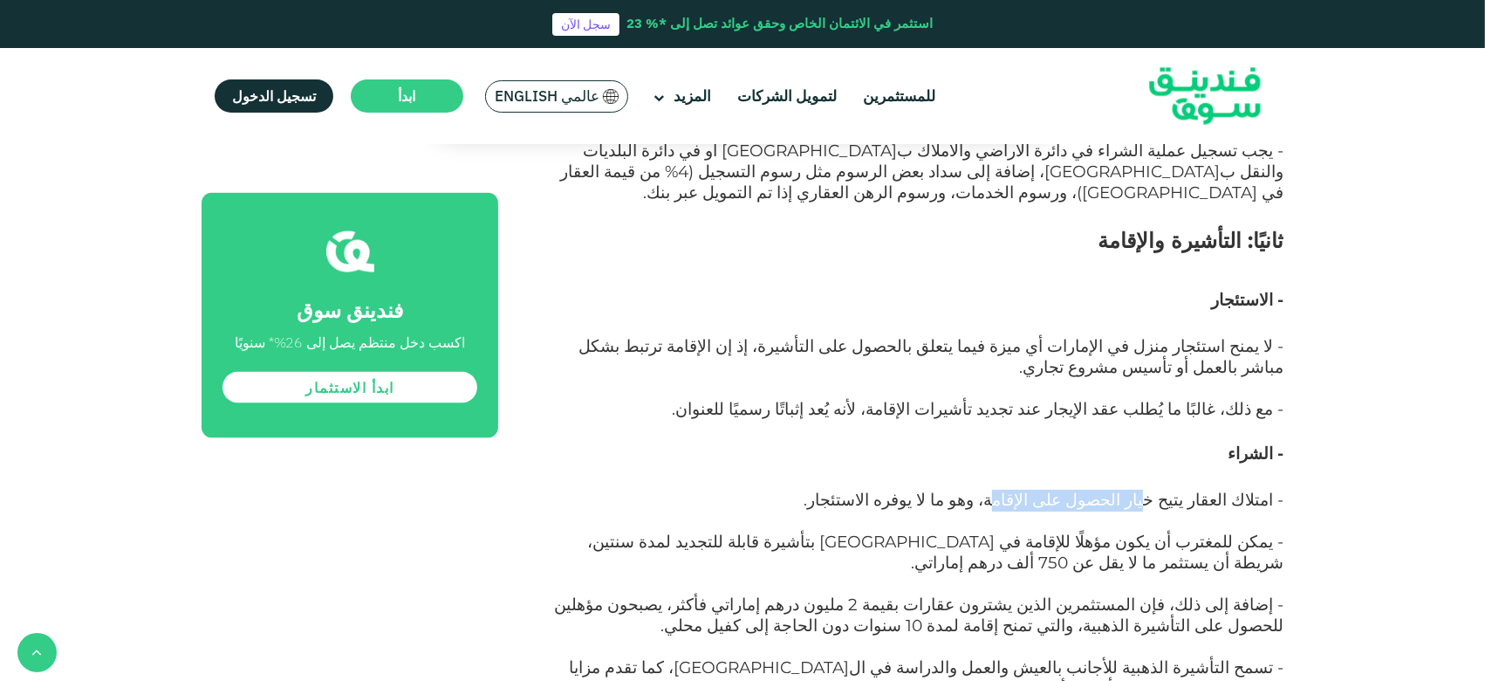
drag, startPoint x: 1168, startPoint y: 306, endPoint x: 1046, endPoint y: 306, distance: 122.2
click at [1046, 490] on span "- امتلاك العقار يتيح خيار الحصول على الإقامة، وهو ما لا يوفره الاستئجار." at bounding box center [1044, 500] width 480 height 20
click at [1112, 490] on p "- امتلاك العقار يتيح خيار الحصول على الإقامة، وهو ما لا يوفره الاستئجار." at bounding box center [911, 511] width 746 height 42
drag, startPoint x: 1143, startPoint y: 306, endPoint x: 1033, endPoint y: 305, distance: 110.0
click at [1033, 490] on span "- امتلاك العقار يتيح خيار الحصول على الإقامة، وهو ما لا يوفره الاستئجار." at bounding box center [1044, 500] width 480 height 20
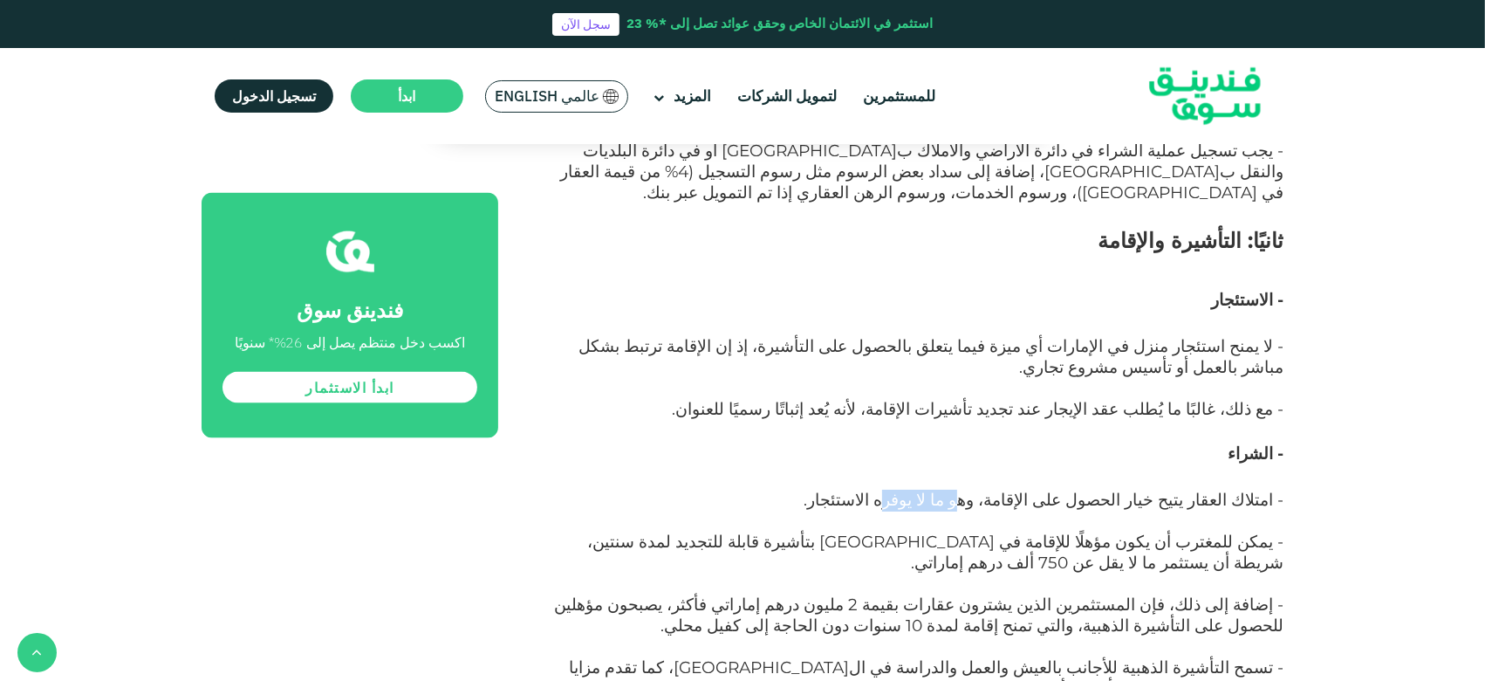
drag, startPoint x: 1019, startPoint y: 306, endPoint x: 956, endPoint y: 308, distance: 62.9
click at [956, 490] on span "- امتلاك العقار يتيح خيار الحصول على الإقامة، وهو ما لا يوفره الاستئجار." at bounding box center [1044, 500] width 480 height 20
drag, startPoint x: 934, startPoint y: 352, endPoint x: 696, endPoint y: 353, distance: 237.4
click at [696, 510] on span "- يمكن للمغترب أن يكون مؤهلًا للإقامة في [GEOGRAPHIC_DATA] بتأشيرة قابلة للتجدي…" at bounding box center [935, 551] width 696 height 41
drag, startPoint x: 654, startPoint y: 354, endPoint x: 607, endPoint y: 354, distance: 47.1
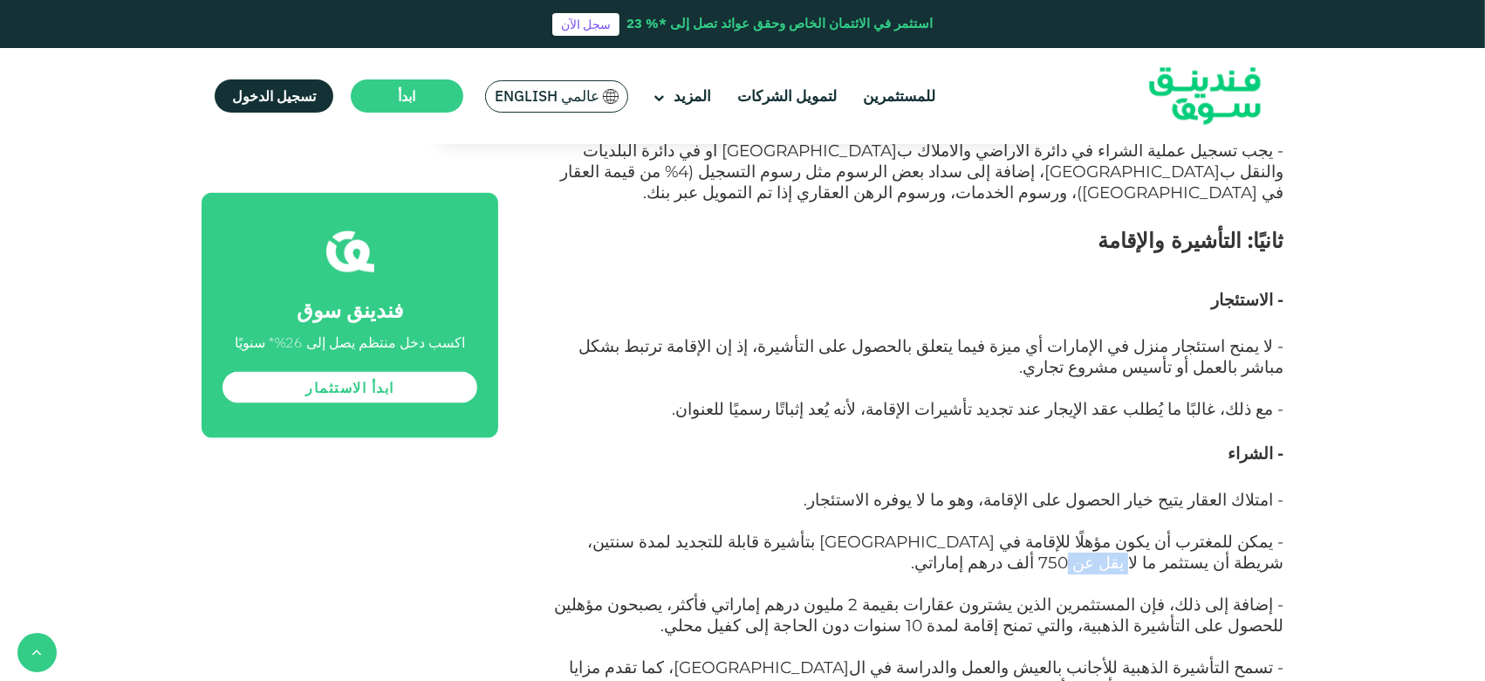
click at [607, 510] on span "- يمكن للمغترب أن يكون مؤهلًا للإقامة في [GEOGRAPHIC_DATA] بتأشيرة قابلة للتجدي…" at bounding box center [935, 551] width 696 height 41
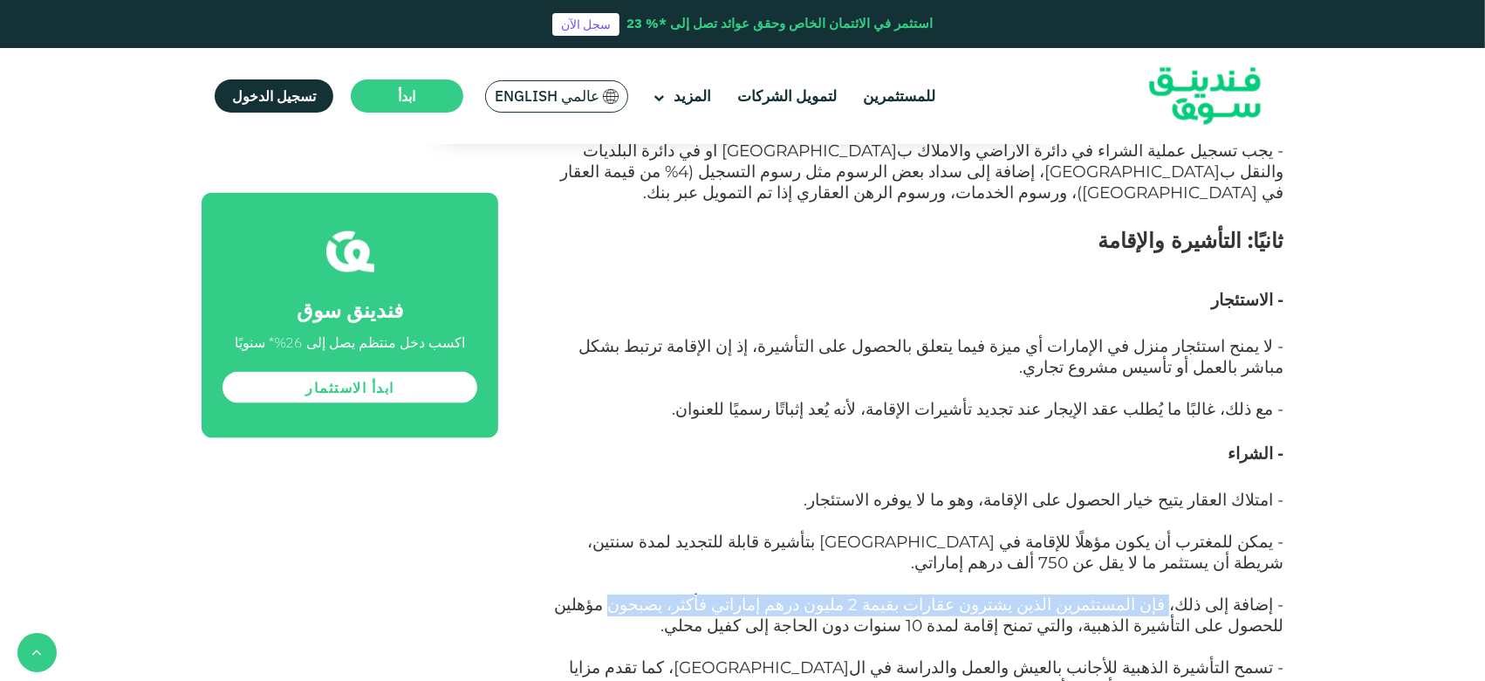
drag, startPoint x: 1195, startPoint y: 394, endPoint x: 759, endPoint y: 394, distance: 435.4
click at [759, 510] on span "- إضافة إلى ذلك، فإن المستثمرين الذين يشترون عقارات بقيمة 2 مليون درهم إماراتي …" at bounding box center [919, 614] width 730 height 41
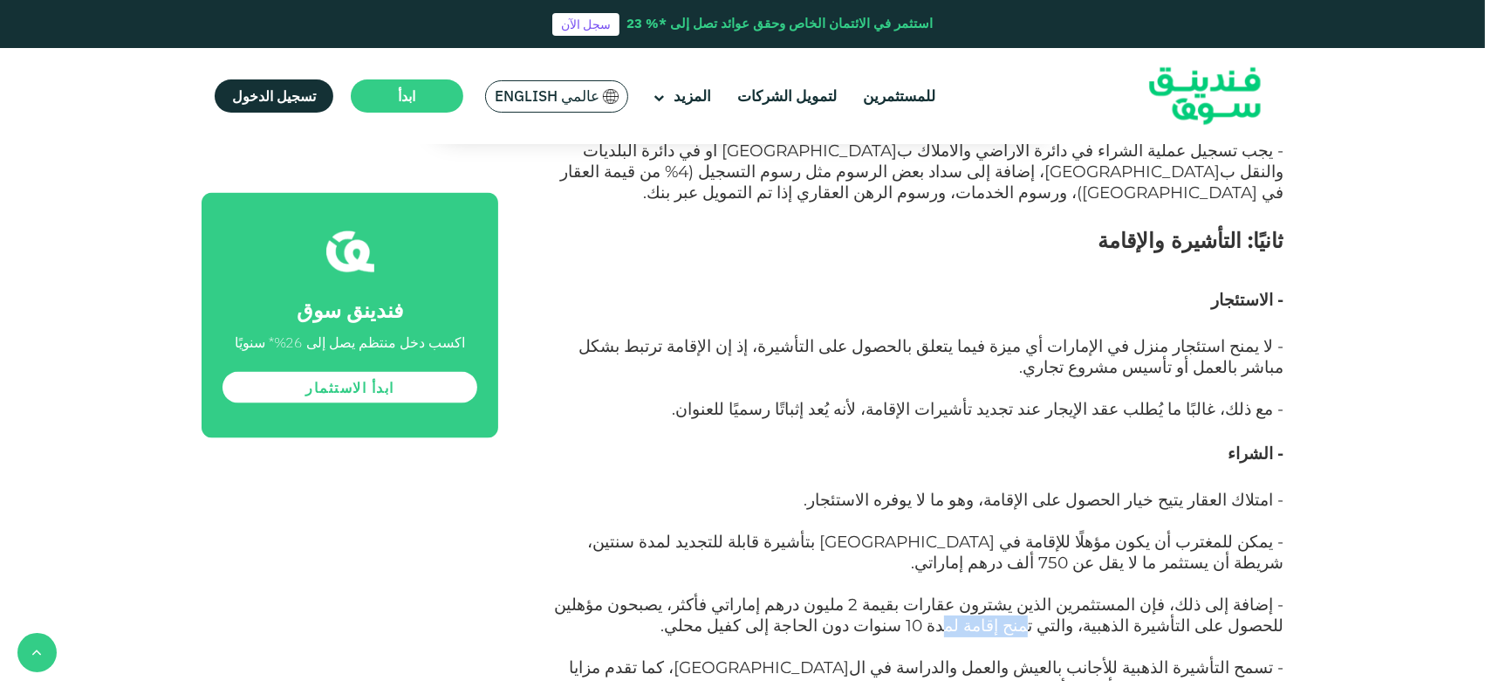
drag, startPoint x: 1245, startPoint y: 422, endPoint x: 1187, endPoint y: 422, distance: 58.5
click at [1112, 510] on span "- إضافة إلى ذلك، فإن المستثمرين الذين يشترون عقارات بقيمة 2 مليون درهم إماراتي …" at bounding box center [919, 614] width 730 height 41
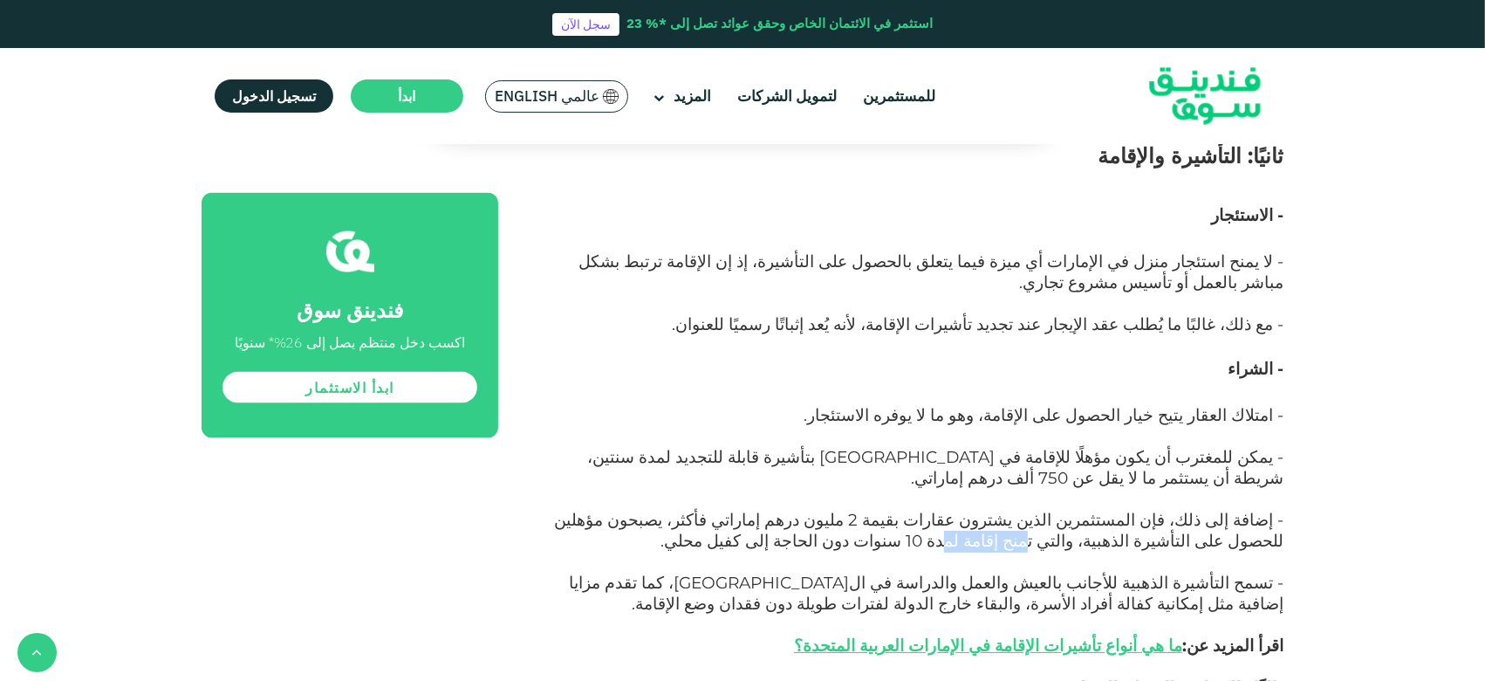
scroll to position [2820, 0]
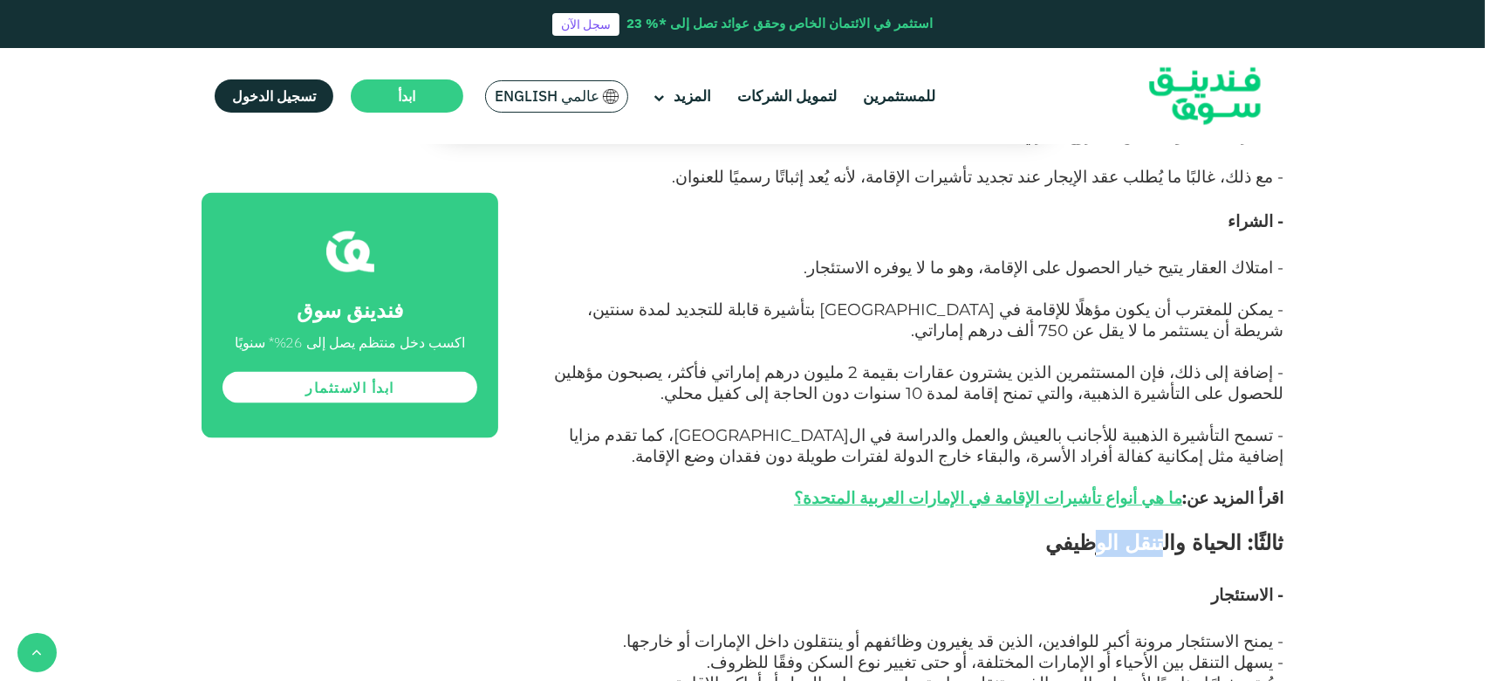
drag, startPoint x: 1172, startPoint y: 334, endPoint x: 1126, endPoint y: 336, distance: 46.3
click at [1112, 510] on span "ثالثًا: الحياة والتنقل الوظيفي" at bounding box center [1164, 542] width 238 height 25
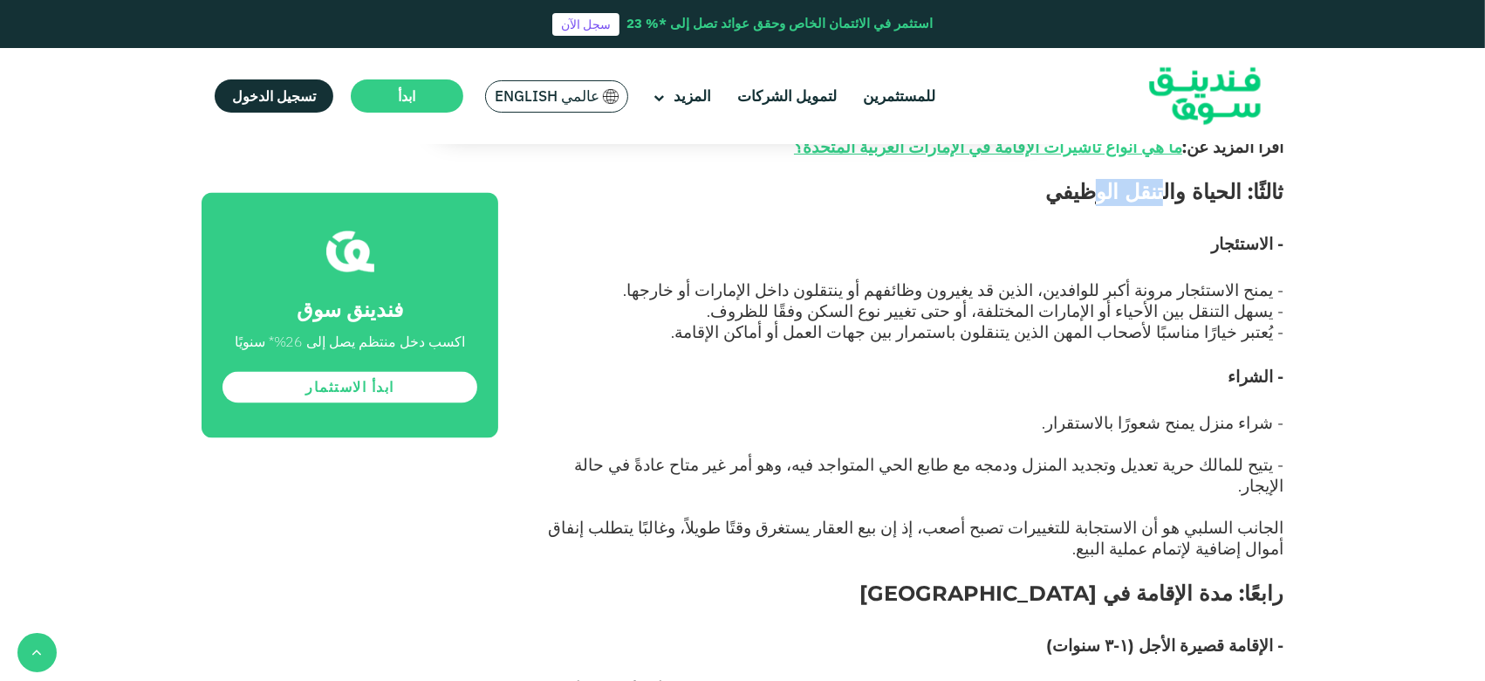
scroll to position [3286, 0]
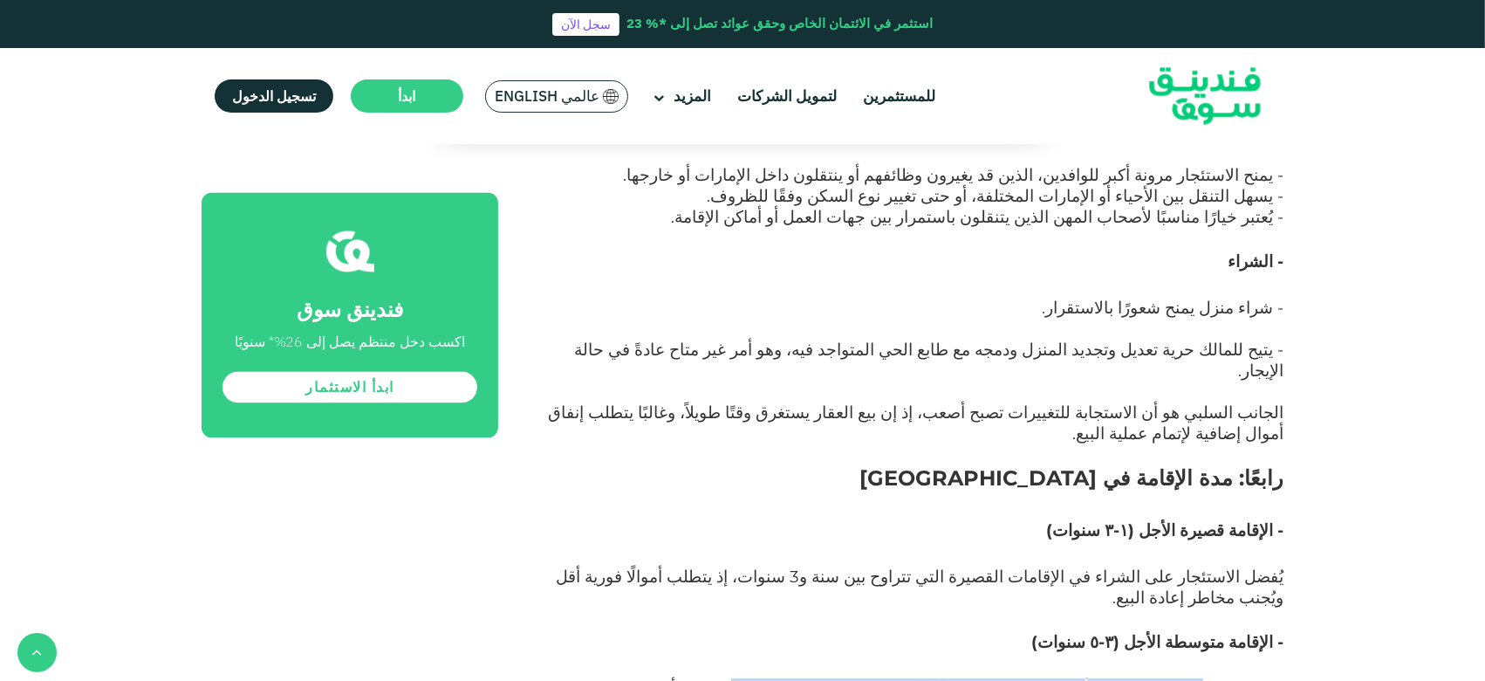
drag, startPoint x: 1222, startPoint y: 435, endPoint x: 845, endPoint y: 435, distance: 377.0
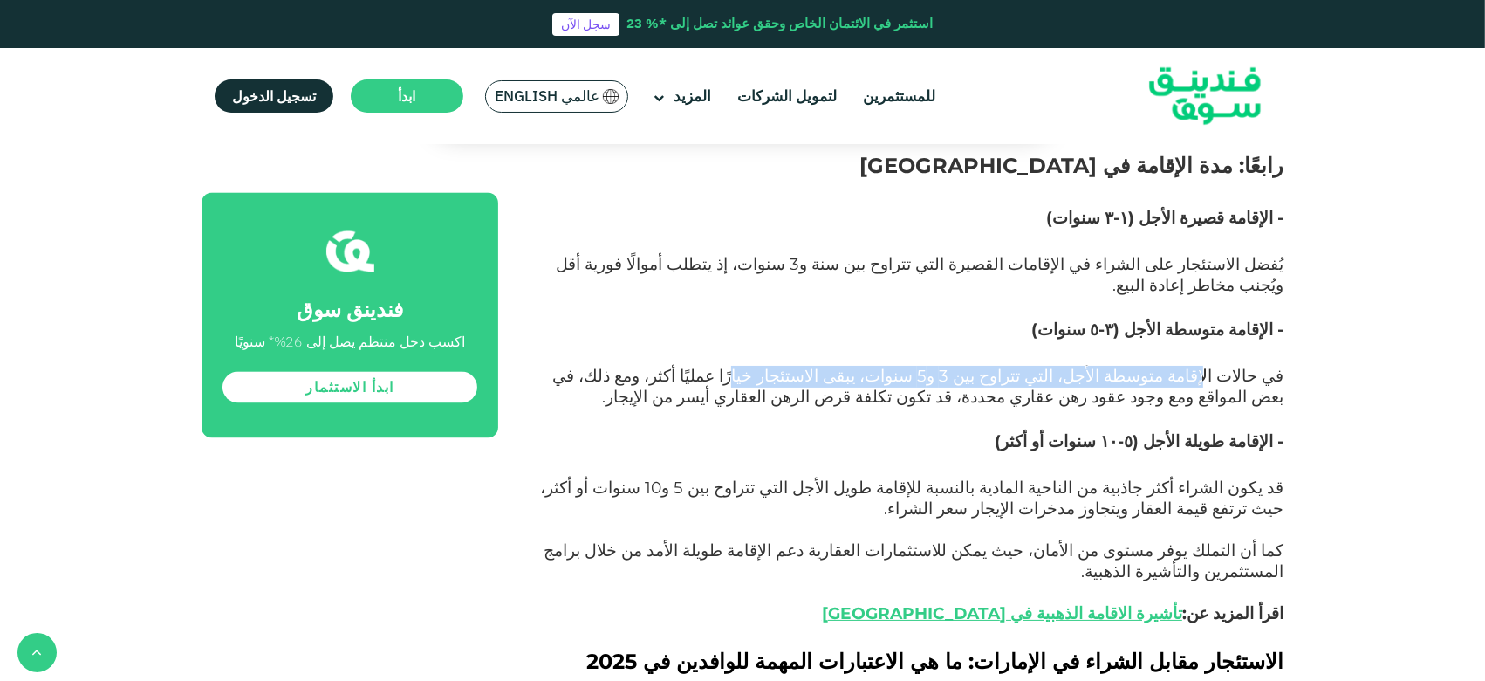
scroll to position [3635, 0]
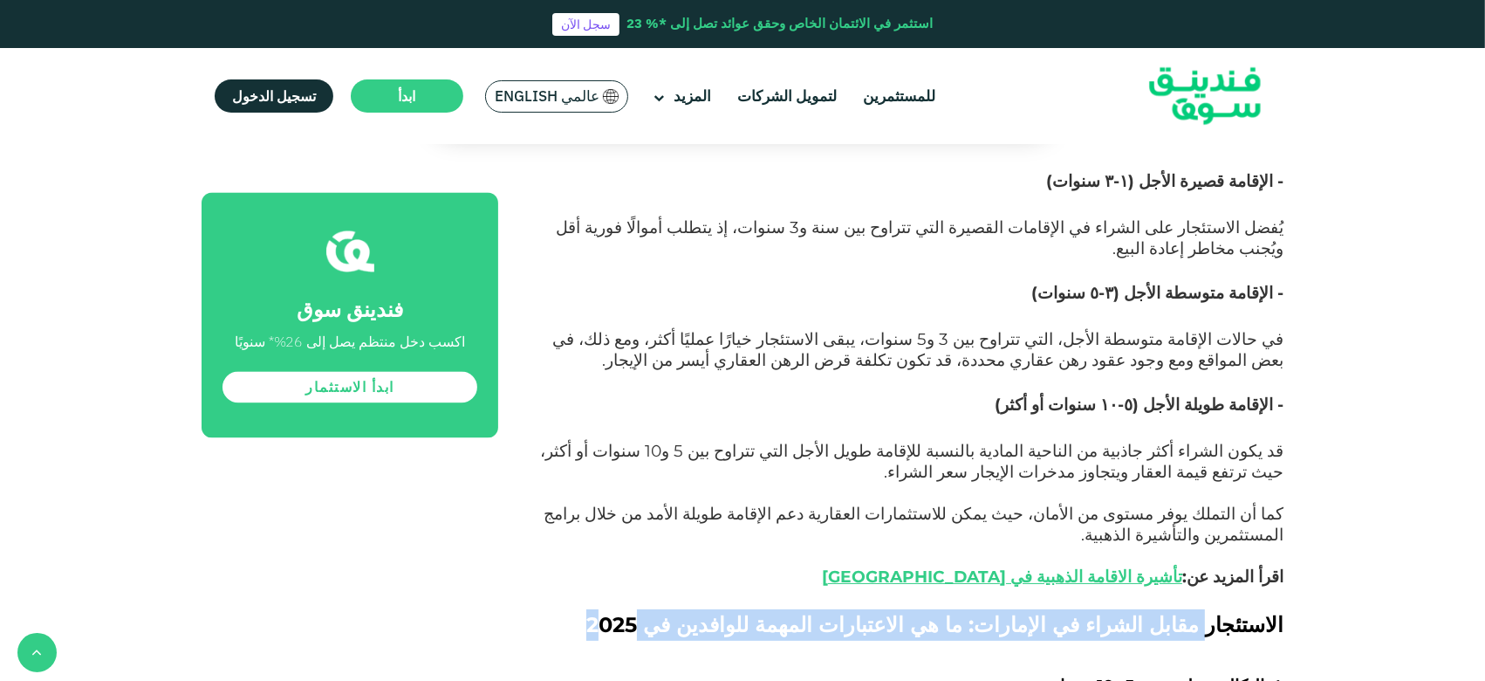
drag, startPoint x: 1216, startPoint y: 349, endPoint x: 733, endPoint y: 351, distance: 483.4
click at [733, 510] on span "الاستئجار مقابل الشراء في الإمارات: ما هي الاعتبارات المهمة للوافدين في 2025" at bounding box center [934, 624] width 697 height 25
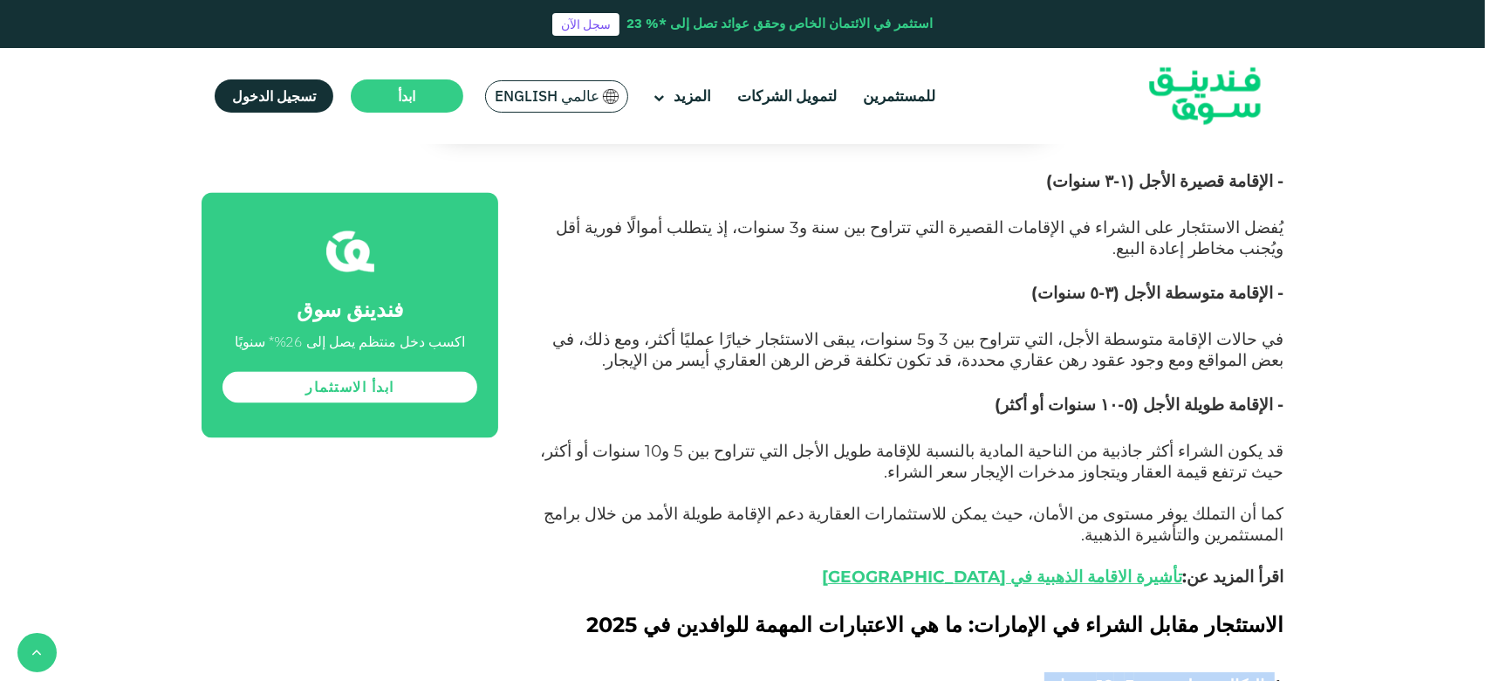
drag, startPoint x: 1274, startPoint y: 416, endPoint x: 1072, endPoint y: 408, distance: 201.7
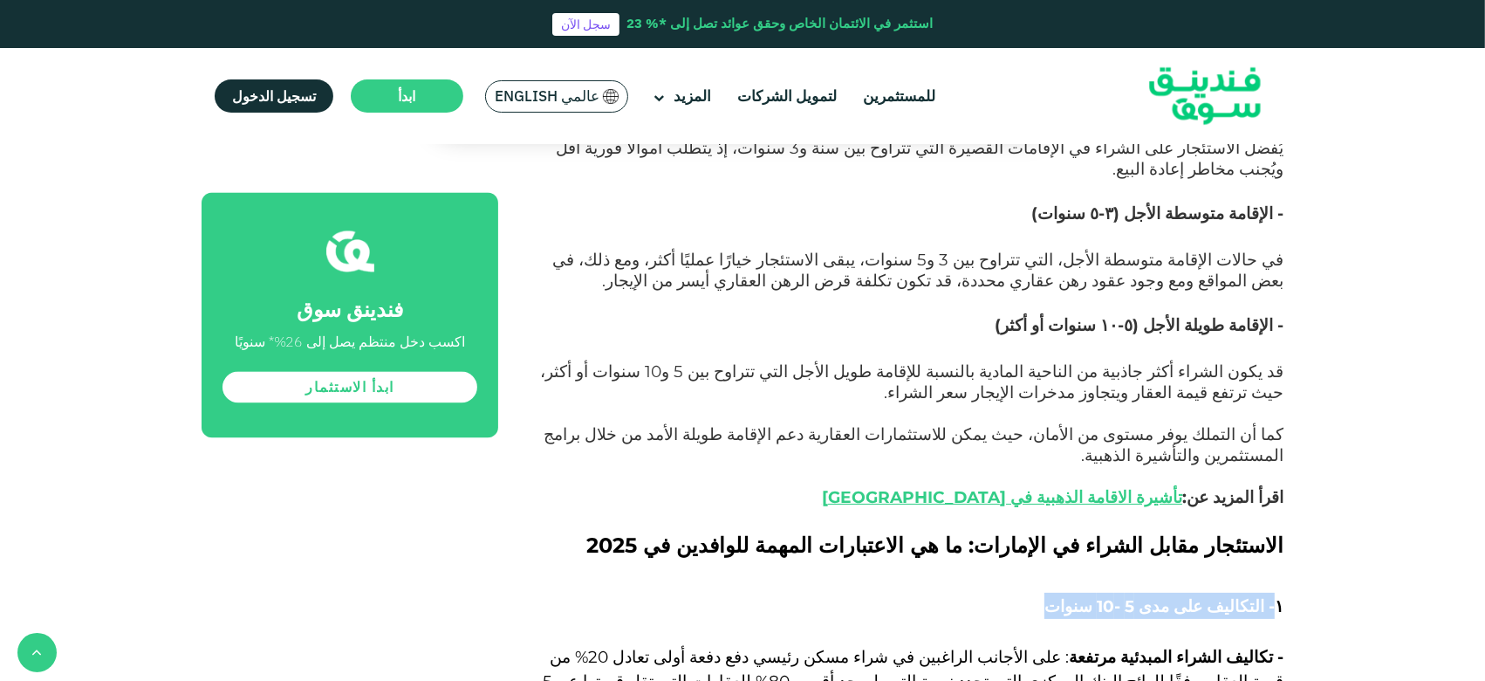
scroll to position [3751, 0]
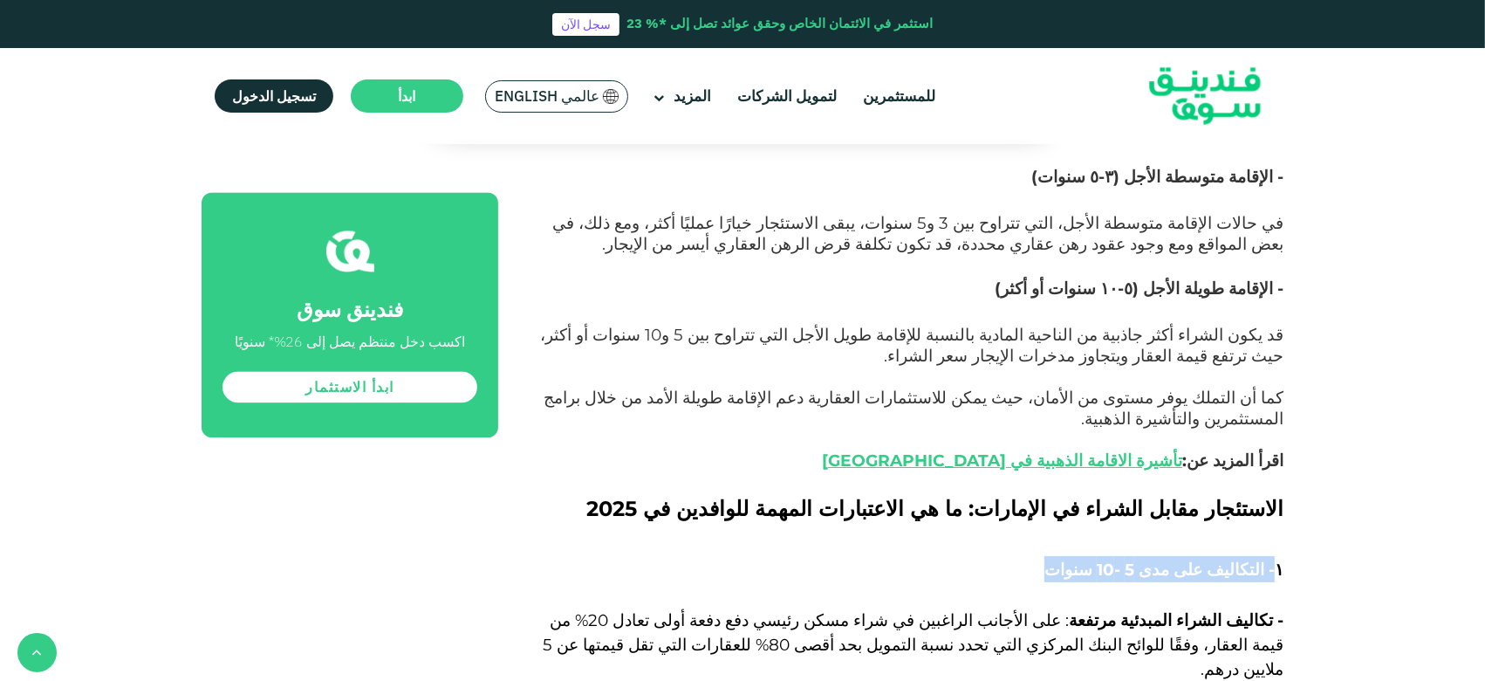
click at [1112, 510] on span "١- التكاليف على مدى 5 -10 سنوات" at bounding box center [1164, 569] width 239 height 20
drag, startPoint x: 1236, startPoint y: 297, endPoint x: 1174, endPoint y: 297, distance: 62.0
click at [1112, 510] on span "١- التكاليف على مدى 5 -10 سنوات" at bounding box center [1164, 569] width 239 height 20
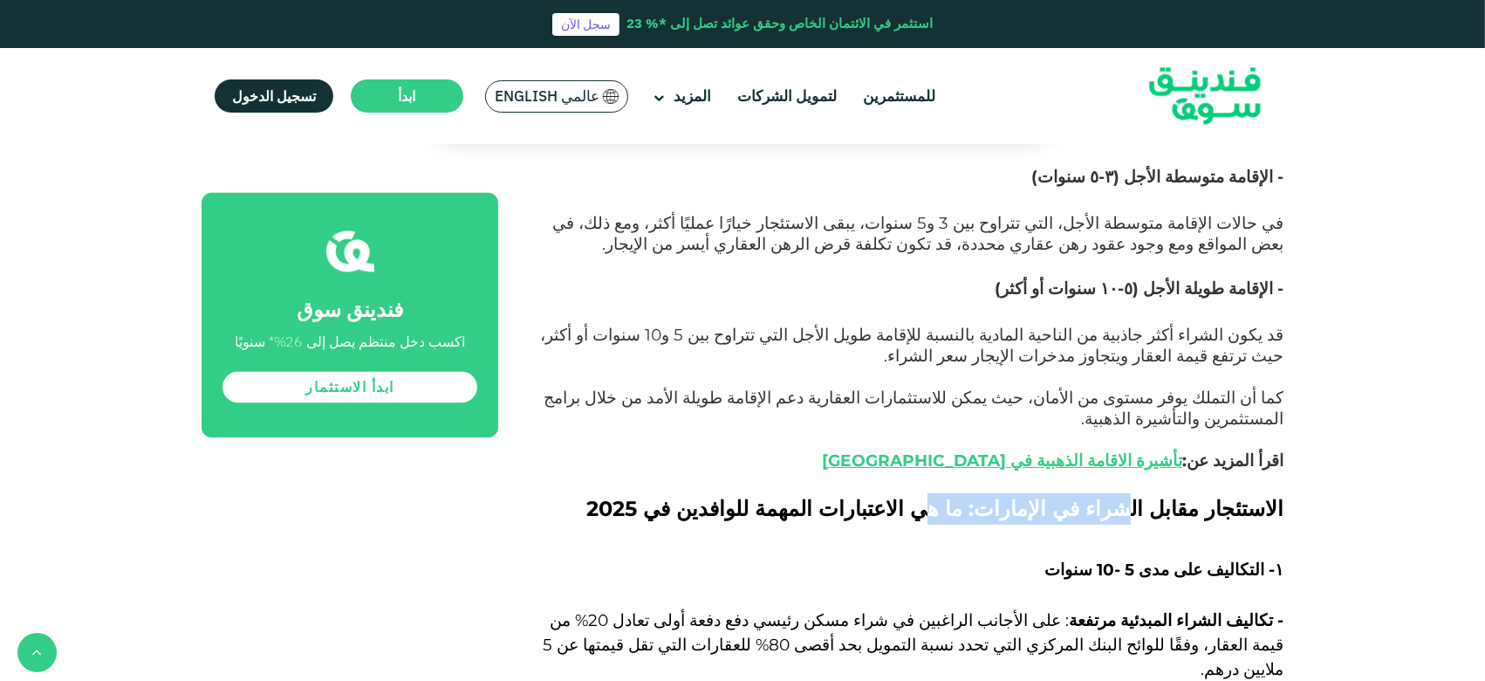
drag, startPoint x: 1159, startPoint y: 236, endPoint x: 1000, endPoint y: 236, distance: 158.8
click at [1000, 496] on span "الاستئجار مقابل الشراء في الإمارات: ما هي الاعتبارات المهمة للوافدين في 2025" at bounding box center [934, 508] width 697 height 25
drag, startPoint x: 1221, startPoint y: 297, endPoint x: 1138, endPoint y: 295, distance: 82.9
click at [1112, 510] on span "١- التكاليف على مدى 5 -10 سنوات" at bounding box center [1164, 569] width 239 height 20
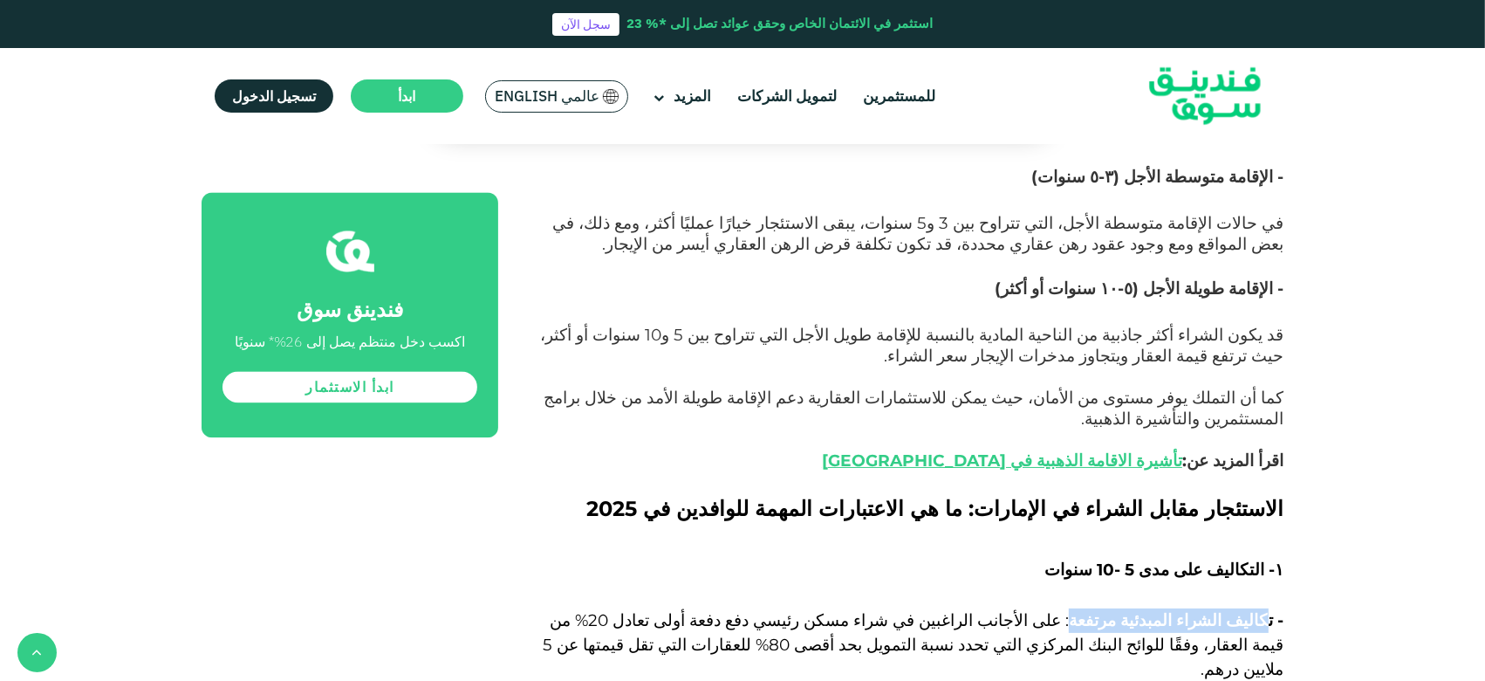
drag, startPoint x: 1268, startPoint y: 348, endPoint x: 1116, endPoint y: 348, distance: 151.8
click at [1112, 510] on span "- تكاليف الشراء المبدئية مرتفعة" at bounding box center [1176, 620] width 215 height 20
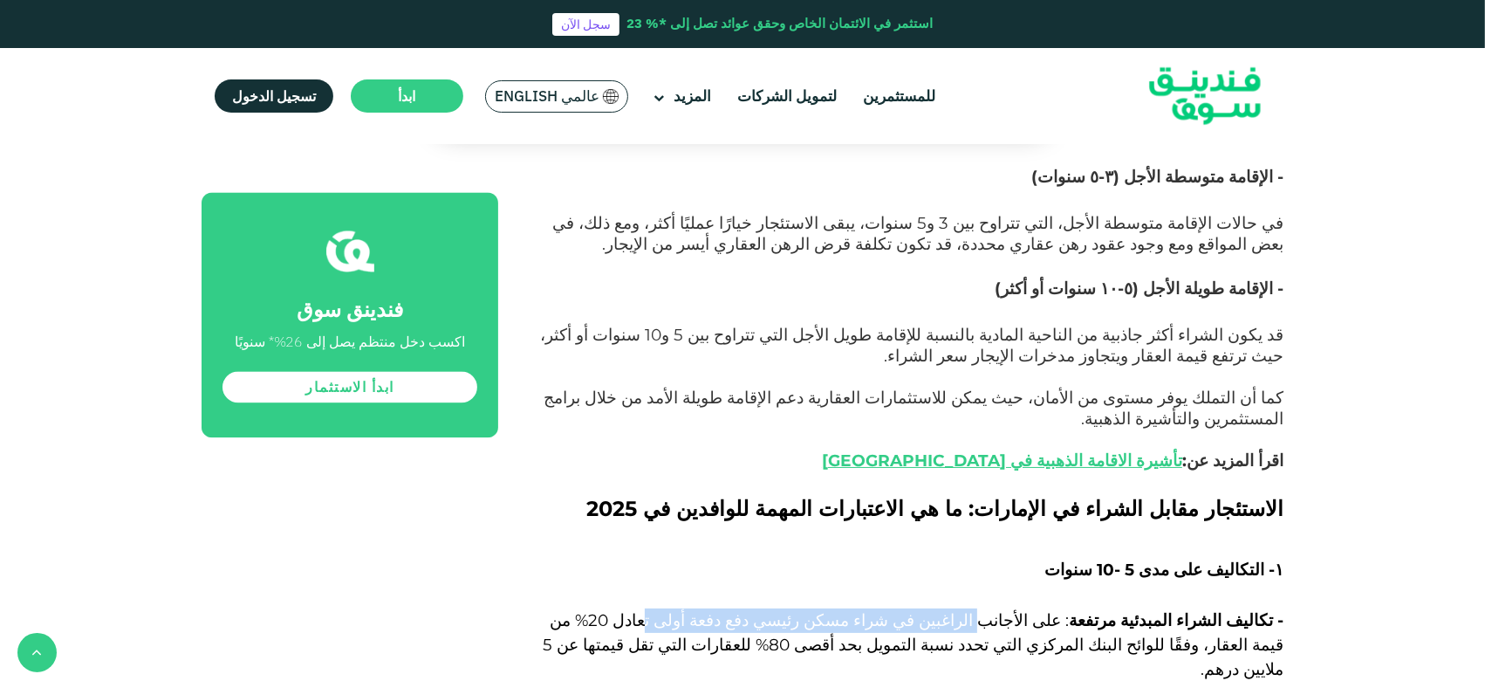
drag, startPoint x: 1043, startPoint y: 352, endPoint x: 783, endPoint y: 346, distance: 260.1
click at [783, 510] on span ": على الأجانب الراغبين في شراء مسكن رئيسي دفع دفعة أولى تعادل 20% من قيمة العقا…" at bounding box center [913, 644] width 741 height 69
drag, startPoint x: 690, startPoint y: 353, endPoint x: 661, endPoint y: 353, distance: 29.7
click at [661, 510] on span ": على الأجانب الراغبين في شراء مسكن رئيسي دفع دفعة أولى تعادل 20% من قيمة العقا…" at bounding box center [913, 644] width 741 height 69
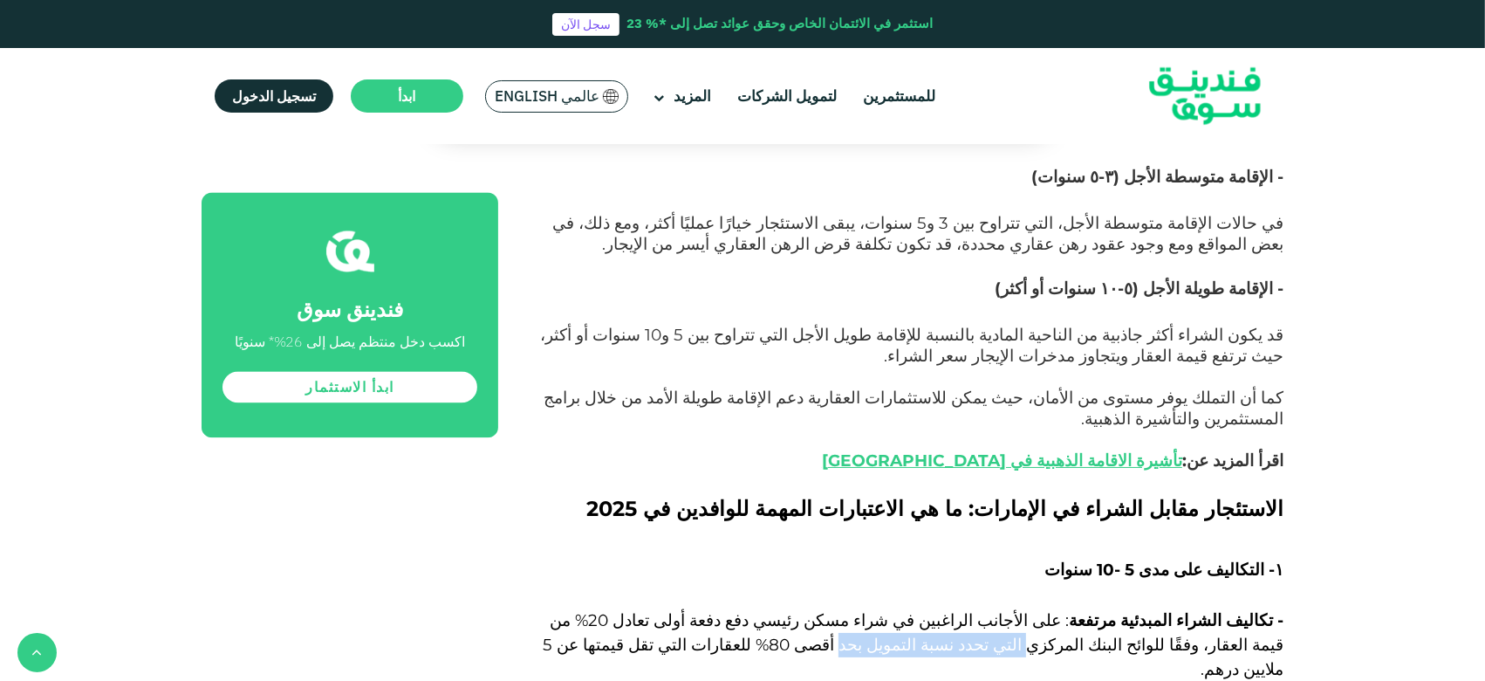
drag, startPoint x: 1237, startPoint y: 374, endPoint x: 1088, endPoint y: 374, distance: 148.3
click at [1092, 510] on span ": على الأجانب الراغبين في شراء مسكن رئيسي دفع دفعة أولى تعادل 20% من قيمة العقا…" at bounding box center [913, 644] width 741 height 69
drag, startPoint x: 1236, startPoint y: 349, endPoint x: 1168, endPoint y: 349, distance: 67.2
click at [1112, 510] on span "- تكاليف الشراء المبدئية مرتفعة" at bounding box center [1176, 620] width 215 height 20
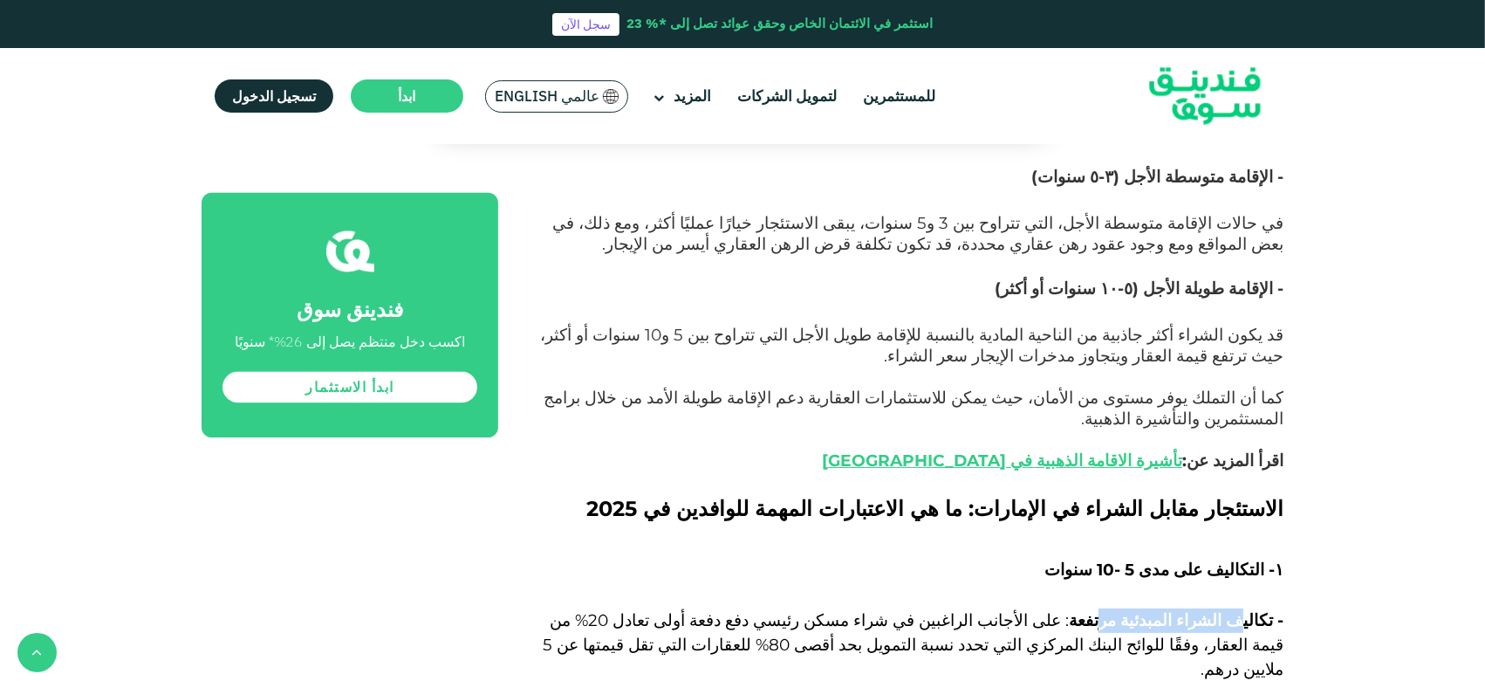
drag, startPoint x: 1246, startPoint y: 348, endPoint x: 1133, endPoint y: 348, distance: 113.4
click at [1112, 510] on span "- تكاليف الشراء المبدئية مرتفعة" at bounding box center [1176, 620] width 215 height 20
drag, startPoint x: 1243, startPoint y: 348, endPoint x: 1185, endPoint y: 346, distance: 57.6
click at [1112, 510] on span "- تكاليف الشراء المبدئية مرتفعة" at bounding box center [1176, 620] width 215 height 20
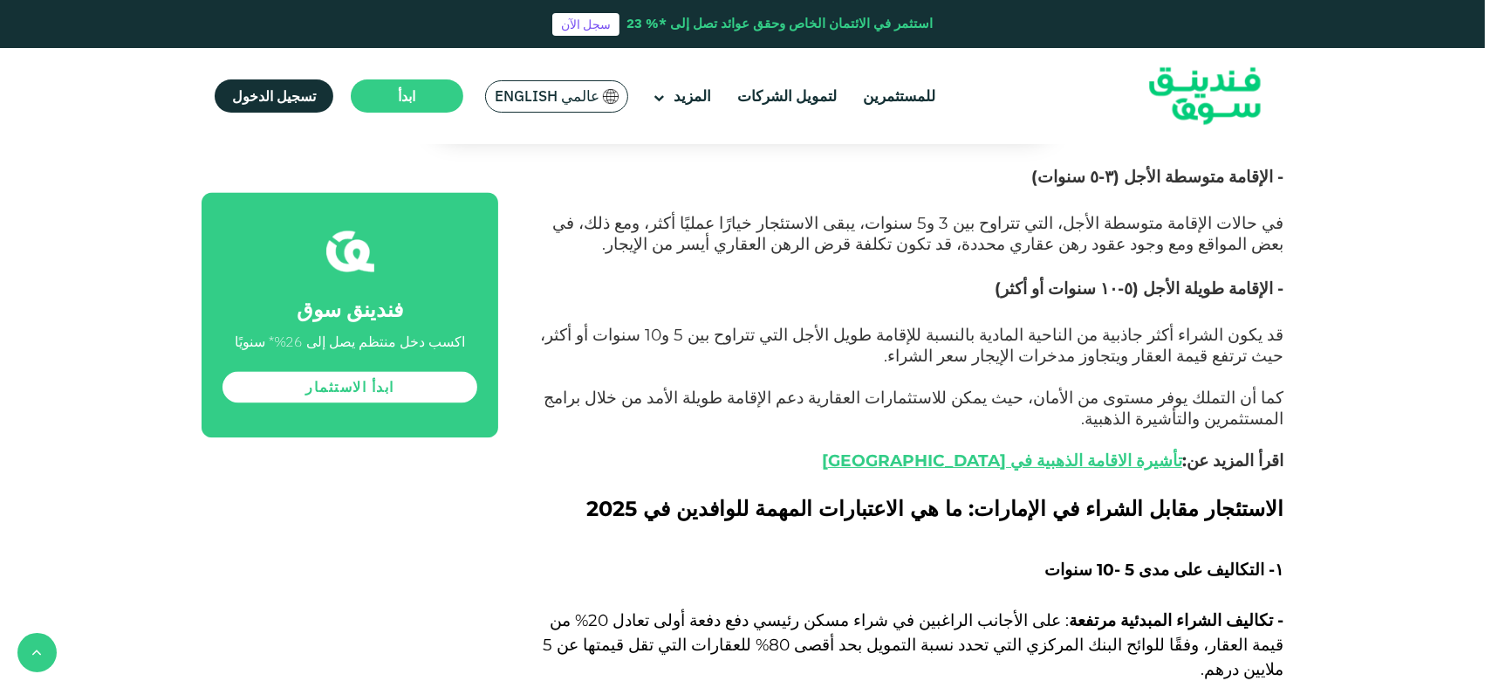
click at [1112, 510] on p "- تكاليف الشراء المبدئية مرتفعة : على الأجانب الراغبين في شراء مسكن رئيسي دفع د…" at bounding box center [911, 657] width 746 height 98
drag, startPoint x: 1237, startPoint y: 346, endPoint x: 1132, endPoint y: 344, distance: 104.7
click at [1112, 510] on span "- تكاليف الشراء المبدئية مرتفعة" at bounding box center [1176, 620] width 215 height 20
drag, startPoint x: 1022, startPoint y: 344, endPoint x: 853, endPoint y: 343, distance: 169.3
click at [859, 510] on span ": على الأجانب الراغبين في شراء مسكن رئيسي دفع دفعة أولى تعادل 20% من قيمة العقا…" at bounding box center [913, 644] width 741 height 69
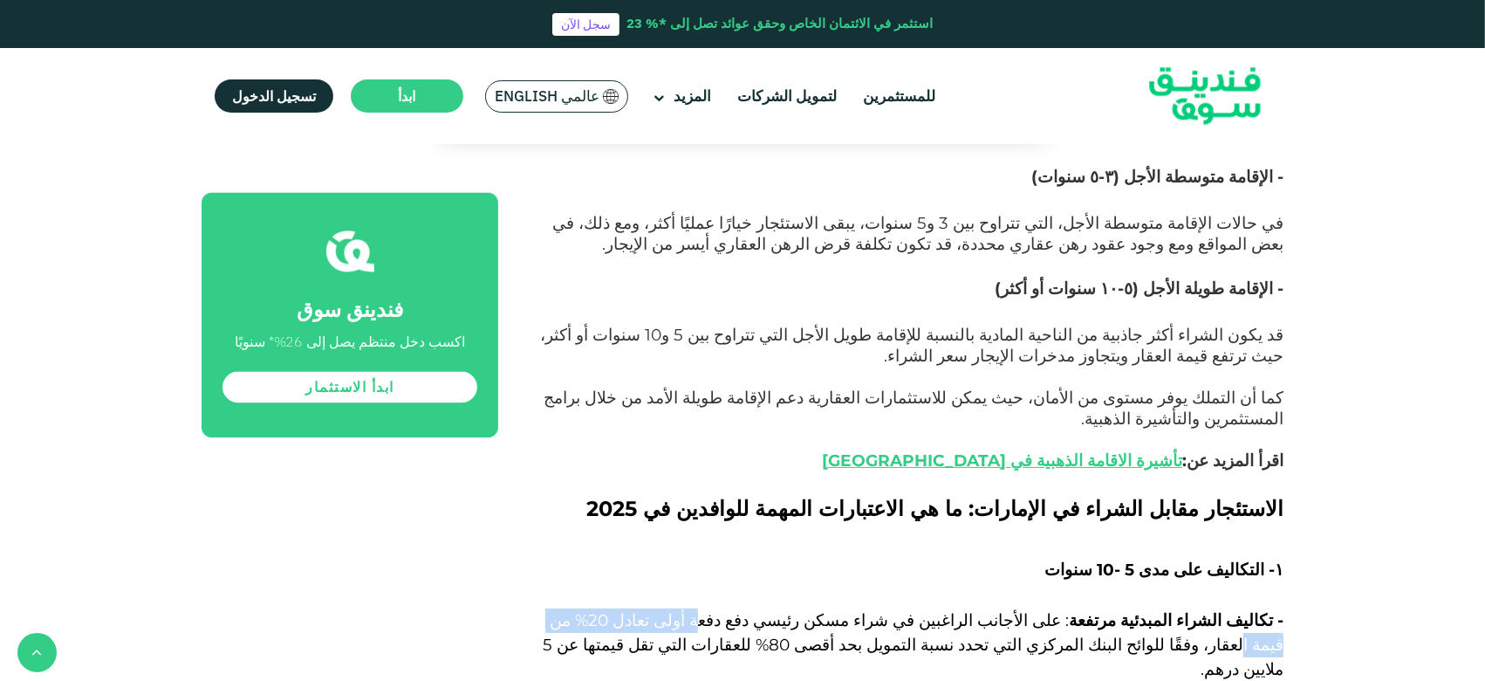
drag, startPoint x: 827, startPoint y: 346, endPoint x: 671, endPoint y: 346, distance: 156.2
click at [671, 510] on span ": على الأجانب الراغبين في شراء مسكن رئيسي دفع دفعة أولى تعادل 20% من قيمة العقا…" at bounding box center [913, 644] width 741 height 69
drag, startPoint x: 633, startPoint y: 348, endPoint x: 594, endPoint y: 348, distance: 38.4
click at [594, 510] on span ": على الأجانب الراغبين في شراء مسكن رئيسي دفع دفعة أولى تعادل 20% من قيمة العقا…" at bounding box center [913, 644] width 741 height 69
drag, startPoint x: 1161, startPoint y: 379, endPoint x: 1040, endPoint y: 372, distance: 120.6
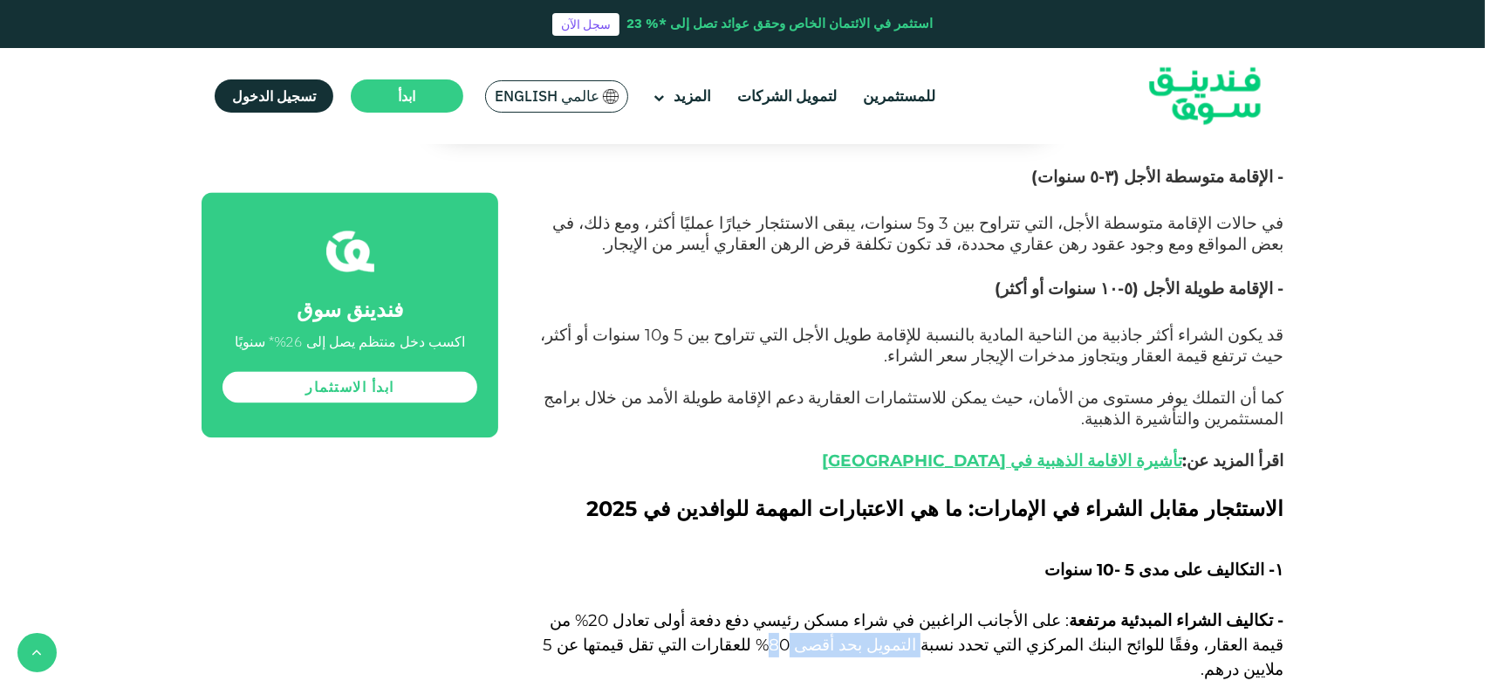
click at [1040, 510] on span ": على الأجانب الراغبين في شراء مسكن رئيسي دفع دفعة أولى تعادل 20% من قيمة العقا…" at bounding box center [913, 644] width 741 height 69
drag, startPoint x: 959, startPoint y: 368, endPoint x: 892, endPoint y: 368, distance: 67.2
click at [892, 510] on span ": على الأجانب الراغبين في شراء مسكن رئيسي دفع دفعة أولى تعادل 20% من قيمة العقا…" at bounding box center [913, 644] width 741 height 69
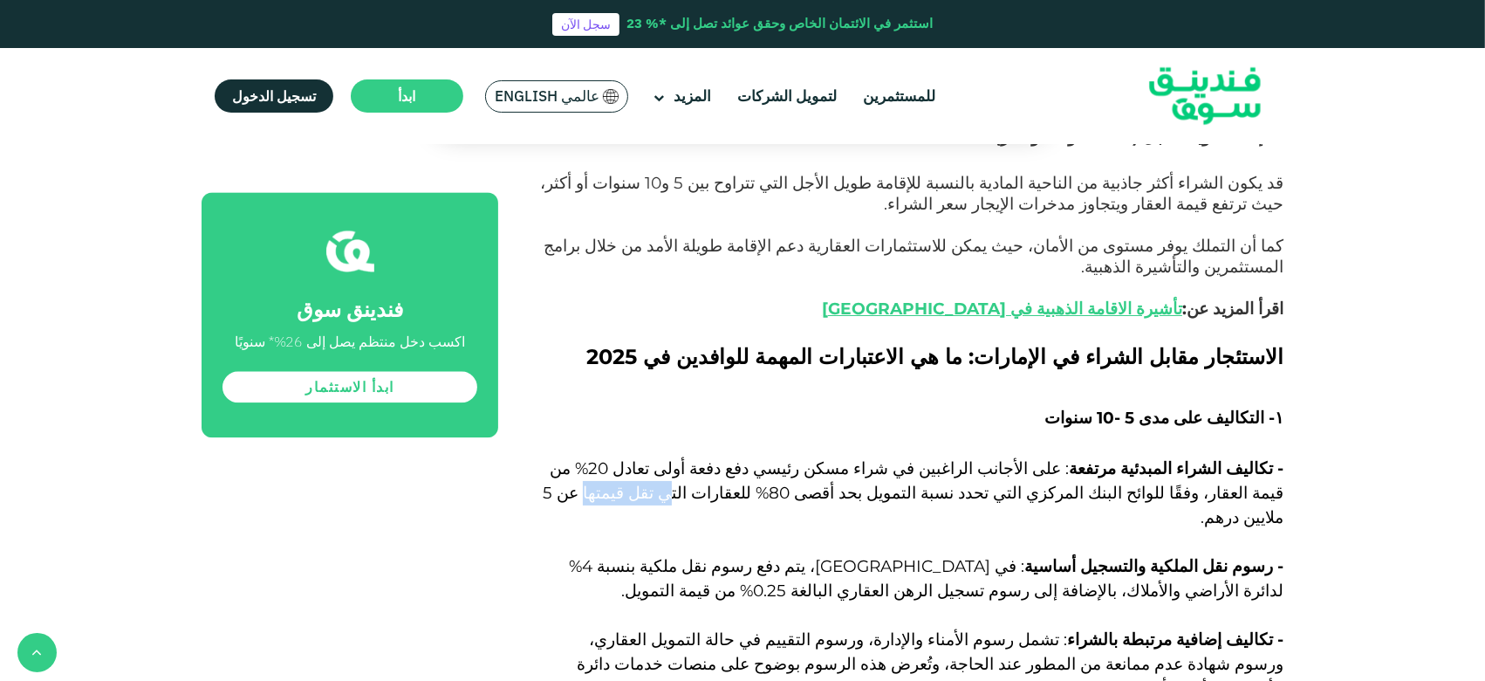
scroll to position [3867, 0]
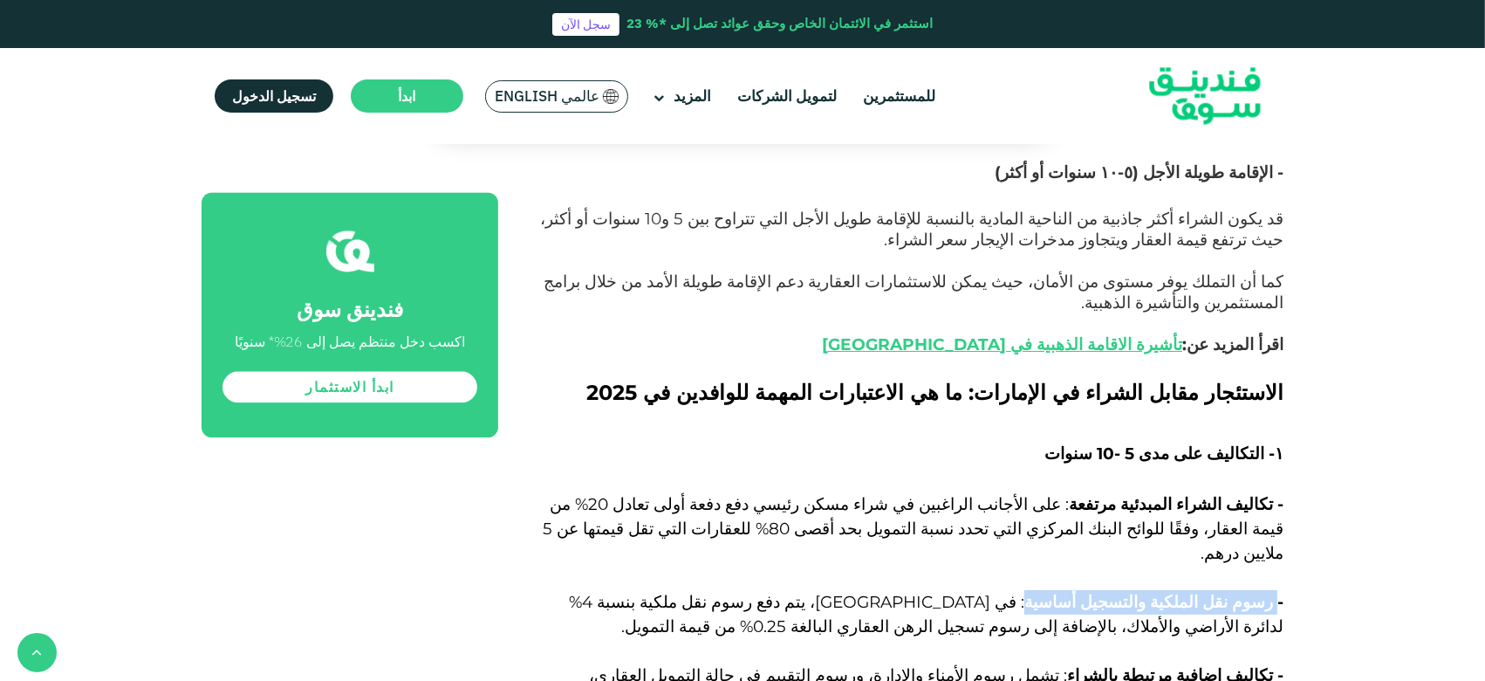
drag, startPoint x: 1276, startPoint y: 304, endPoint x: 1082, endPoint y: 304, distance: 193.7
click at [1082, 510] on span "- رسوم نقل الملكية والتسجيل أساسية : في [GEOGRAPHIC_DATA]، يتم دفع رسوم نقل ملك…" at bounding box center [926, 614] width 715 height 45
drag, startPoint x: 1223, startPoint y: 386, endPoint x: 1165, endPoint y: 378, distance: 58.1
click at [1112, 510] on span "- تكاليف إضافية مرتبطة بالشراء" at bounding box center [1175, 675] width 216 height 20
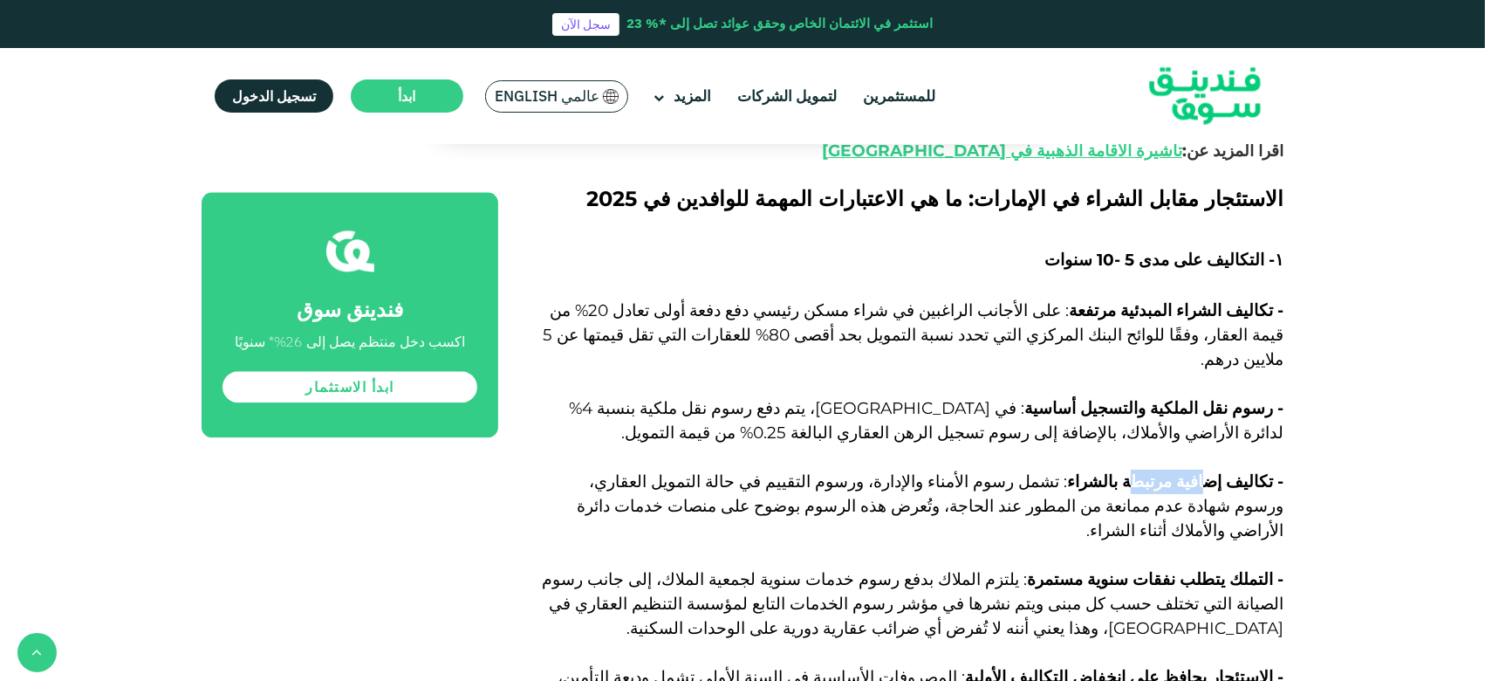
scroll to position [4100, 0]
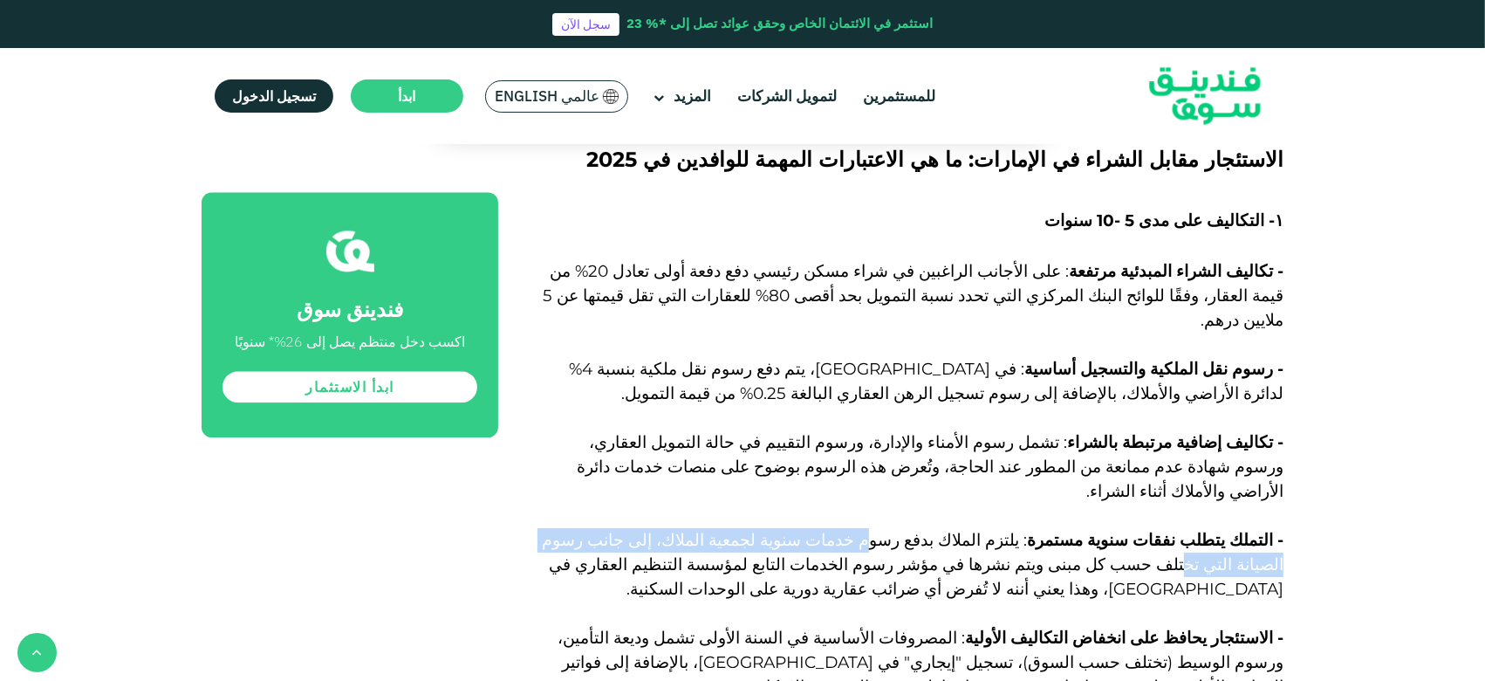
drag, startPoint x: 969, startPoint y: 217, endPoint x: 635, endPoint y: 212, distance: 333.4
click at [635, 510] on span ": يلتزم الملاك بدفع رسوم خدمات سنوية لجمعية الملاك، إلى جانب رسوم الصيانة التي …" at bounding box center [913, 564] width 742 height 69
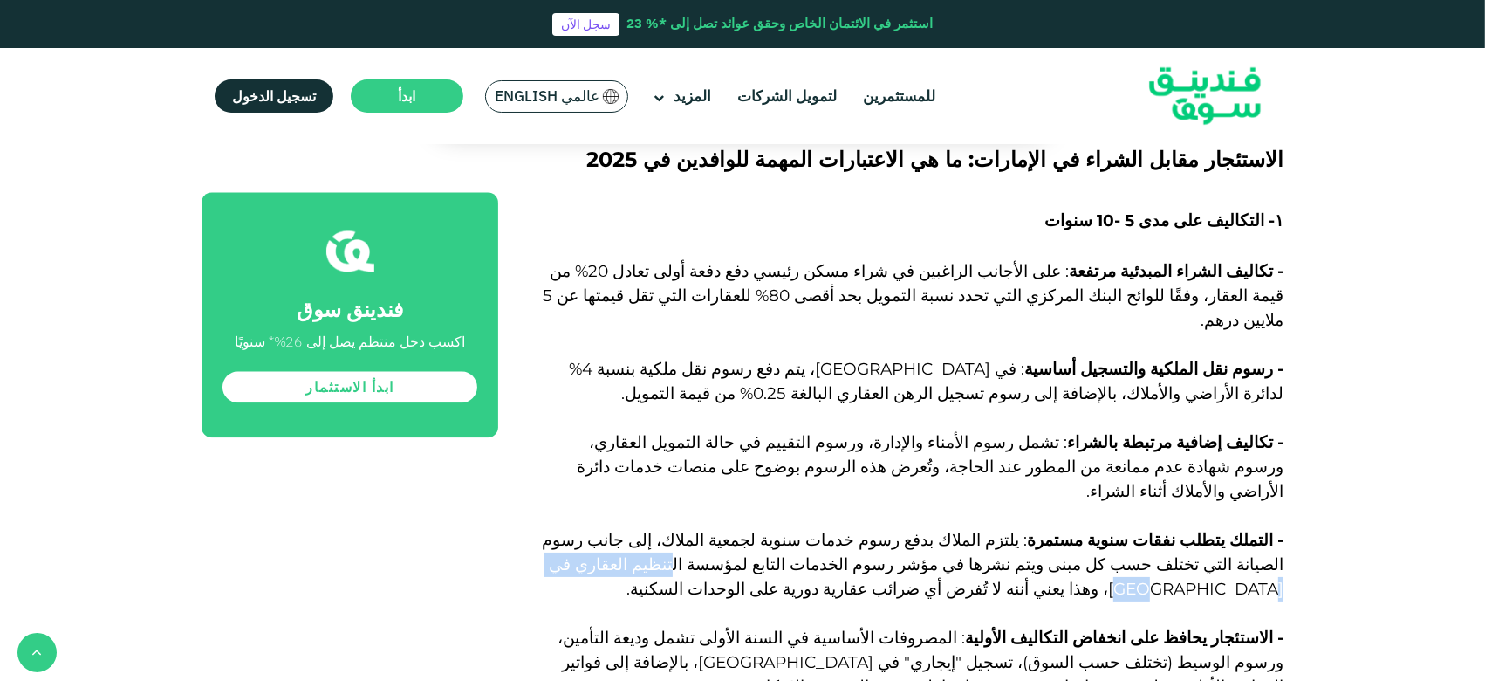
drag, startPoint x: 979, startPoint y: 241, endPoint x: 860, endPoint y: 241, distance: 119.6
click at [860, 510] on span ": يلتزم الملاك بدفع رسوم خدمات سنوية لجمعية الملاك، إلى جانب رسوم الصيانة التي …" at bounding box center [913, 564] width 742 height 69
drag, startPoint x: 810, startPoint y: 243, endPoint x: 762, endPoint y: 243, distance: 48.0
click at [762, 510] on span ": يلتزم الملاك بدفع رسوم خدمات سنوية لجمعية الملاك، إلى جانب رسوم الصيانة التي …" at bounding box center [913, 564] width 742 height 69
drag, startPoint x: 1200, startPoint y: 314, endPoint x: 1050, endPoint y: 312, distance: 150.1
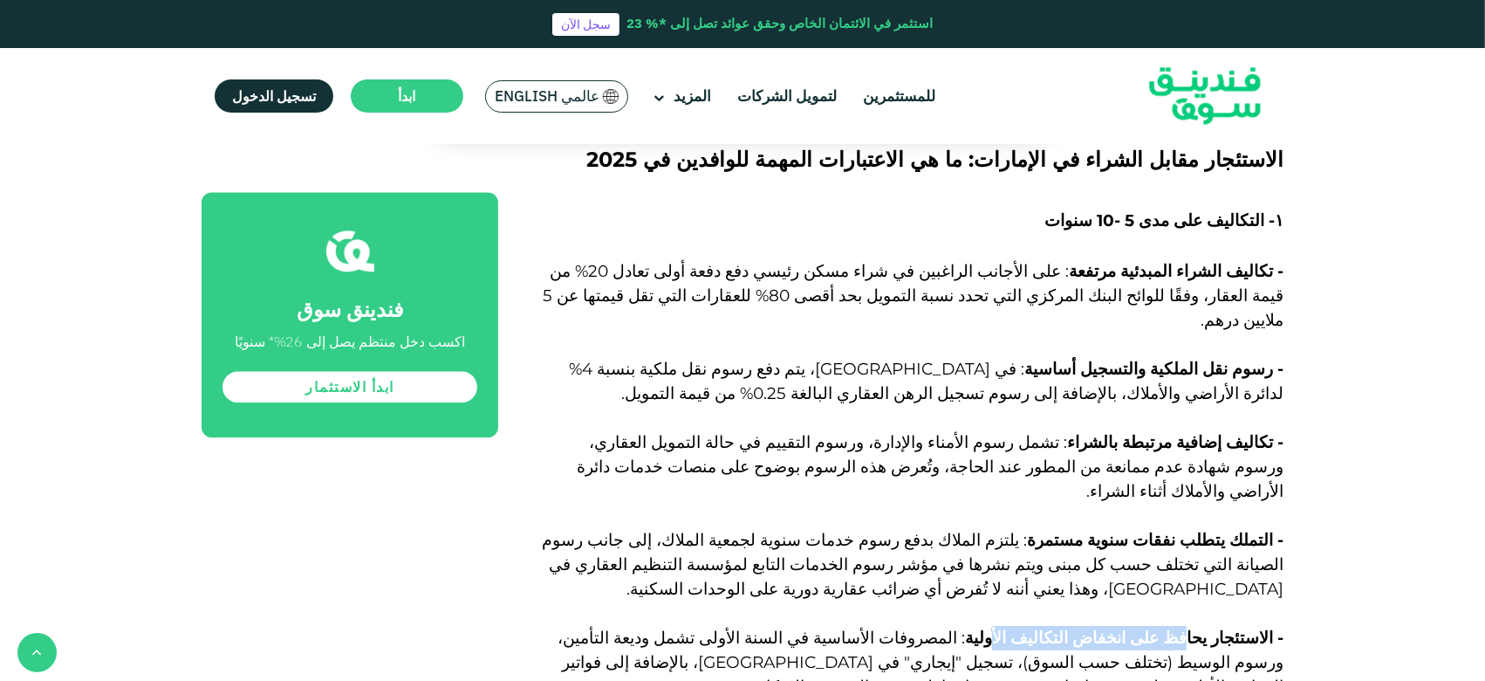
click at [1050, 510] on span "- الاستئجار يحافظ على انخفاض التكاليف الأولية" at bounding box center [1124, 637] width 319 height 20
drag, startPoint x: 847, startPoint y: 314, endPoint x: 792, endPoint y: 314, distance: 55.0
click at [792, 510] on span ": المصروفات الأساسية في السنة الأولى تشمل وديعة التأمين، ورسوم الوسيط (تختلف حس…" at bounding box center [921, 661] width 726 height 69
drag, startPoint x: 975, startPoint y: 390, endPoint x: 869, endPoint y: 390, distance: 105.6
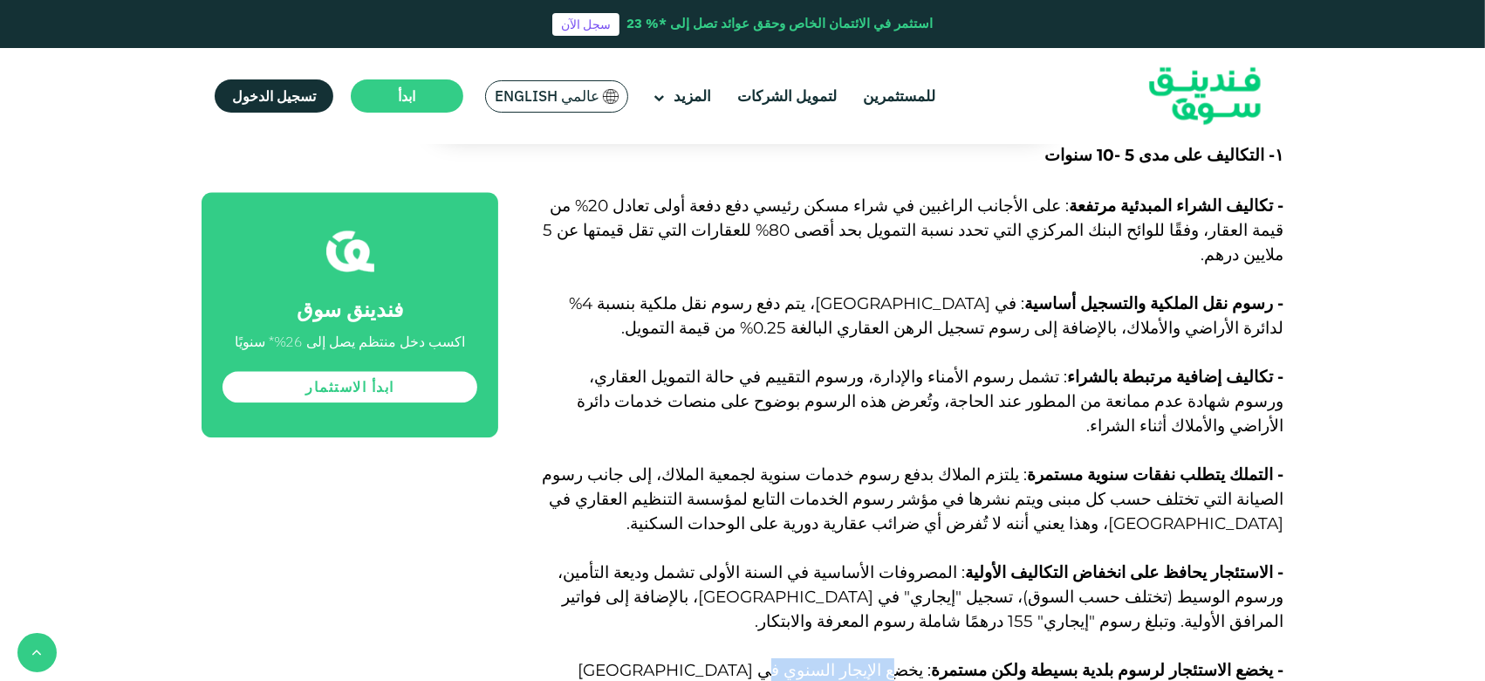
scroll to position [4217, 0]
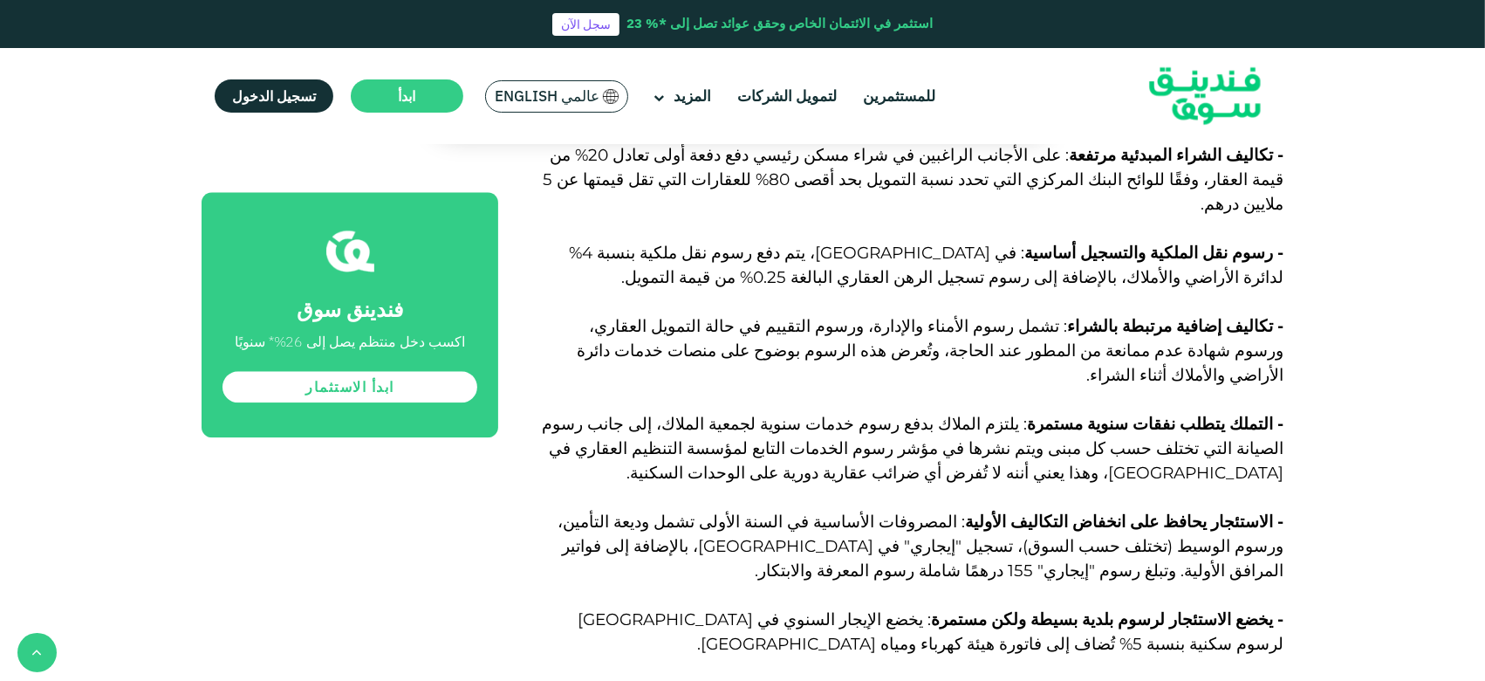
drag, startPoint x: 1221, startPoint y: 348, endPoint x: 1036, endPoint y: 345, distance: 185.0
click at [1036, 510] on span "٢- تأثير أسعار الفائدة ورسوم الخدمة والأرباح الرأسمالية" at bounding box center [1096, 694] width 373 height 20
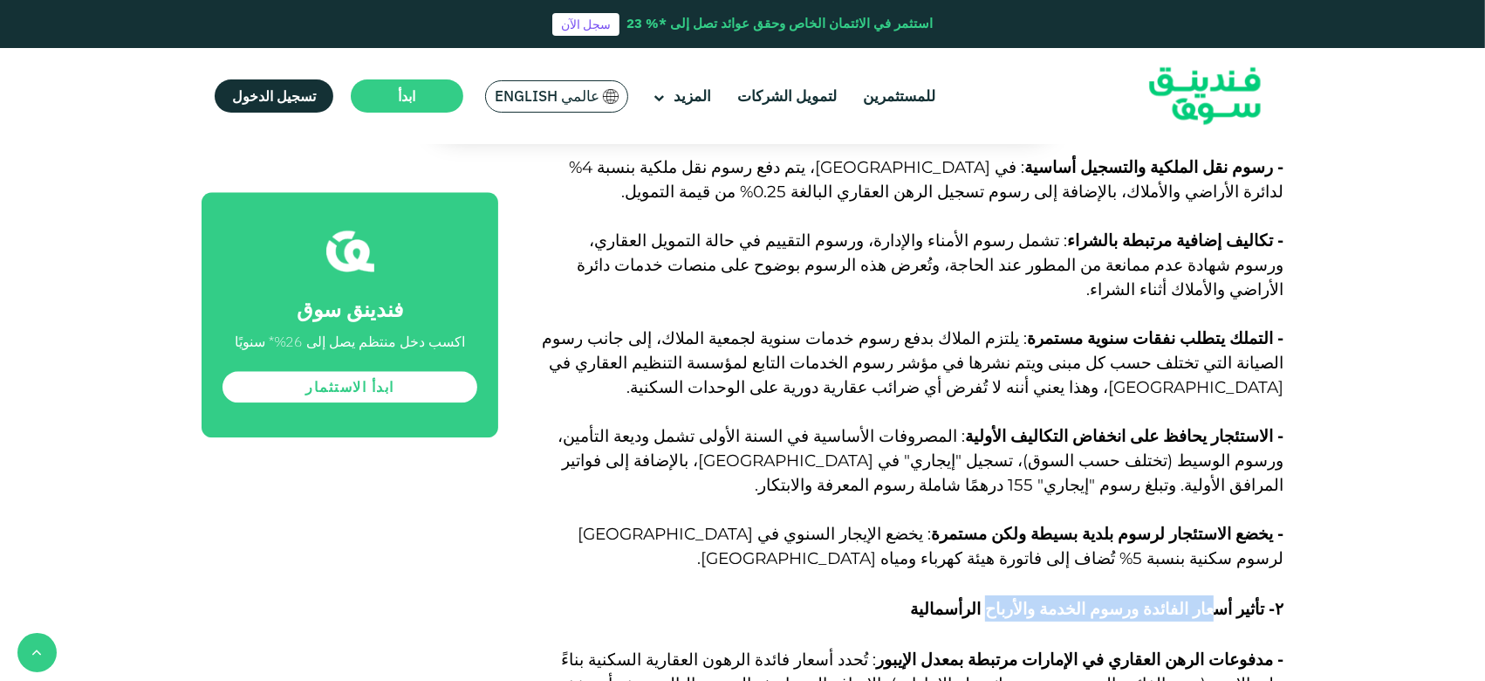
scroll to position [4450, 0]
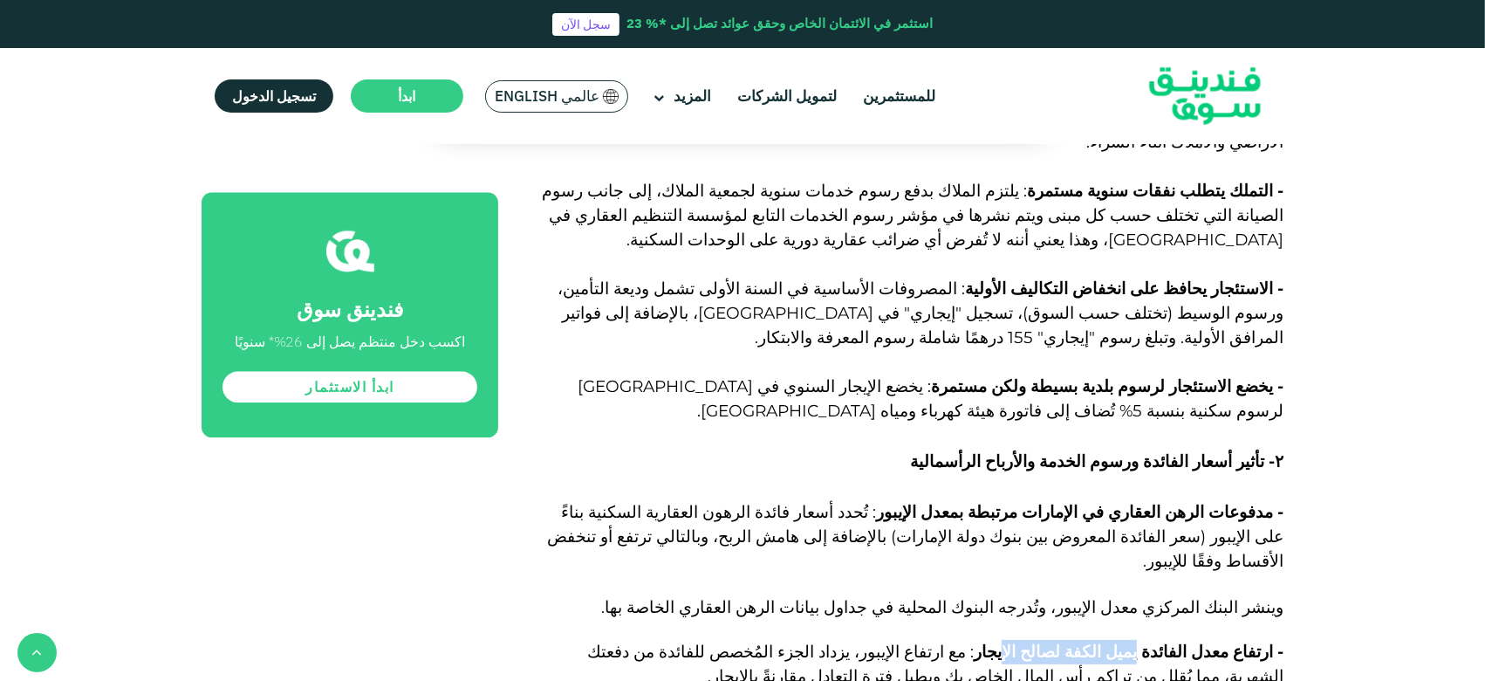
drag, startPoint x: 1170, startPoint y: 277, endPoint x: 1061, endPoint y: 277, distance: 109.1
click at [1061, 510] on span "- ارتفاع معدل الفائدة يميل الكفة لصالح الإيجار" at bounding box center [1129, 651] width 310 height 20
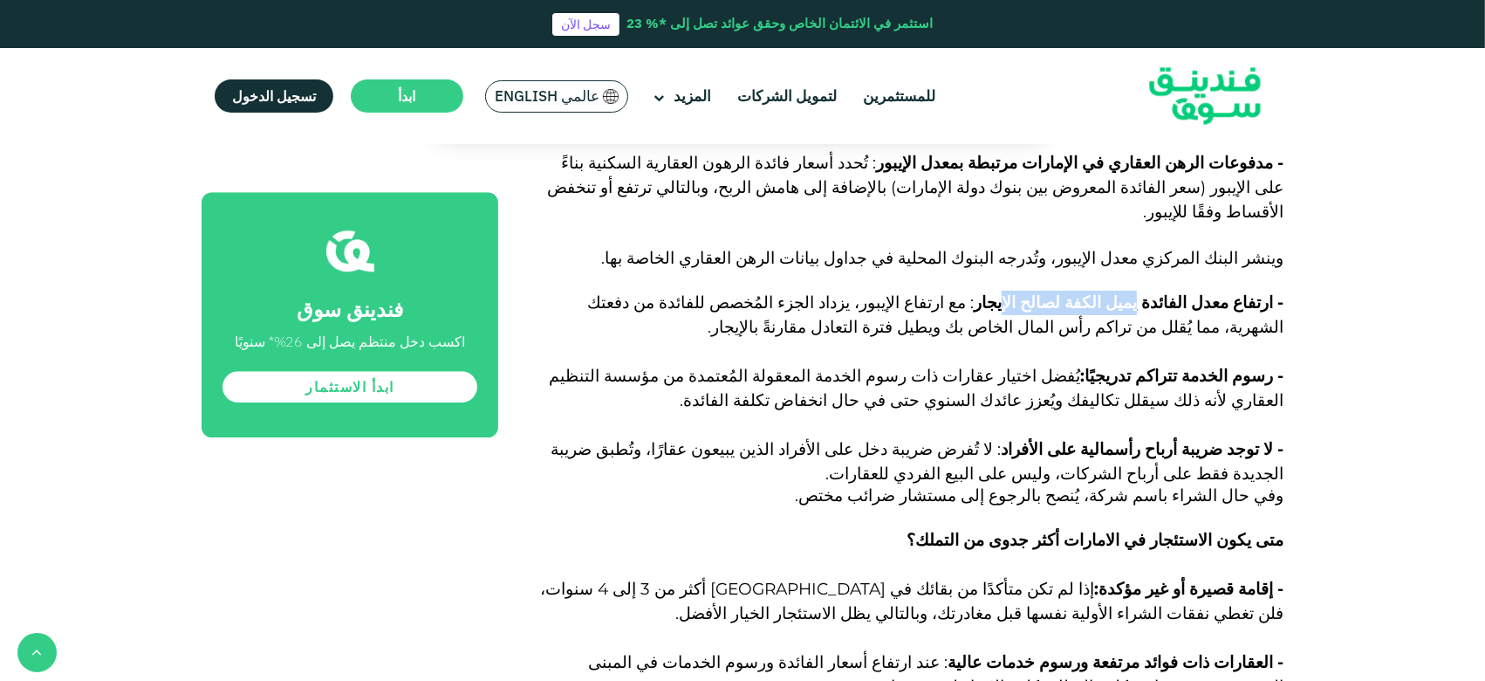
scroll to position [5148, 0]
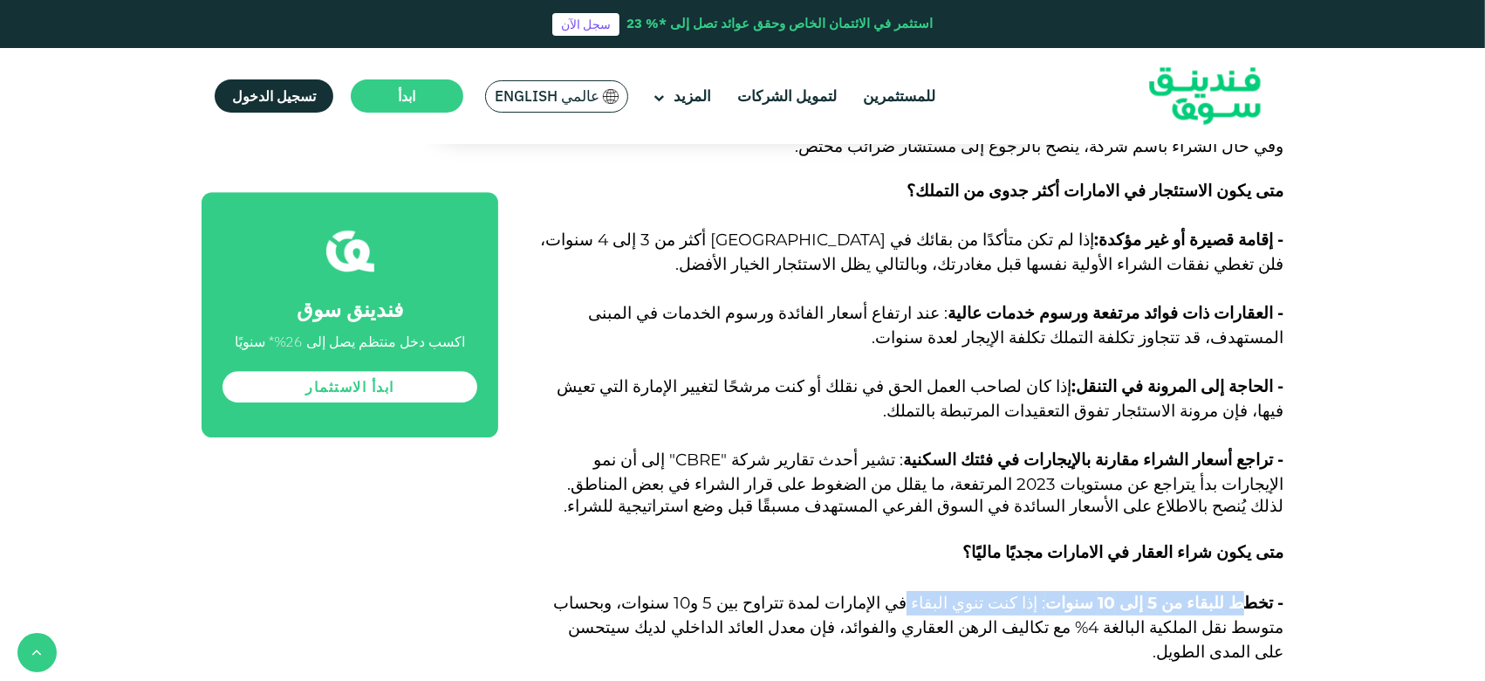
drag, startPoint x: 1249, startPoint y: 227, endPoint x: 967, endPoint y: 231, distance: 281.9
click at [981, 510] on span "- تخطط للبقاء من 5 إلى 10 سنوات : إذا كنت تنوي البقاء في [GEOGRAPHIC_DATA] لمدة…" at bounding box center [918, 627] width 730 height 69
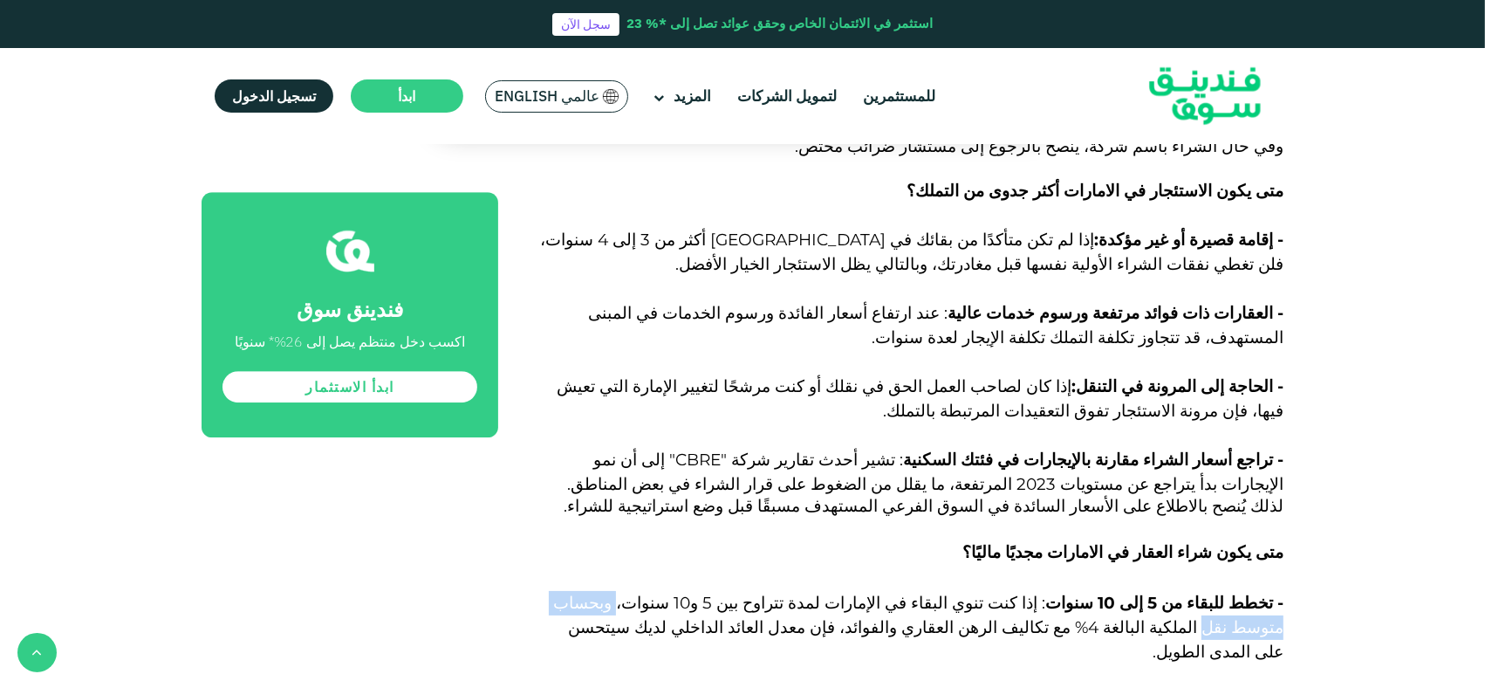
drag, startPoint x: 750, startPoint y: 229, endPoint x: 641, endPoint y: 230, distance: 108.2
click at [641, 510] on span ": إذا كنت تنوي البقاء في الإمارات لمدة تتراوح بين 5 و10 سنوات، وبحساب متوسط نقل…" at bounding box center [918, 627] width 730 height 69
click at [649, 510] on p "- تخطط للبقاء من 5 إلى 10 سنوات : إذا كنت تنوي البقاء في [GEOGRAPHIC_DATA] لمدة…" at bounding box center [911, 640] width 746 height 98
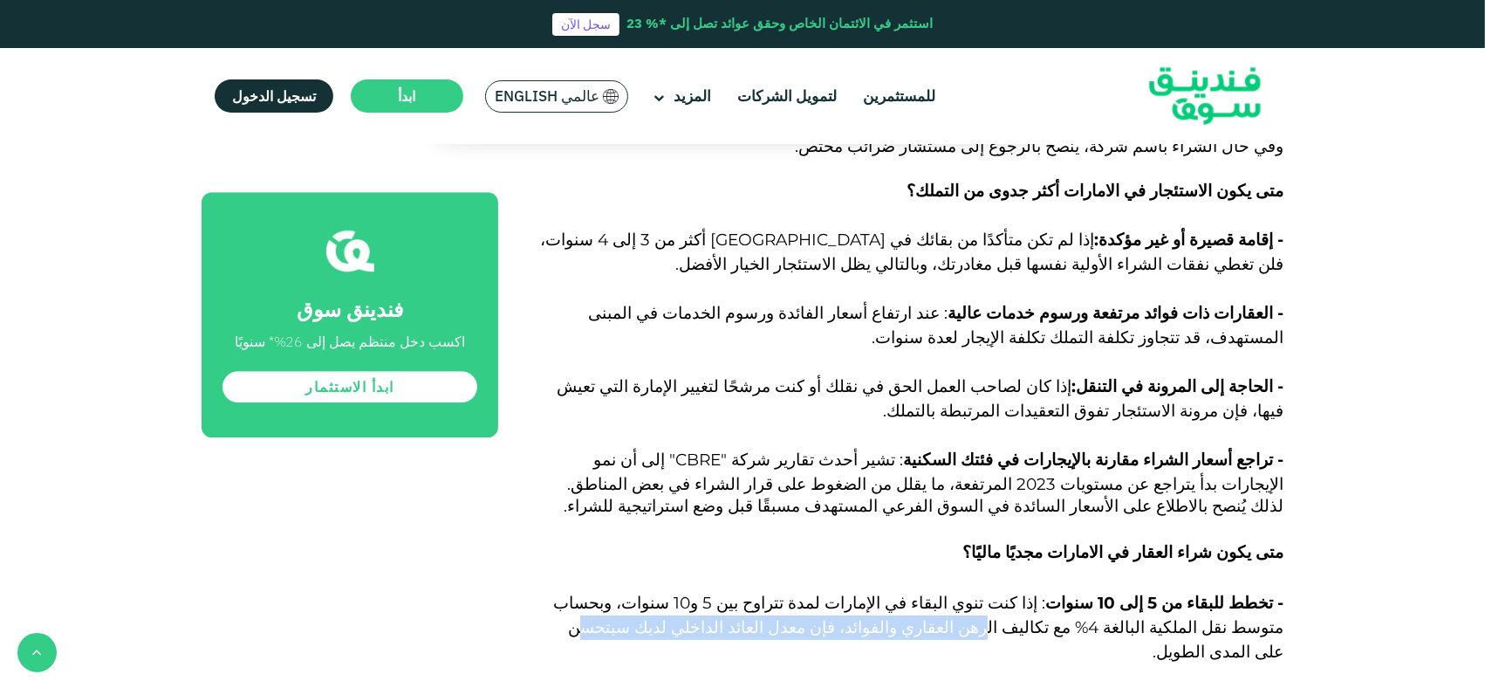
drag, startPoint x: 1217, startPoint y: 260, endPoint x: 920, endPoint y: 253, distance: 297.6
click at [920, 510] on span ": إذا كنت تنوي البقاء في الإمارات لمدة تتراوح بين 5 و10 سنوات، وبحساب متوسط نقل…" at bounding box center [918, 627] width 730 height 69
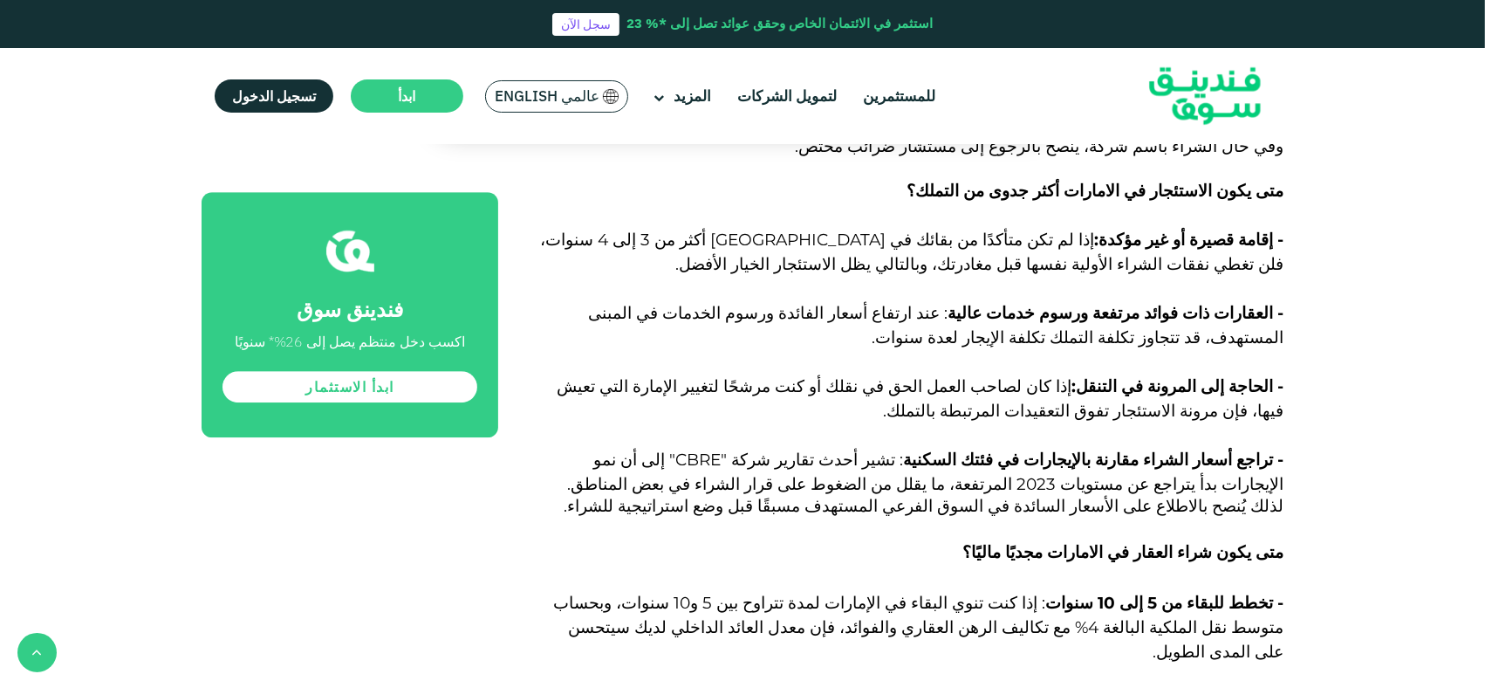
drag, startPoint x: 1031, startPoint y: 304, endPoint x: 859, endPoint y: 300, distance: 172.8
drag, startPoint x: 1245, startPoint y: 334, endPoint x: 1120, endPoint y: 328, distance: 125.8
drag, startPoint x: 996, startPoint y: 449, endPoint x: 769, endPoint y: 446, distance: 226.9
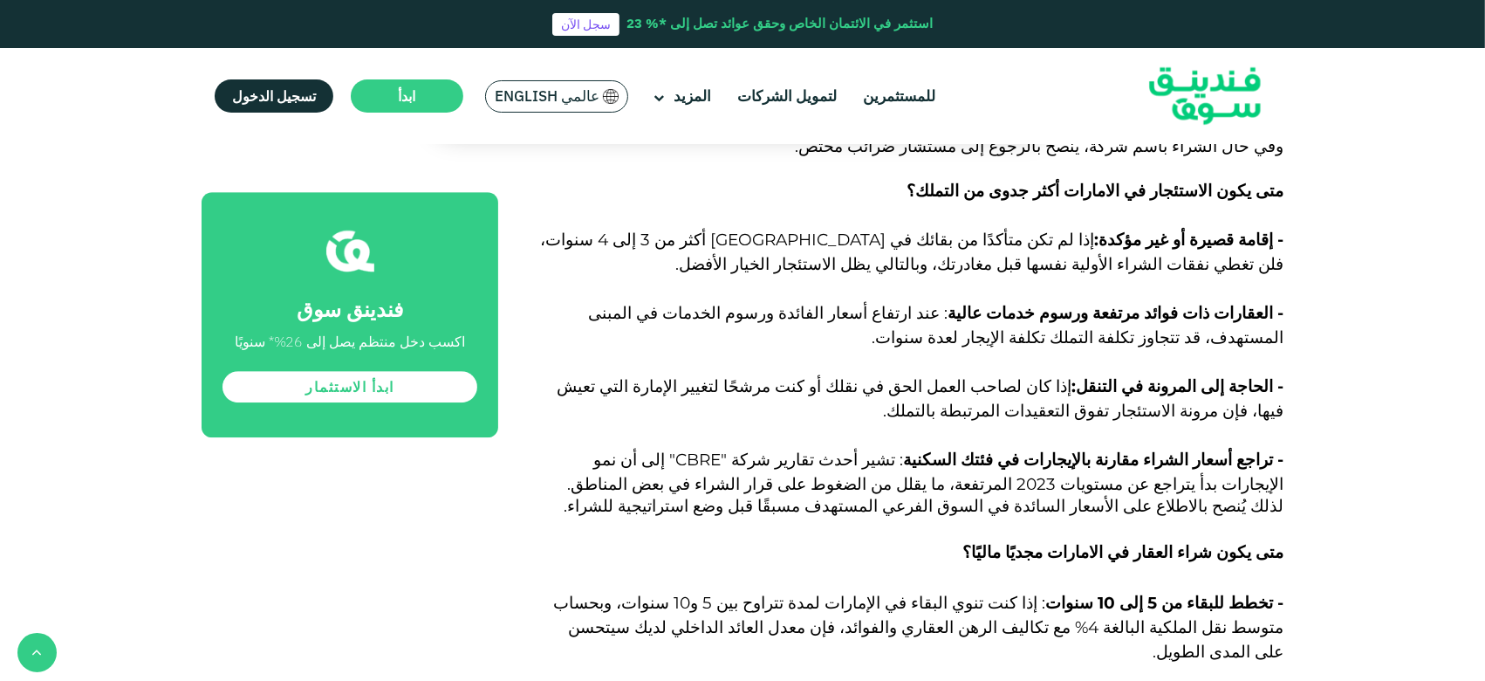
drag, startPoint x: 1224, startPoint y: 480, endPoint x: 1106, endPoint y: 480, distance: 118.7
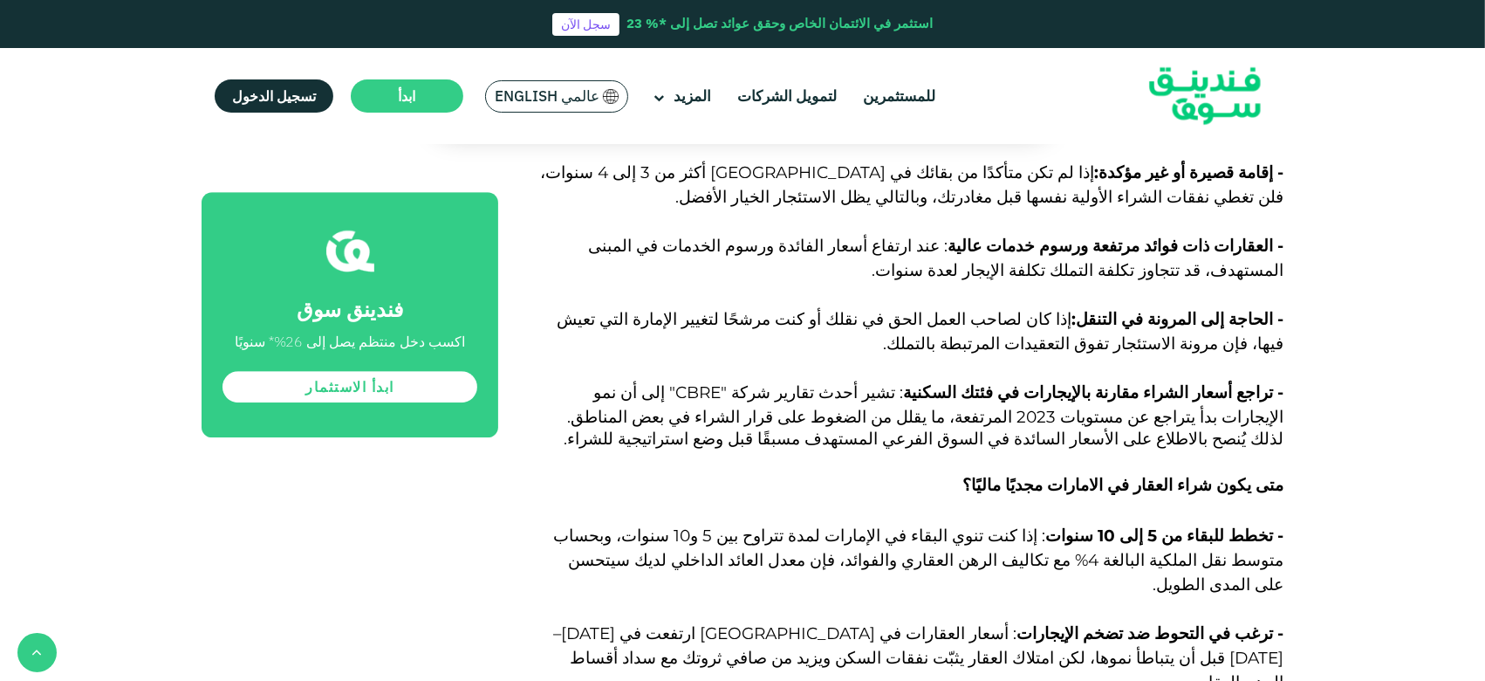
scroll to position [5264, 0]
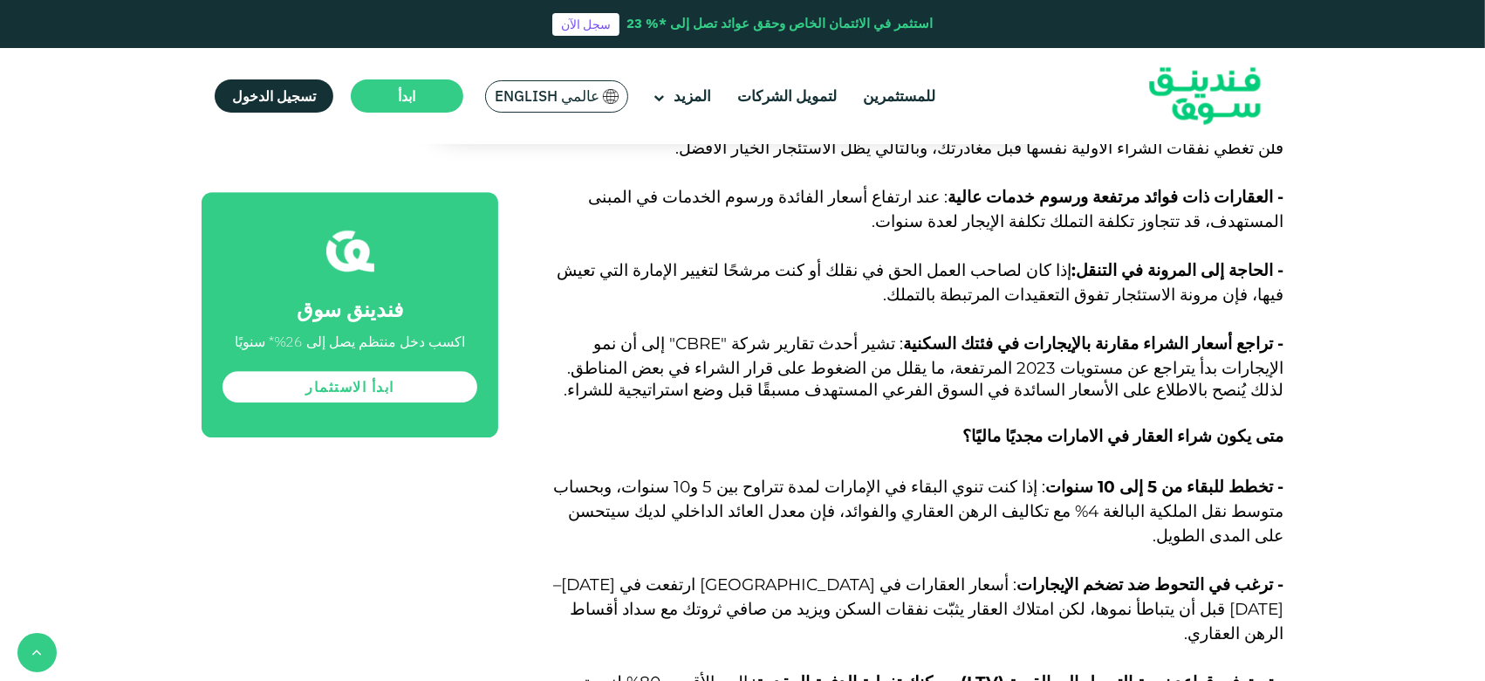
drag, startPoint x: 1047, startPoint y: 408, endPoint x: 977, endPoint y: 408, distance: 69.8
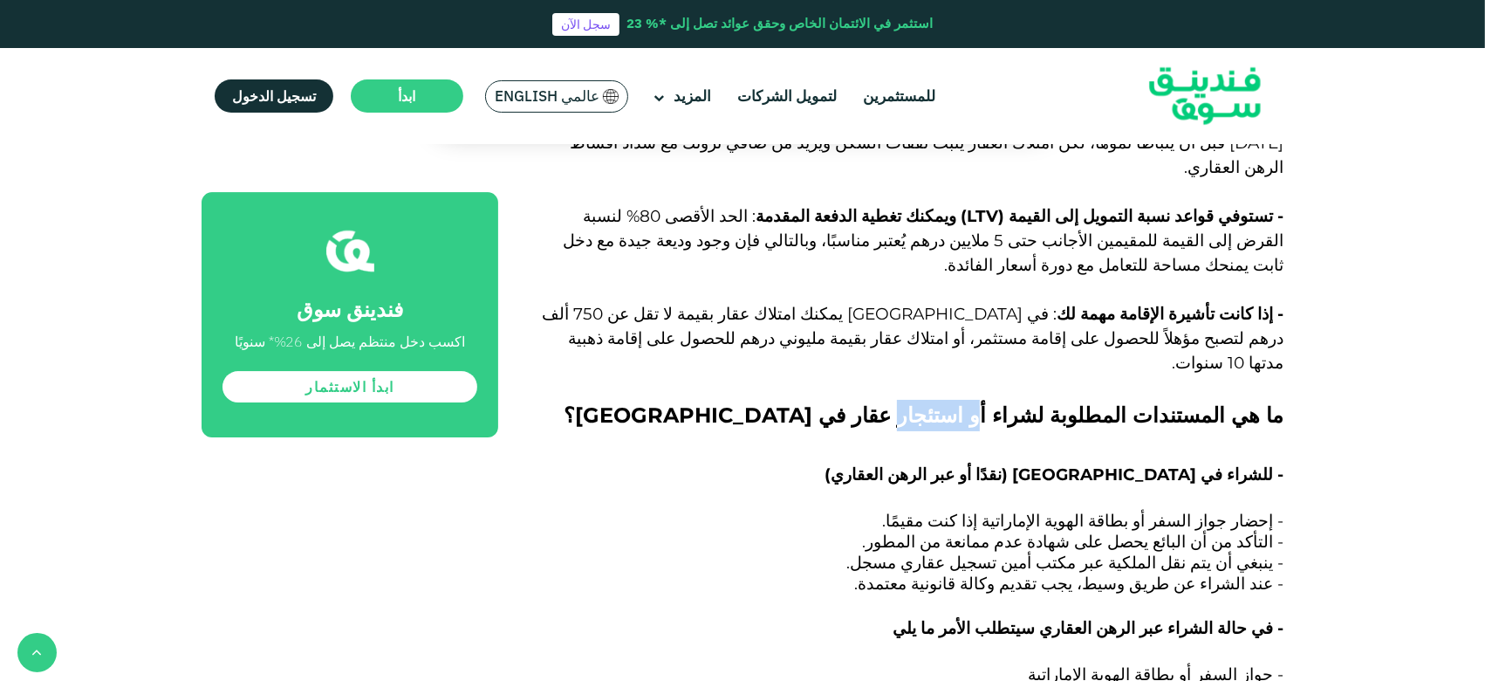
scroll to position [5846, 0]
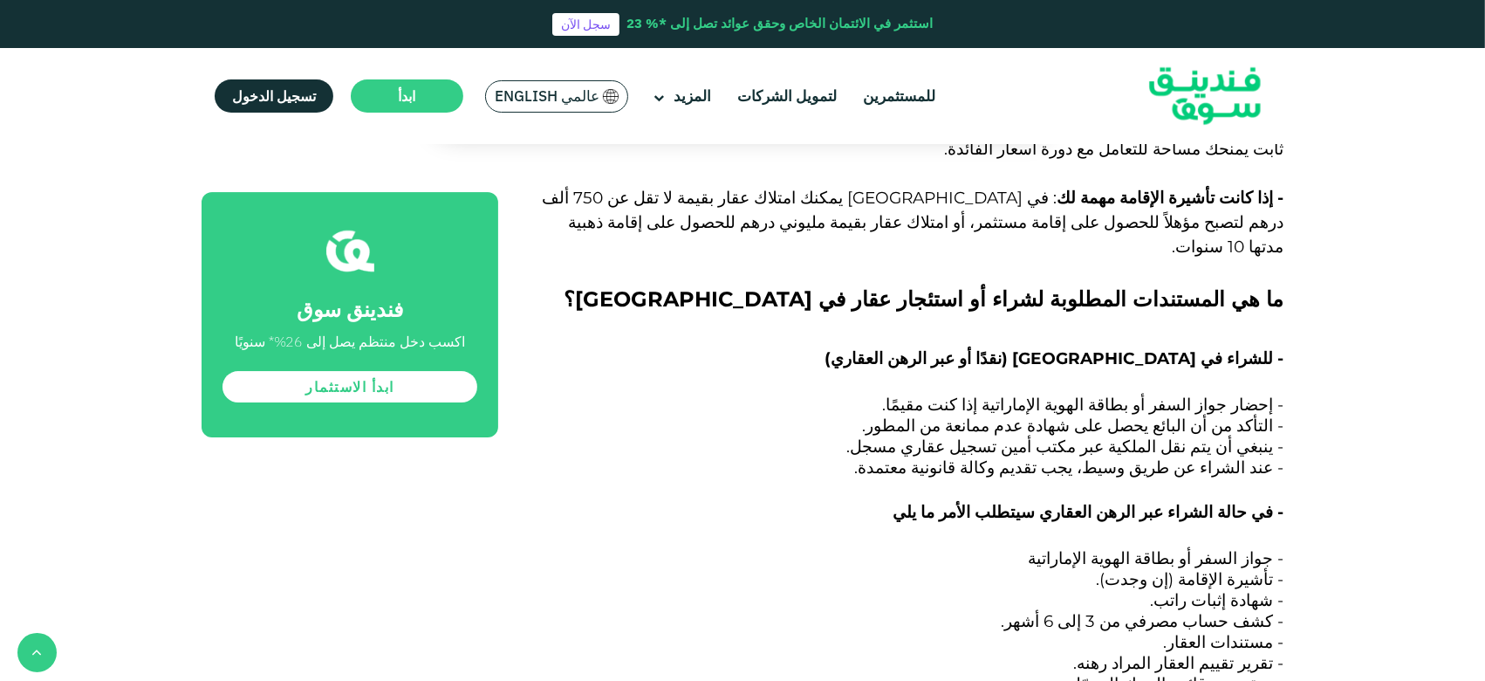
drag, startPoint x: 1192, startPoint y: 387, endPoint x: 1078, endPoint y: 387, distance: 114.3
drag, startPoint x: 1176, startPoint y: 391, endPoint x: 1004, endPoint y: 389, distance: 171.9
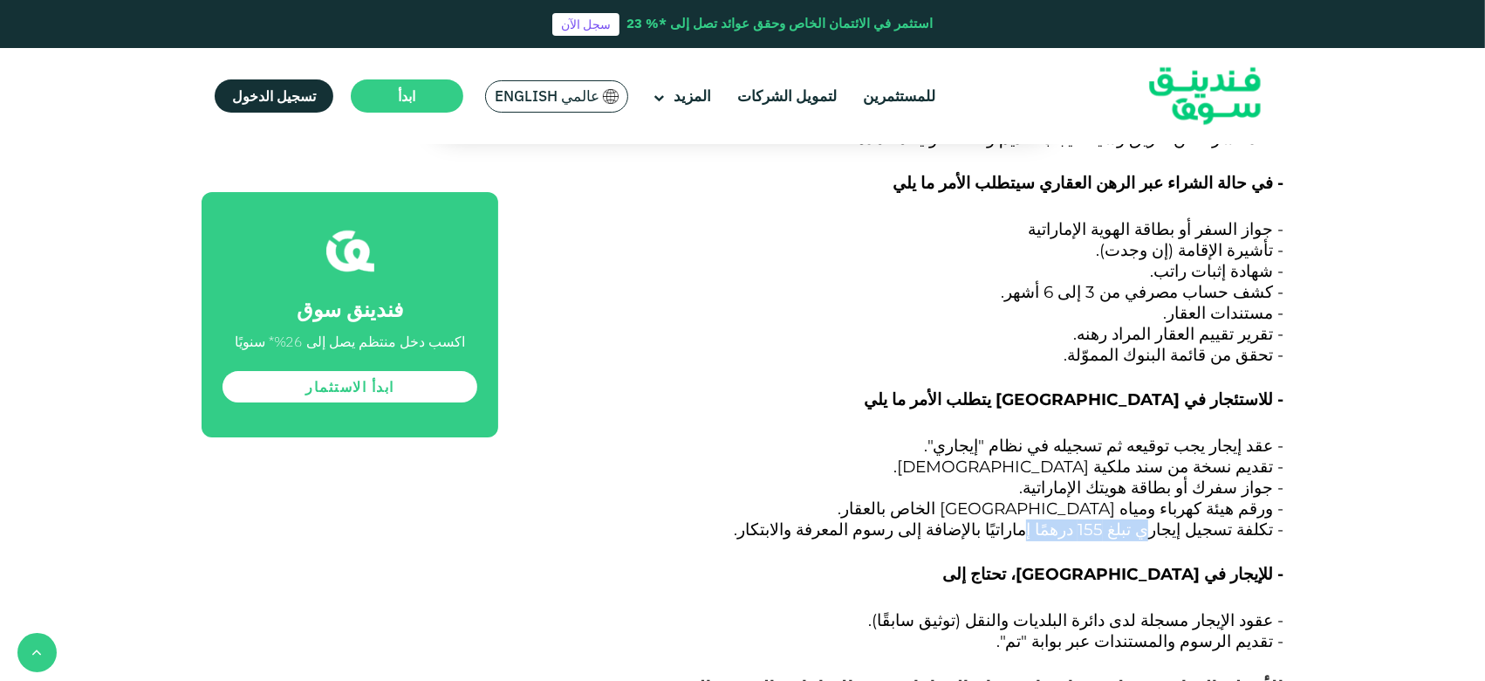
scroll to position [6195, 0]
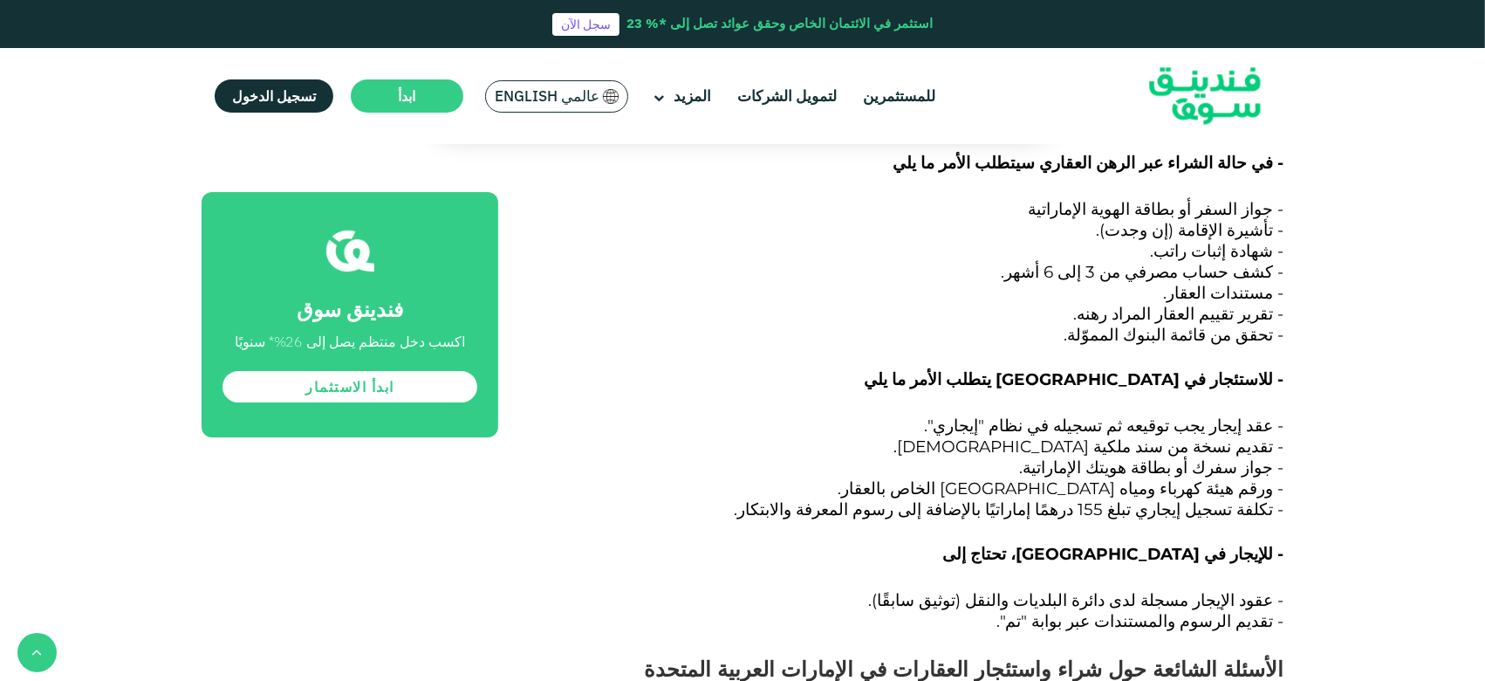
drag, startPoint x: 1131, startPoint y: 260, endPoint x: 1040, endPoint y: 260, distance: 90.8
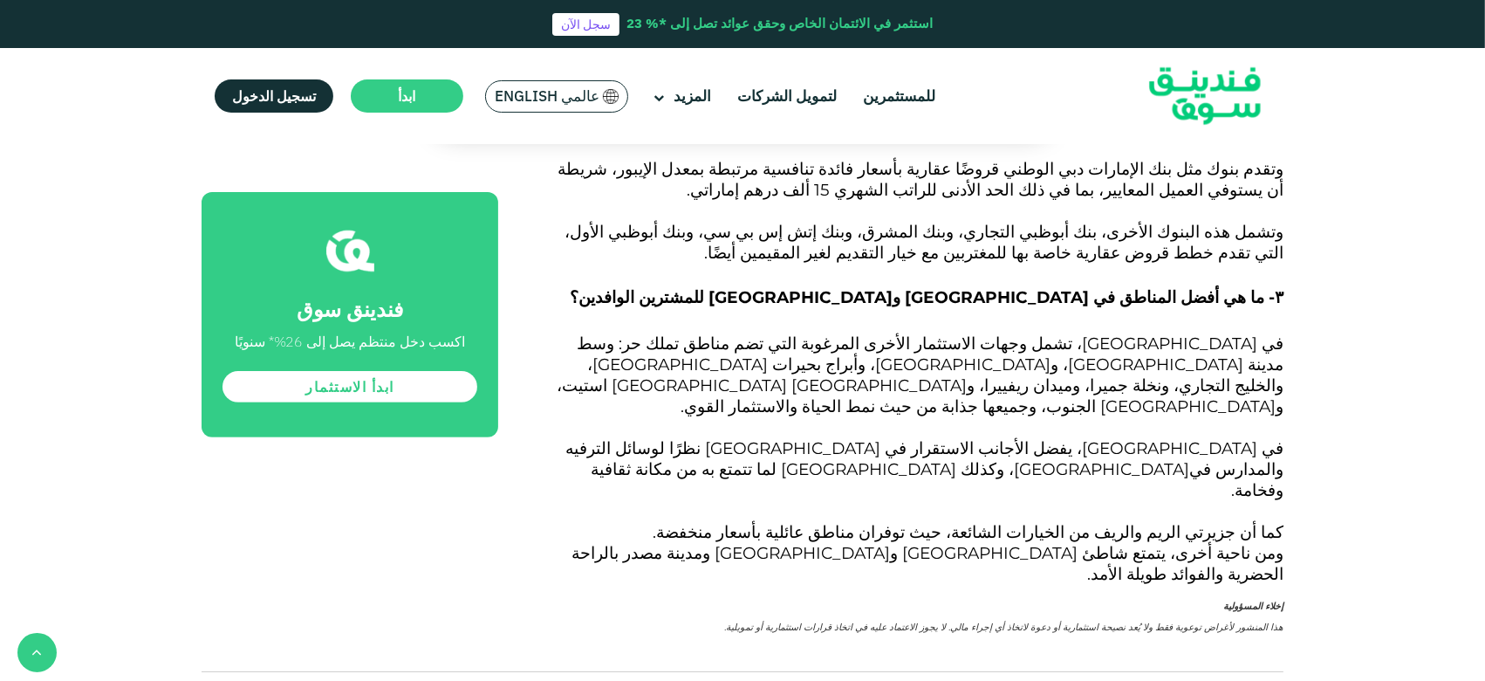
scroll to position [7358, 0]
